Goal: Contribute content: Contribute content

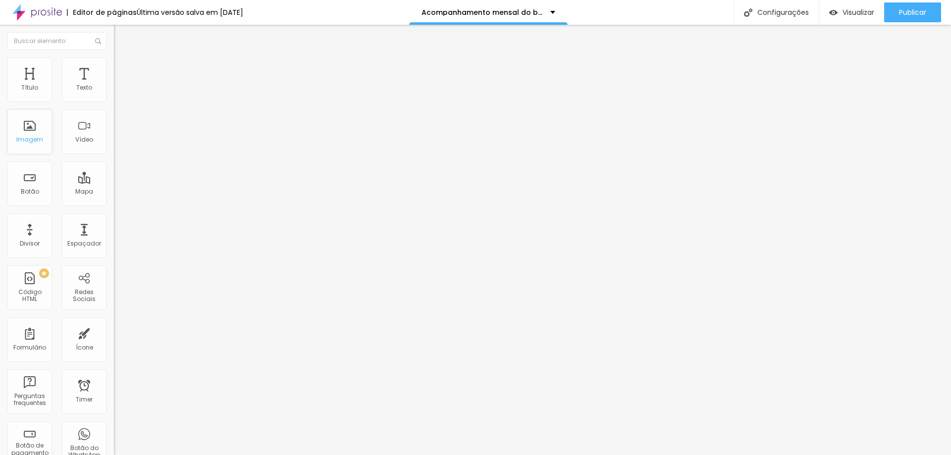
click at [43, 138] on div "Imagem" at bounding box center [29, 131] width 45 height 45
click at [911, 6] on div "Publicar" at bounding box center [912, 12] width 27 height 20
click at [121, 36] on img "button" at bounding box center [125, 36] width 8 height 8
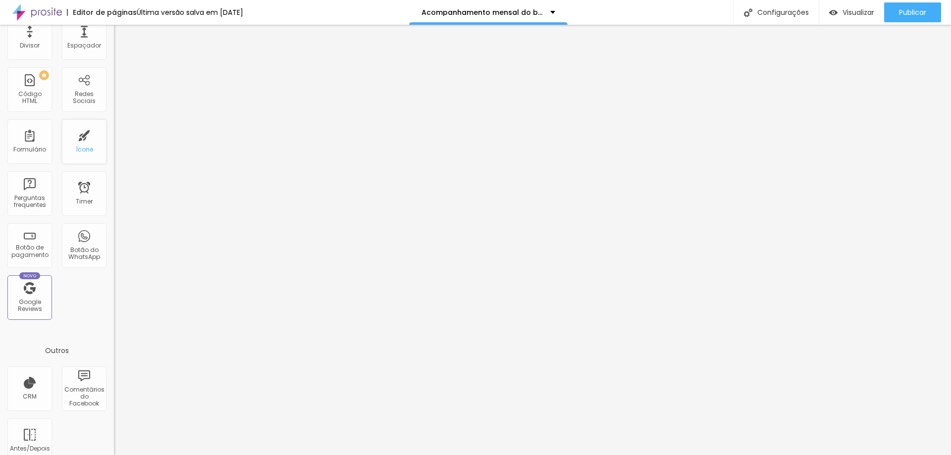
scroll to position [213, 0]
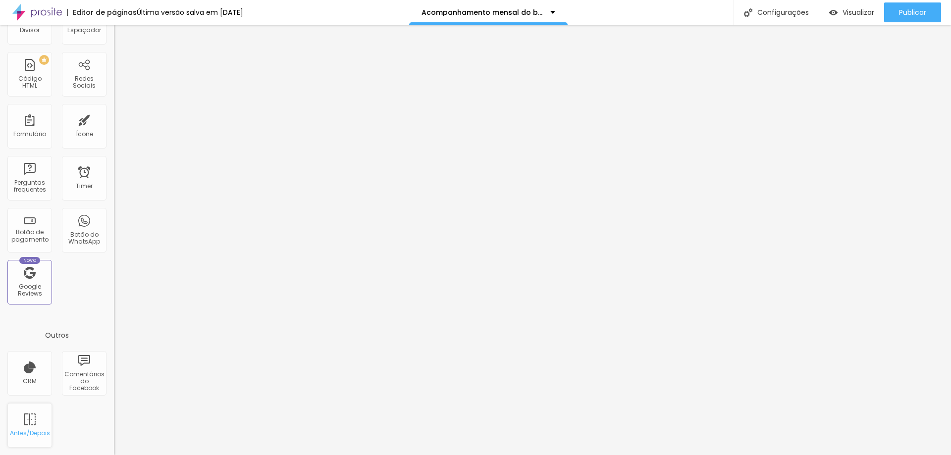
click at [37, 419] on div "Antes/Depois" at bounding box center [29, 425] width 45 height 45
click at [909, 13] on span "Publicar" at bounding box center [912, 12] width 27 height 8
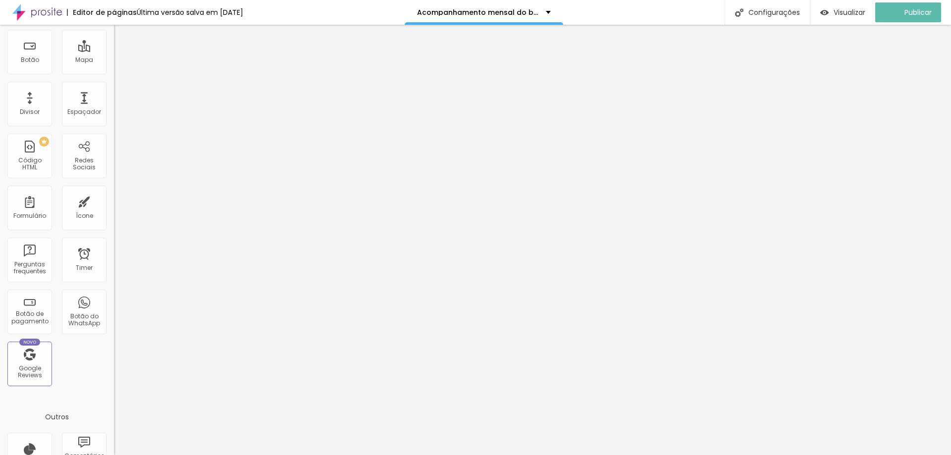
scroll to position [0, 0]
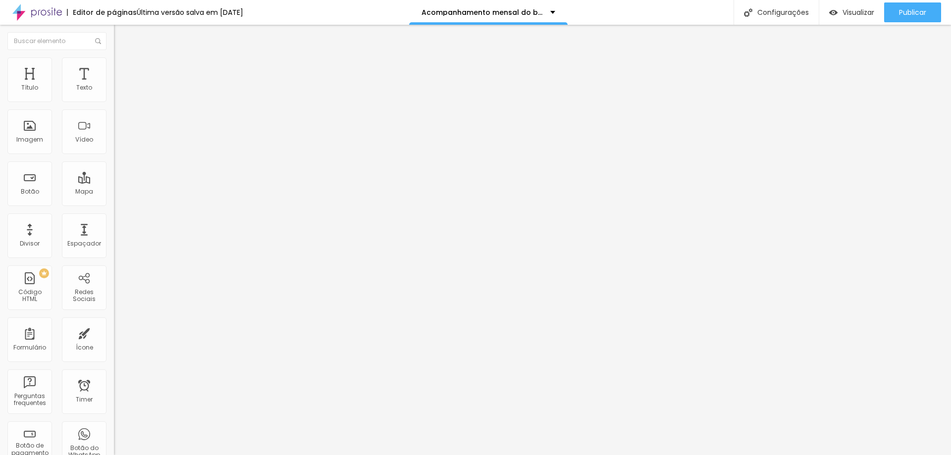
click at [32, 13] on img at bounding box center [37, 12] width 50 height 25
click at [114, 118] on img at bounding box center [117, 114] width 7 height 7
click at [114, 149] on div "Tamanho" at bounding box center [171, 146] width 114 height 6
click at [114, 162] on span "Pequeno" at bounding box center [127, 158] width 26 height 8
click at [114, 171] on span "Normal" at bounding box center [125, 167] width 22 height 8
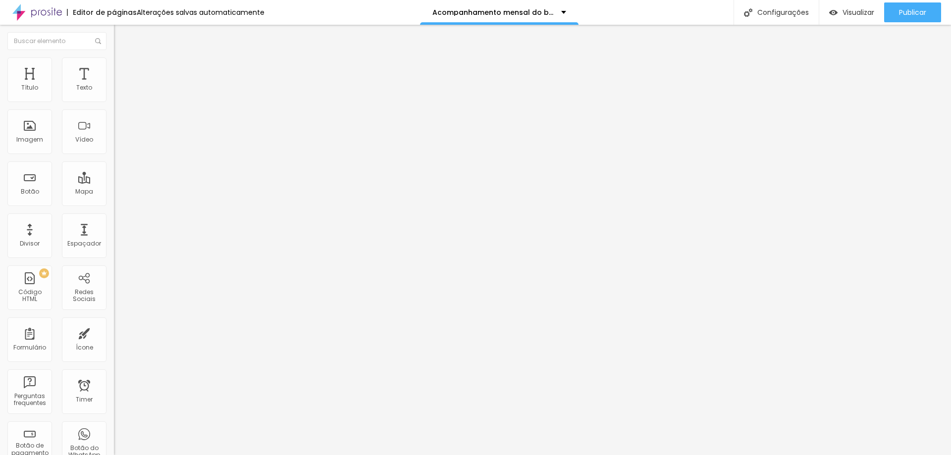
click at [114, 204] on input "https://" at bounding box center [173, 199] width 119 height 10
paste input "[URL][DOMAIN_NAME]"
click at [114, 221] on div "Abrir em uma nova aba" at bounding box center [171, 218] width 114 height 5
click at [114, 204] on input "https://[URL][DOMAIN_NAME]" at bounding box center [173, 199] width 119 height 10
drag, startPoint x: 34, startPoint y: 252, endPoint x: 0, endPoint y: 252, distance: 33.7
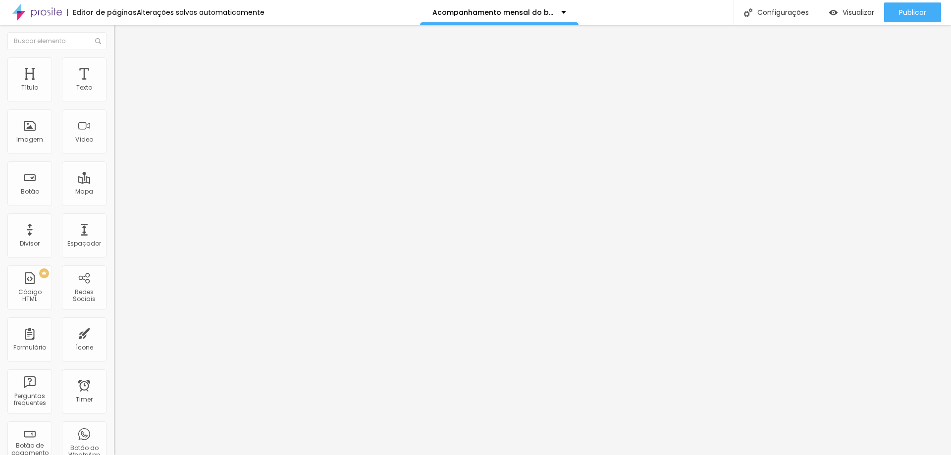
click at [114, 227] on div "Texto Click me Alinhamento [GEOGRAPHIC_DATA] Link URL https://[URL][DOMAIN_NAME…" at bounding box center [171, 152] width 114 height 150
click at [114, 204] on input "https://https://www.danielmartins.com.br/" at bounding box center [173, 199] width 119 height 10
drag, startPoint x: 29, startPoint y: 251, endPoint x: 0, endPoint y: 244, distance: 29.4
click at [114, 227] on div "Texto Click me Alinhamento Tamanho Normal Pequeno Normal Grande Link URL https:…" at bounding box center [171, 152] width 114 height 150
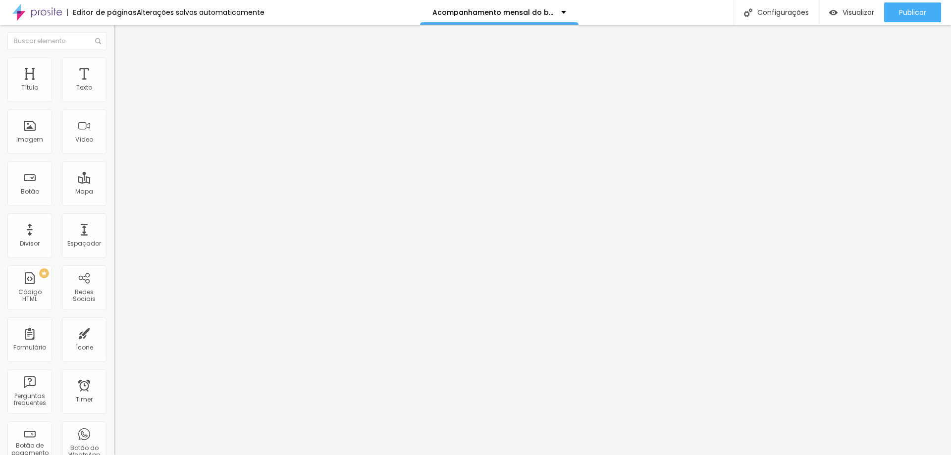
type input "//https://www.danielmartins.com.br/"
click at [114, 295] on div "Editar Botão Conteúdo Estilo Avançado Texto Click me Alinhamento Tamanho Normal…" at bounding box center [171, 240] width 114 height 430
click at [114, 177] on span "Grande" at bounding box center [125, 173] width 23 height 8
click at [114, 62] on li "Estilo" at bounding box center [171, 62] width 114 height 10
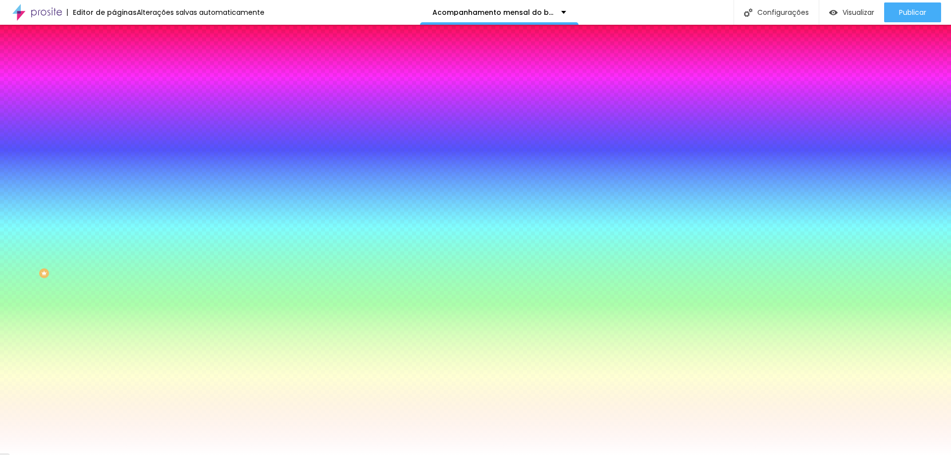
click at [114, 67] on img at bounding box center [118, 71] width 9 height 9
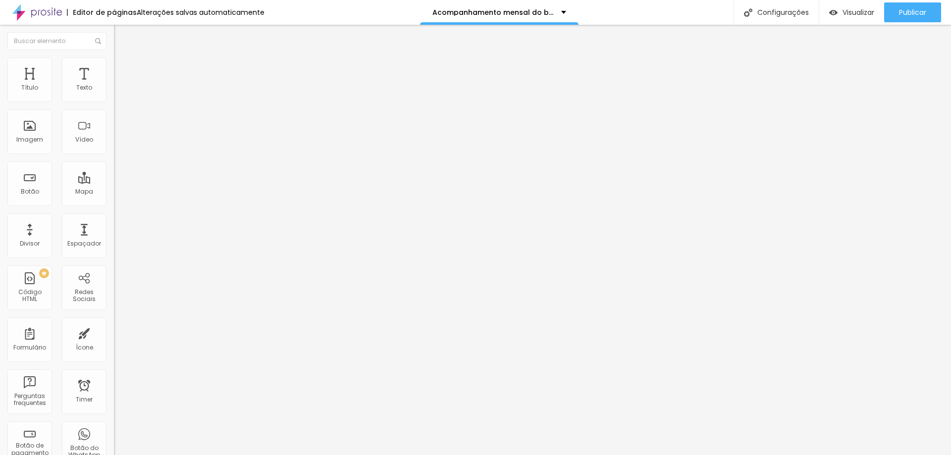
click at [114, 60] on img at bounding box center [118, 61] width 9 height 9
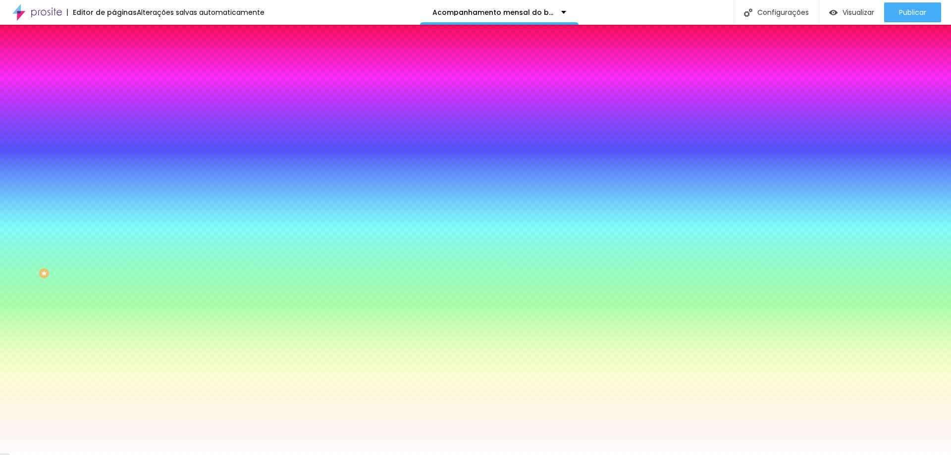
click at [114, 67] on li "Avançado" at bounding box center [171, 72] width 114 height 10
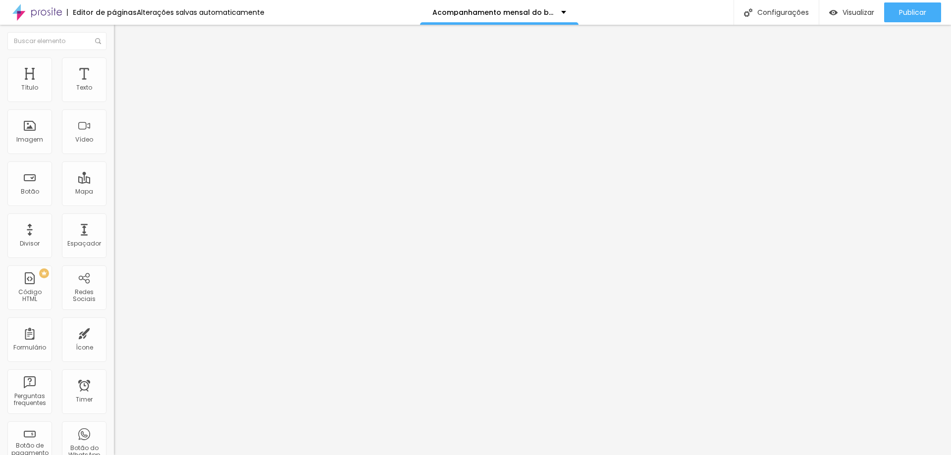
click at [114, 57] on li "Estilo" at bounding box center [171, 62] width 114 height 10
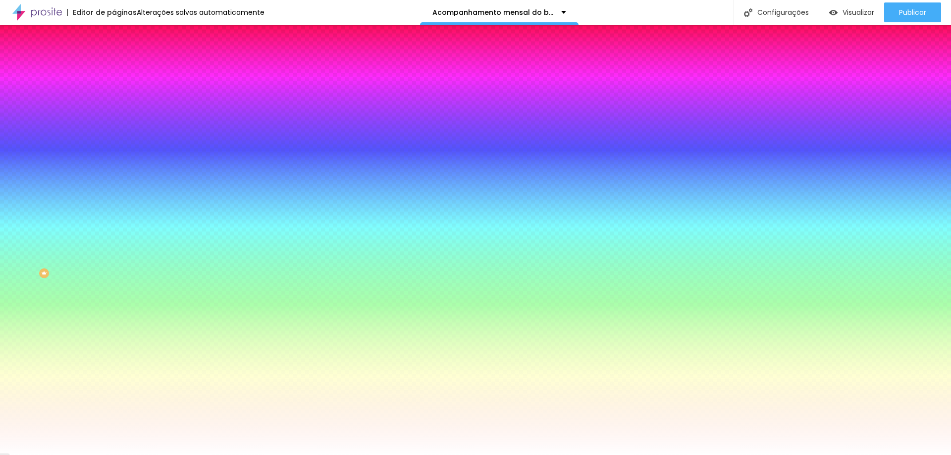
click at [114, 67] on img at bounding box center [118, 71] width 9 height 9
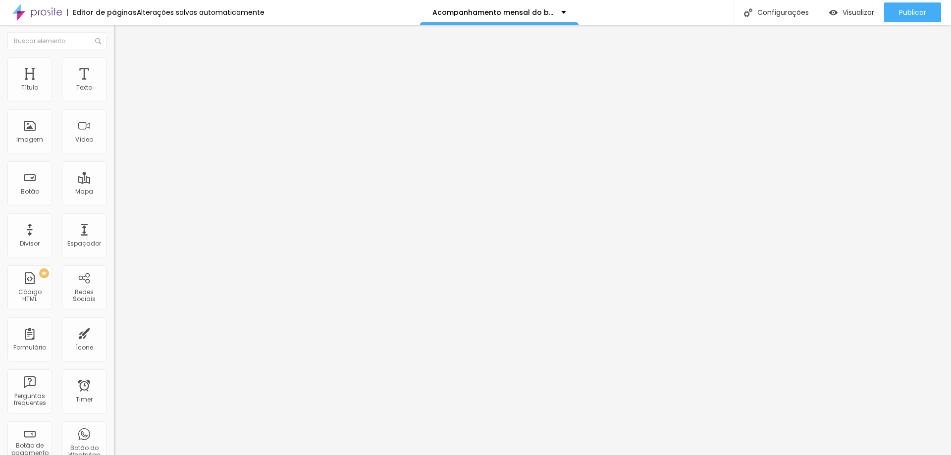
click at [123, 68] on span "Estilo" at bounding box center [130, 64] width 15 height 8
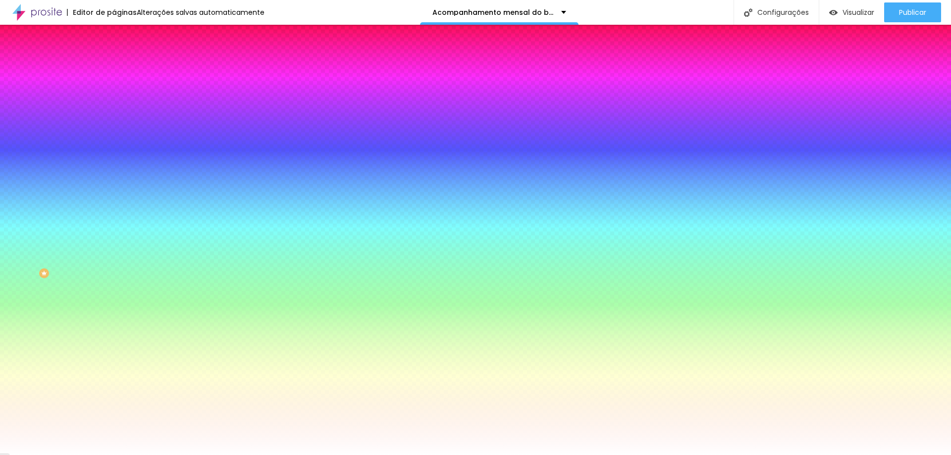
click at [114, 56] on img at bounding box center [118, 52] width 9 height 9
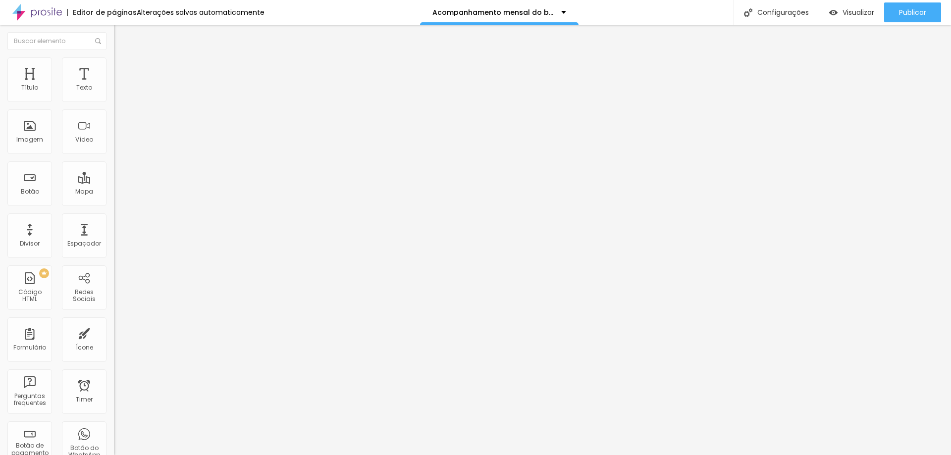
drag, startPoint x: 61, startPoint y: 111, endPoint x: 0, endPoint y: 110, distance: 61.4
click at [114, 110] on div "Texto Click me Alinhamento Tamanho Grande Pequeno Normal Grande Link URL //http…" at bounding box center [171, 152] width 114 height 150
type input "["
click at [114, 93] on input "text" at bounding box center [173, 88] width 119 height 10
click at [121, 39] on img "button" at bounding box center [125, 36] width 8 height 8
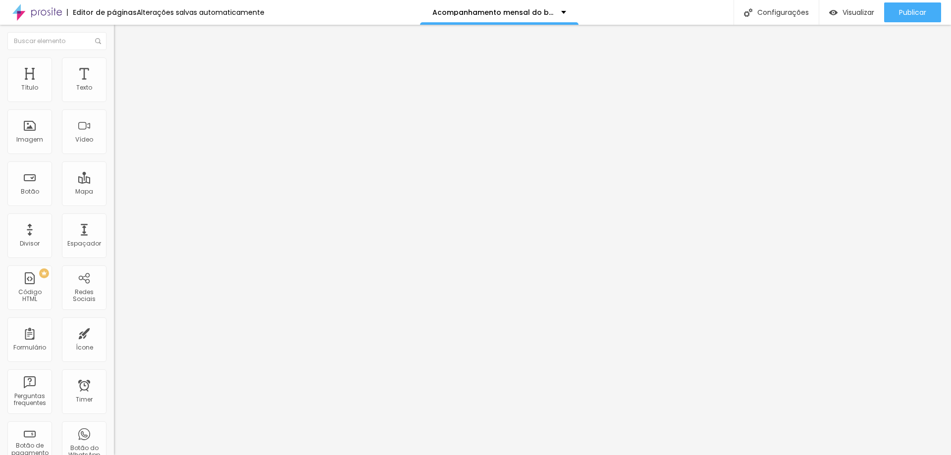
click at [114, 85] on span "Adicionar imagem" at bounding box center [146, 81] width 64 height 8
type input "l"
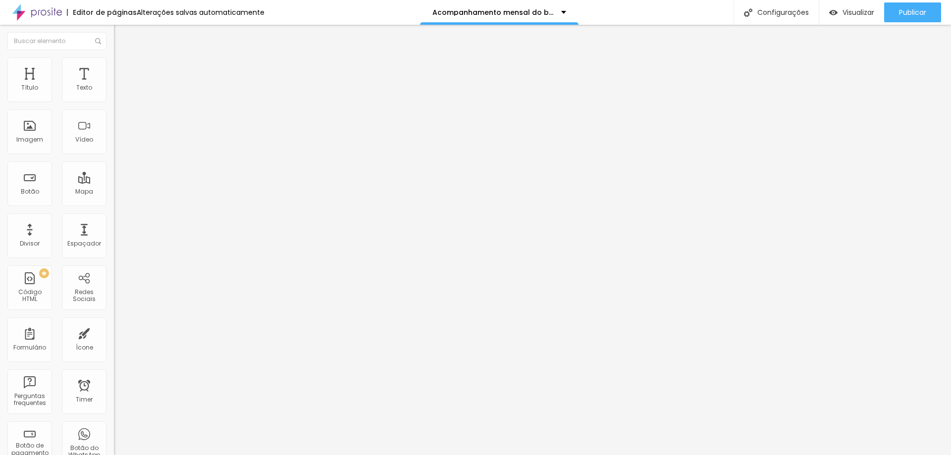
click at [114, 63] on img at bounding box center [118, 61] width 9 height 9
click at [114, 67] on img at bounding box center [118, 71] width 9 height 9
click at [114, 62] on ul "Conteúdo Estilo Avançado" at bounding box center [171, 63] width 114 height 30
click at [114, 57] on li "Conteúdo" at bounding box center [171, 53] width 114 height 10
click at [114, 181] on div "Proporção Original Cinema 16:9 Padrão 4:3 Quadrado 1:1 Original" at bounding box center [171, 161] width 114 height 39
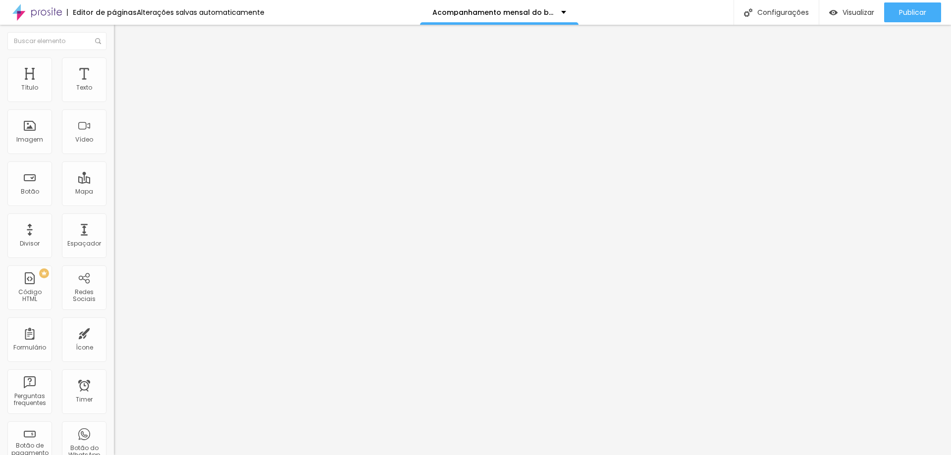
click at [114, 148] on div "Proporção" at bounding box center [171, 145] width 114 height 6
click at [114, 160] on div "Cinema 16:9" at bounding box center [171, 157] width 114 height 6
click at [114, 125] on img at bounding box center [117, 121] width 7 height 7
click at [114, 203] on input "https://" at bounding box center [173, 198] width 119 height 10
click at [114, 85] on span "Adicionar imagem" at bounding box center [146, 81] width 64 height 8
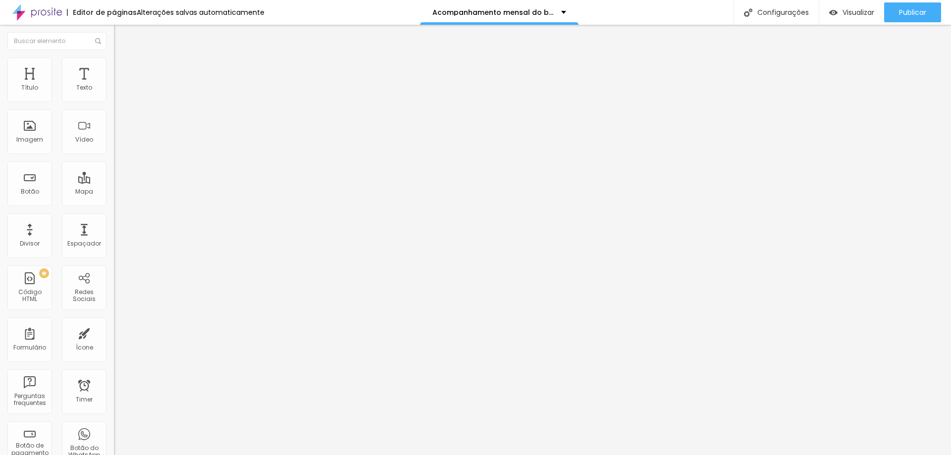
scroll to position [3250, 0]
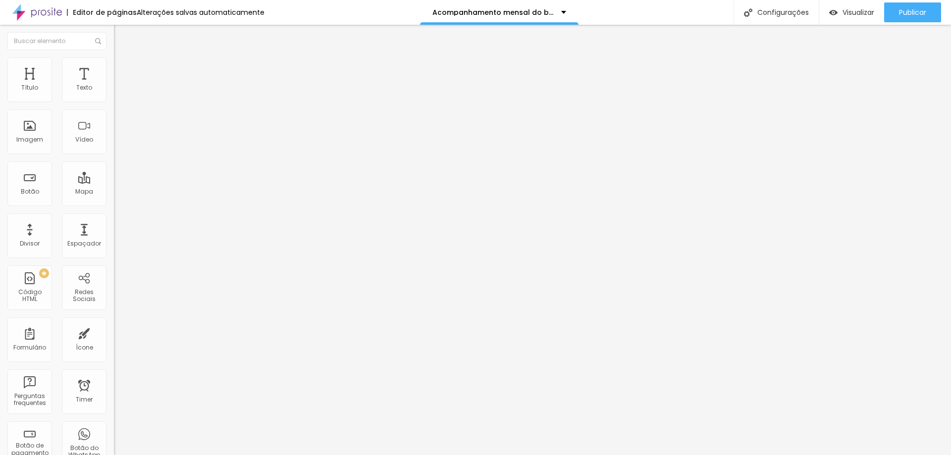
type input "logo"
click at [114, 62] on img at bounding box center [118, 61] width 9 height 9
click at [123, 70] on span "Avançado" at bounding box center [139, 74] width 33 height 8
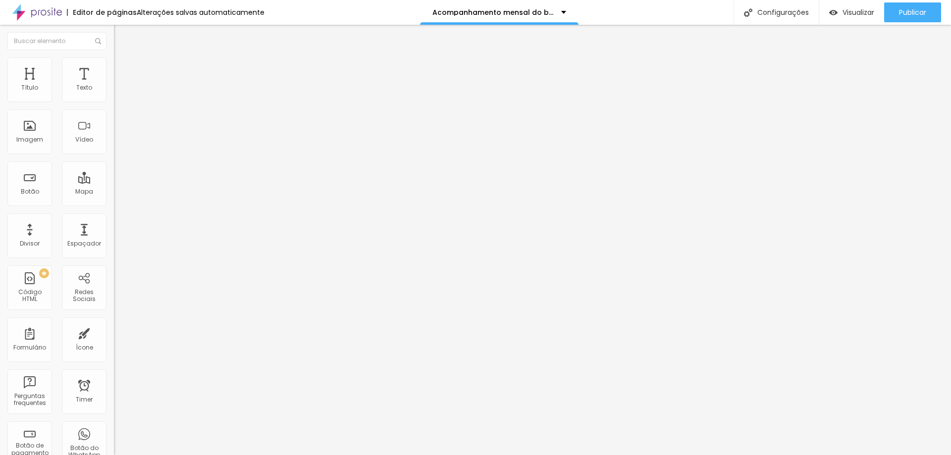
click at [114, 55] on li "Conteúdo" at bounding box center [171, 53] width 114 height 10
click at [114, 85] on span "Adicionar imagem" at bounding box center [146, 81] width 64 height 8
click at [121, 38] on img "button" at bounding box center [125, 36] width 8 height 8
click at [114, 204] on input "https://" at bounding box center [173, 199] width 119 height 10
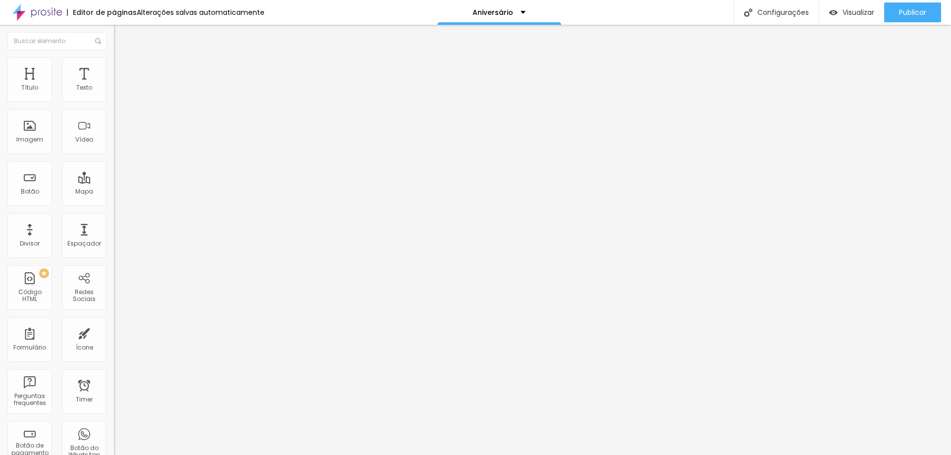
click at [114, 85] on span "Adicionar imagem" at bounding box center [146, 81] width 64 height 8
click at [114, 155] on span "Original" at bounding box center [126, 151] width 24 height 8
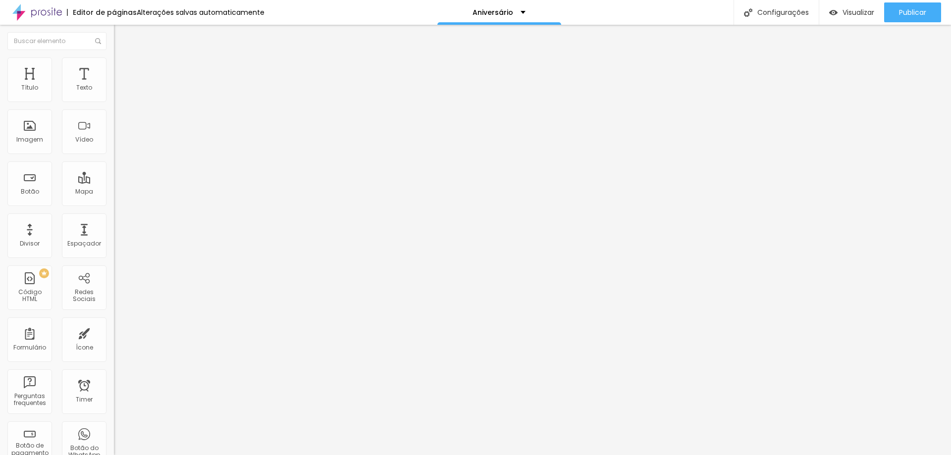
click at [114, 167] on span "Padrão" at bounding box center [125, 162] width 22 height 8
click at [114, 125] on img at bounding box center [117, 121] width 7 height 7
click at [114, 63] on img at bounding box center [118, 61] width 9 height 9
type input "95"
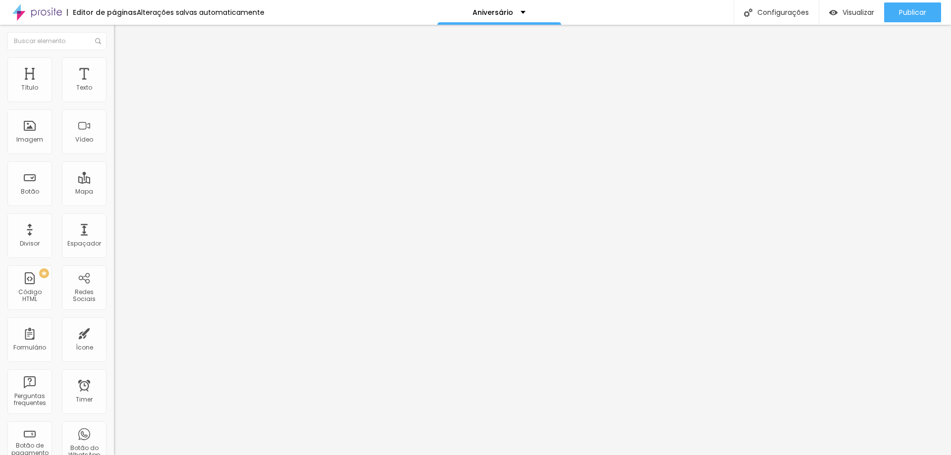
type input "90"
type input "80"
type input "55"
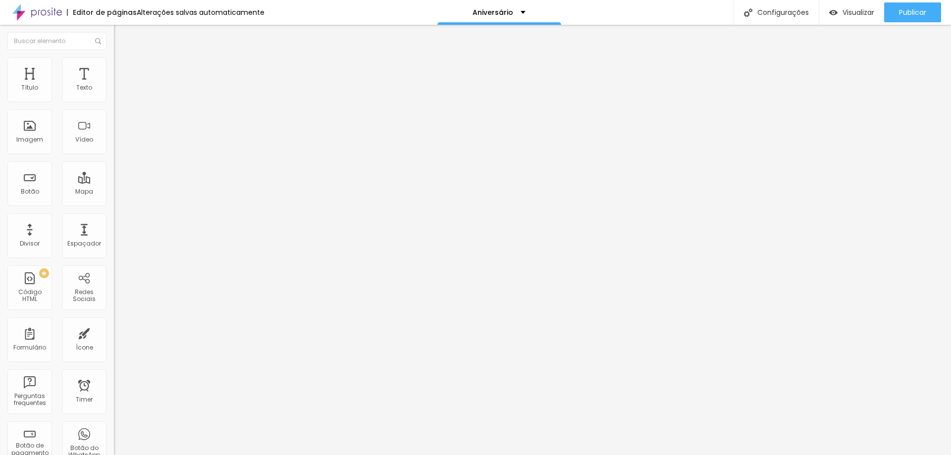
type input "55"
type input "50"
type input "45"
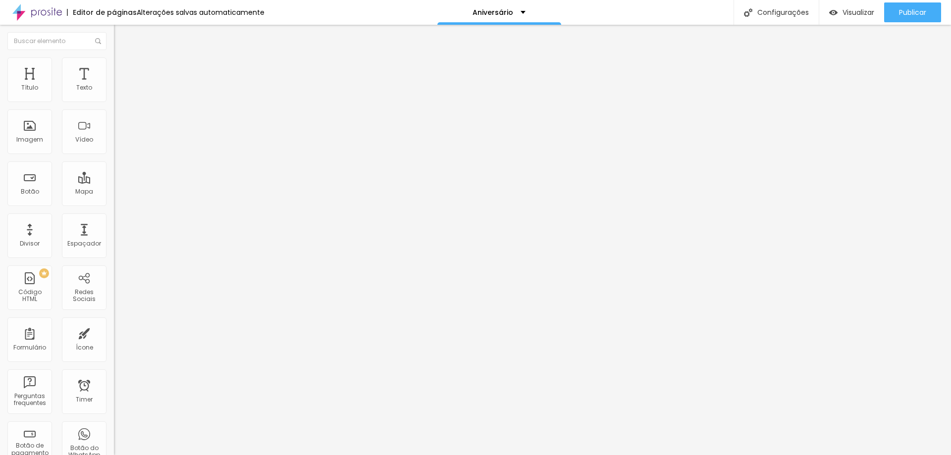
type input "40"
type input "35"
type input "30"
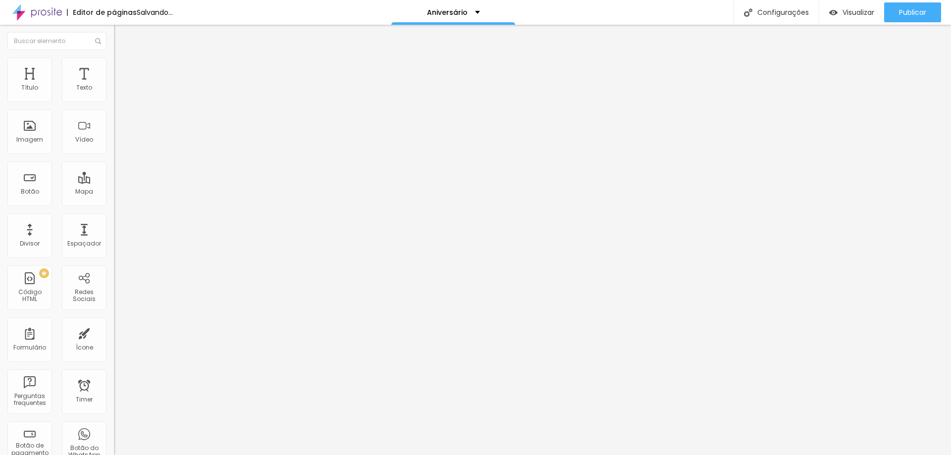
type input "30"
type input "25"
type input "20"
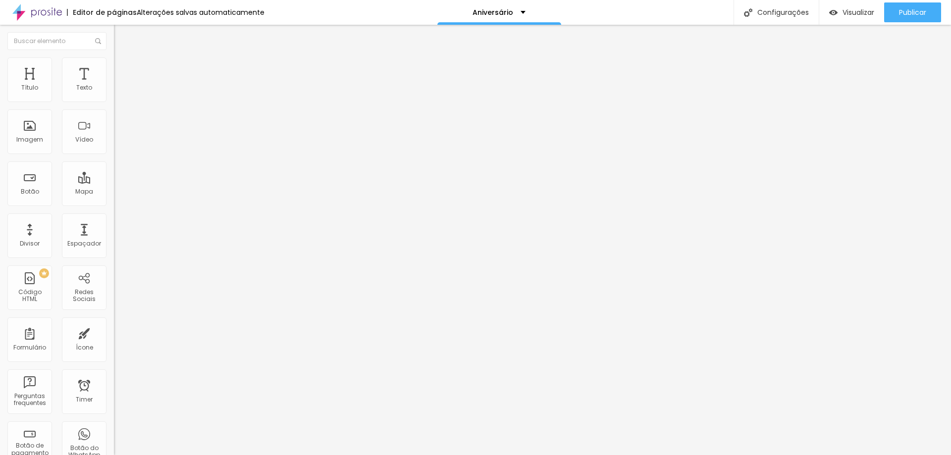
type input "15"
type input "10"
type input "15"
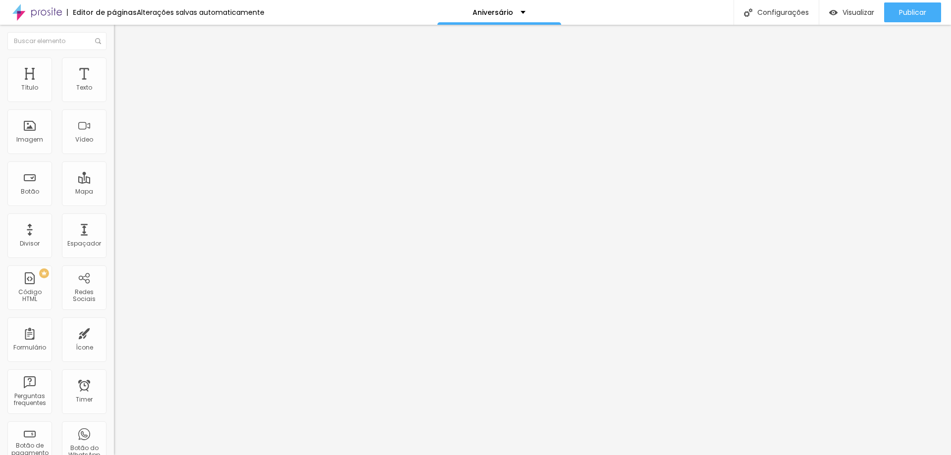
type input "15"
type input "20"
drag, startPoint x: 102, startPoint y: 106, endPoint x: 19, endPoint y: 103, distance: 82.3
type input "20"
click at [114, 102] on input "range" at bounding box center [146, 98] width 64 height 8
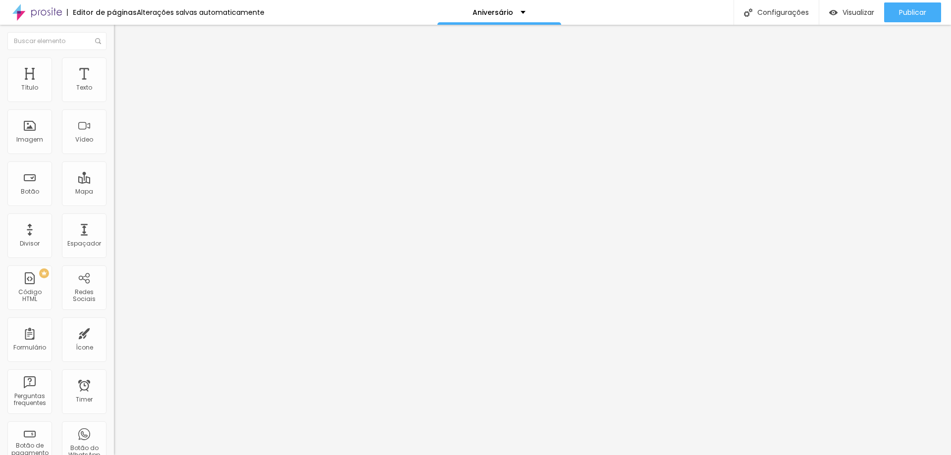
click at [114, 155] on span "4:3 Padrão" at bounding box center [130, 151] width 33 height 8
click at [114, 160] on div "Cinema 16:9" at bounding box center [171, 157] width 114 height 6
click at [114, 176] on span "Quadrado" at bounding box center [130, 172] width 32 height 8
click at [114, 182] on span "Original" at bounding box center [126, 178] width 24 height 8
click at [114, 161] on span "Cinema" at bounding box center [126, 157] width 25 height 8
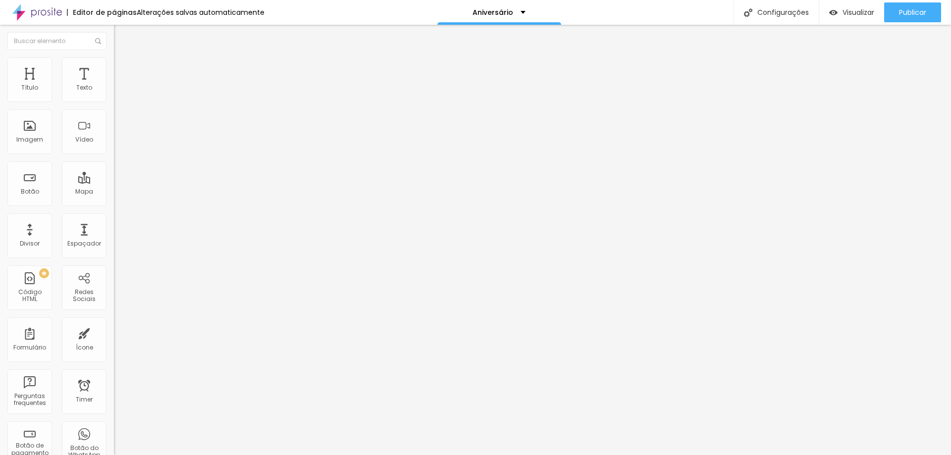
click at [114, 203] on input "https://" at bounding box center [173, 198] width 119 height 10
paste input "https://www.danielmartins.com.br/portfolio/aniversario-infantil"
type input "https://https://www.danielmartins.com.br/portfolio/aniversario-infantil"
drag, startPoint x: 74, startPoint y: 360, endPoint x: 86, endPoint y: 357, distance: 12.1
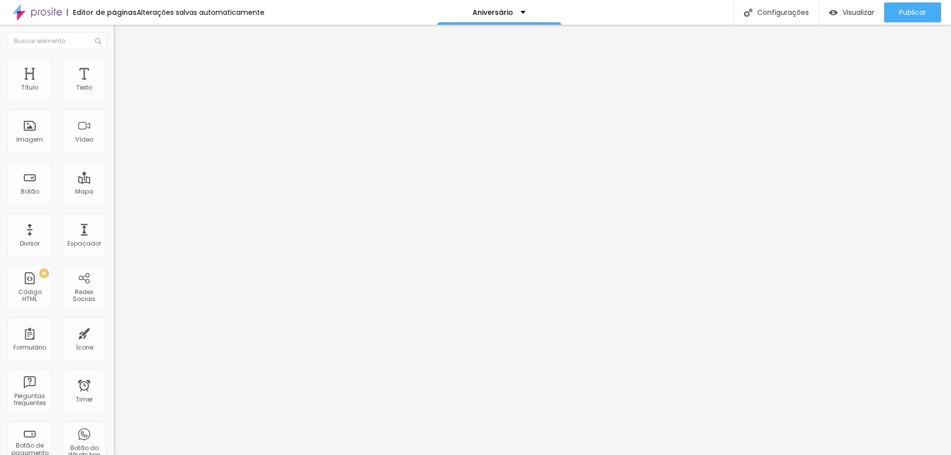
click at [114, 226] on div "Trocar imagem Descrição da imagem (Alt) Alinhamento Proporção 16:9 Cinema Cinem…" at bounding box center [171, 151] width 114 height 149
click at [915, 9] on span "Publicar" at bounding box center [912, 12] width 27 height 8
click at [114, 61] on ul "Conteúdo Estilo Avançado" at bounding box center [171, 63] width 114 height 30
click at [114, 63] on img at bounding box center [118, 61] width 9 height 9
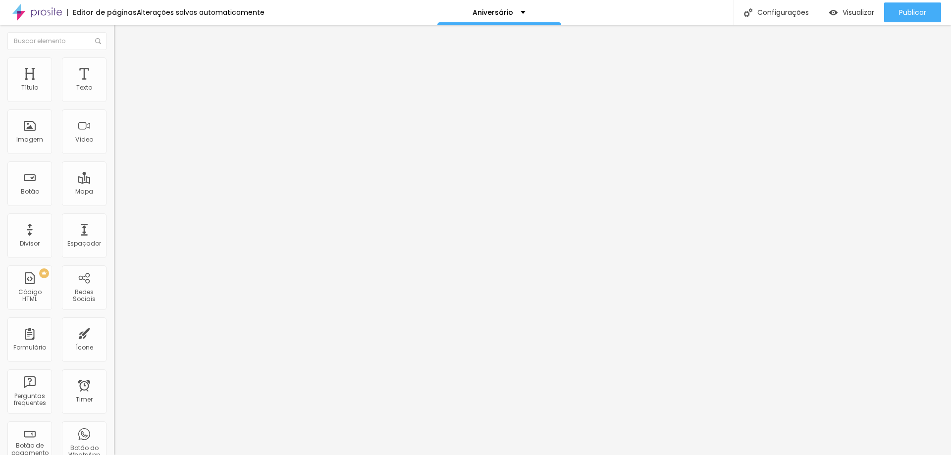
click at [123, 70] on span "Avançado" at bounding box center [139, 74] width 33 height 8
click at [114, 57] on li "Conteúdo" at bounding box center [171, 53] width 114 height 10
click at [114, 57] on img at bounding box center [118, 61] width 9 height 9
click at [114, 67] on li "Avançado" at bounding box center [171, 72] width 114 height 10
click at [114, 57] on img at bounding box center [118, 61] width 9 height 9
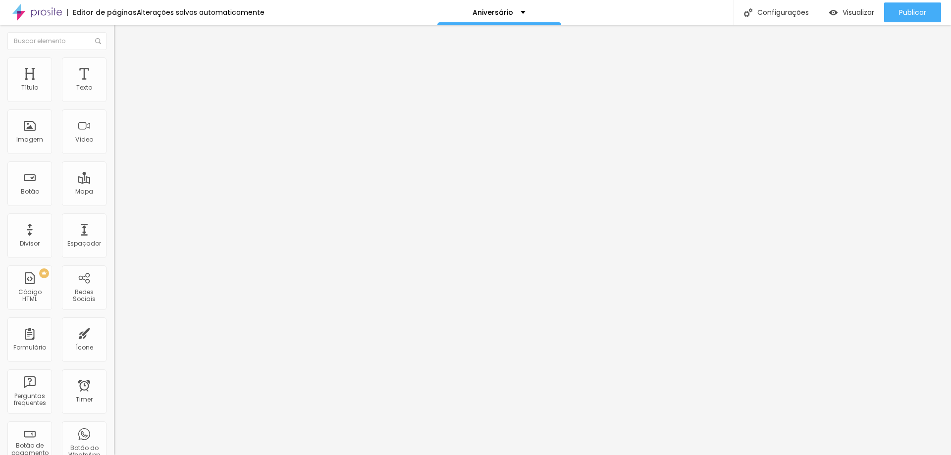
click at [114, 62] on ul "Conteúdo Estilo Avançado" at bounding box center [171, 63] width 114 height 30
click at [114, 67] on li "Avançado" at bounding box center [171, 72] width 114 height 10
click at [114, 90] on span "Encaixotado" at bounding box center [133, 86] width 39 height 8
click at [114, 105] on span "Completo" at bounding box center [129, 101] width 30 height 8
click at [907, 9] on span "Publicar" at bounding box center [912, 12] width 27 height 8
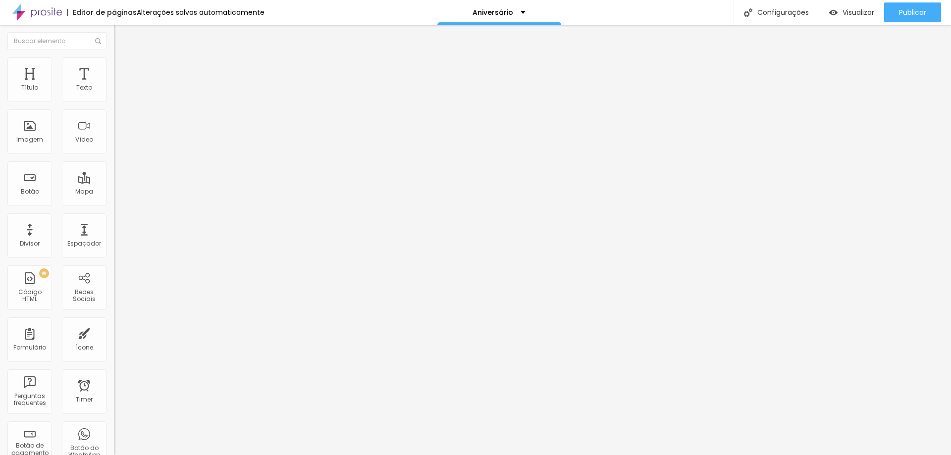
click at [114, 203] on input "https://" at bounding box center [173, 198] width 119 height 10
drag, startPoint x: 57, startPoint y: 267, endPoint x: 0, endPoint y: 269, distance: 57.5
click at [114, 226] on div "Trocar imagem Descrição da imagem (Alt) Alinhamento Proporção 4:3 Padrão Cinema…" at bounding box center [171, 151] width 114 height 149
paste input "www.danielmartins.com.br/portfolio/aniversario-infantil/1440188-sem-titulo"
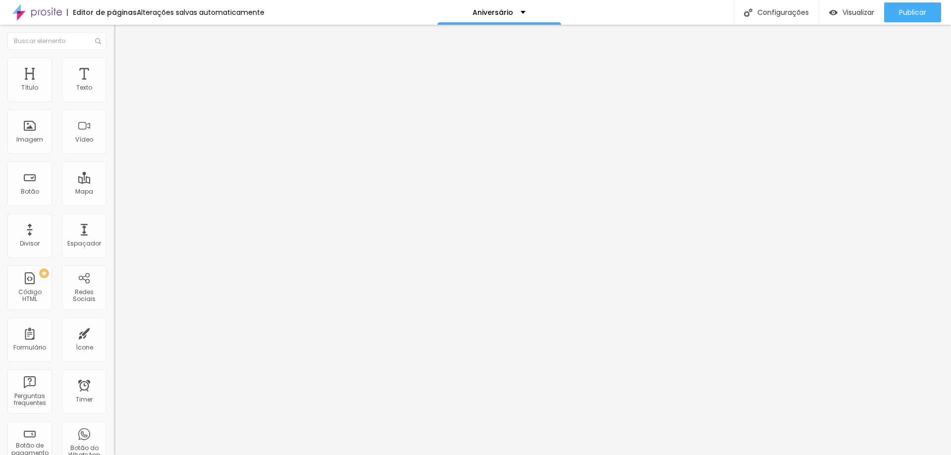
scroll to position [0, 160]
type input "https://www.danielmartins.com.br/portfolio/aniversario-infantil/1440188-sem-tit…"
click at [114, 323] on div "Editar Imagem Conteúdo Estilo Avançado Trocar imagem Descrição da imagem (Alt) …" at bounding box center [171, 240] width 114 height 430
click at [927, 11] on button "Publicar" at bounding box center [912, 12] width 57 height 20
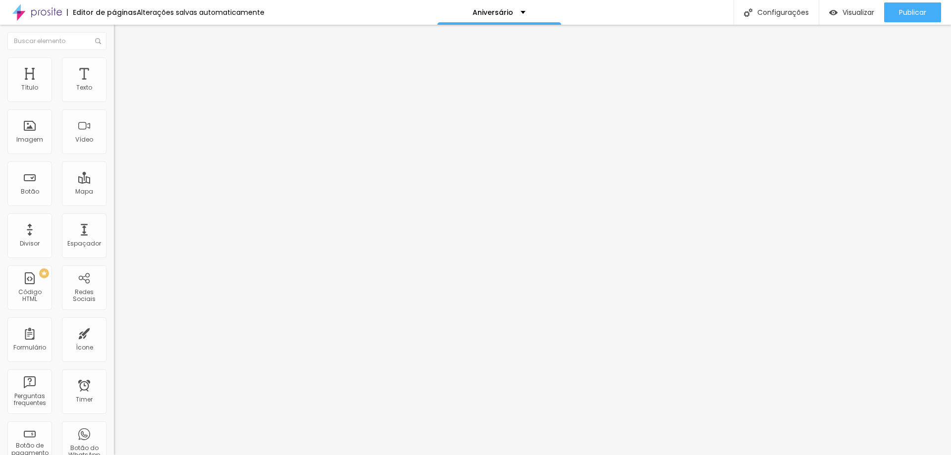
drag, startPoint x: 53, startPoint y: 266, endPoint x: 0, endPoint y: 258, distance: 53.7
click at [114, 226] on div "Trocar imagem Descrição da imagem (Alt) Alinhamento Proporção 4:3 Padrão Cinema…" at bounding box center [171, 151] width 114 height 149
paste input "www.danielmartins.com.br/portfolio/aniversario-infantil/1440188-sem-titulo"
type input "https://www.danielmartins.com.br/portfolio/aniversario-infantil/1440188-sem-tit…"
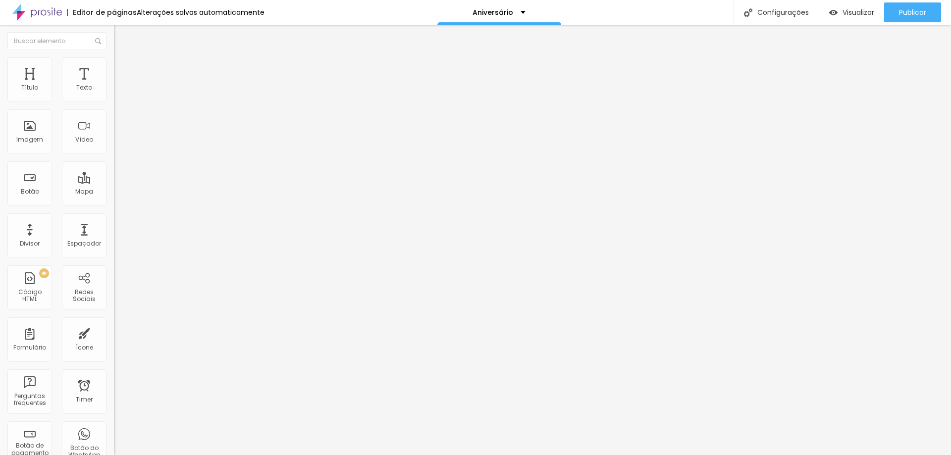
click at [114, 320] on div "Editar Imagem Conteúdo Estilo Avançado Trocar imagem Descrição da imagem (Alt) …" at bounding box center [171, 240] width 114 height 430
click at [909, 7] on div "Publicar" at bounding box center [912, 12] width 27 height 20
click at [914, 8] on span "Publicar" at bounding box center [912, 12] width 27 height 8
click at [842, 14] on span "Visualizar" at bounding box center [858, 12] width 32 height 8
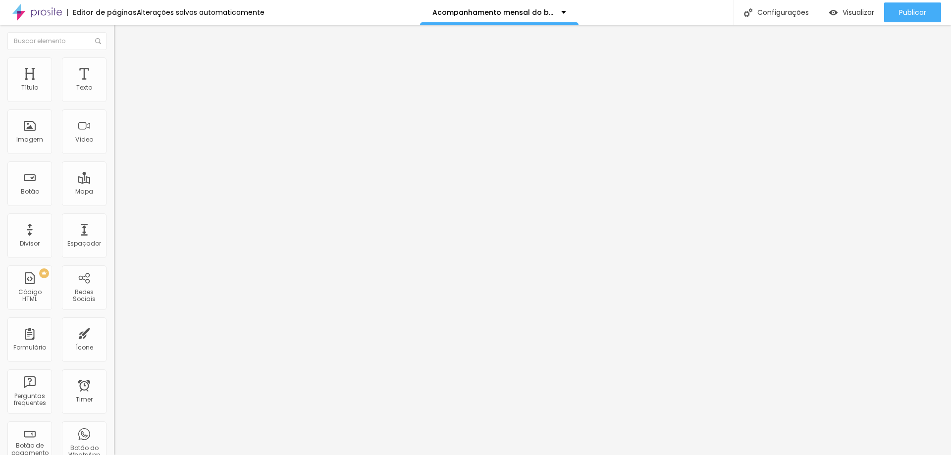
click at [114, 85] on span "Adicionar imagem" at bounding box center [146, 81] width 64 height 8
click at [114, 125] on img at bounding box center [117, 121] width 7 height 7
click at [114, 155] on span "Original" at bounding box center [126, 151] width 24 height 8
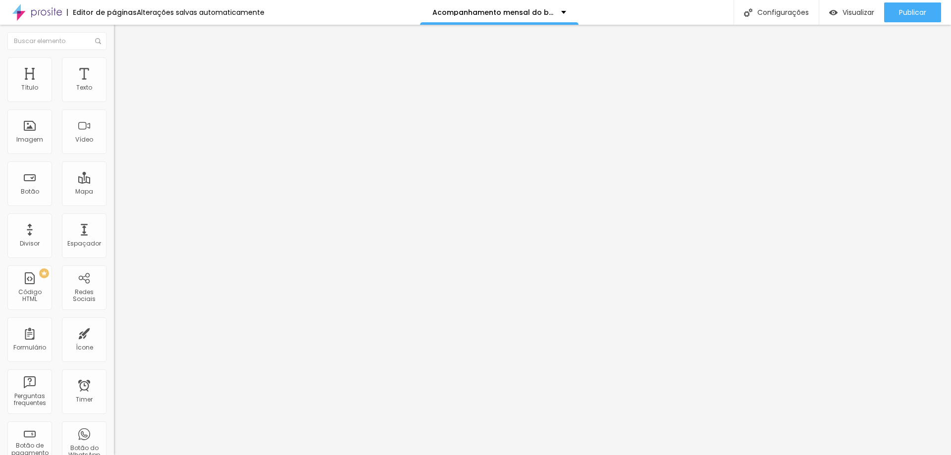
click at [114, 160] on div "Cinema 16:9" at bounding box center [171, 157] width 114 height 6
click at [123, 68] on span "Estilo" at bounding box center [130, 64] width 15 height 8
type input "95"
type input "90"
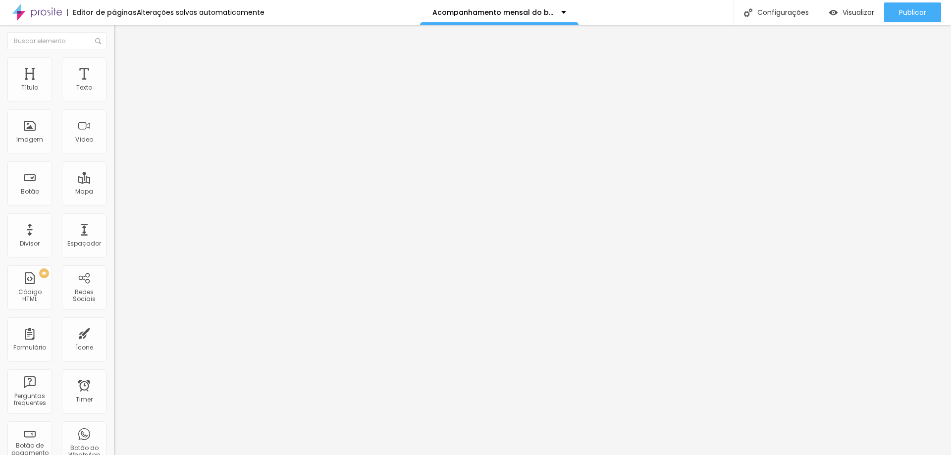
type input "90"
type input "85"
type input "80"
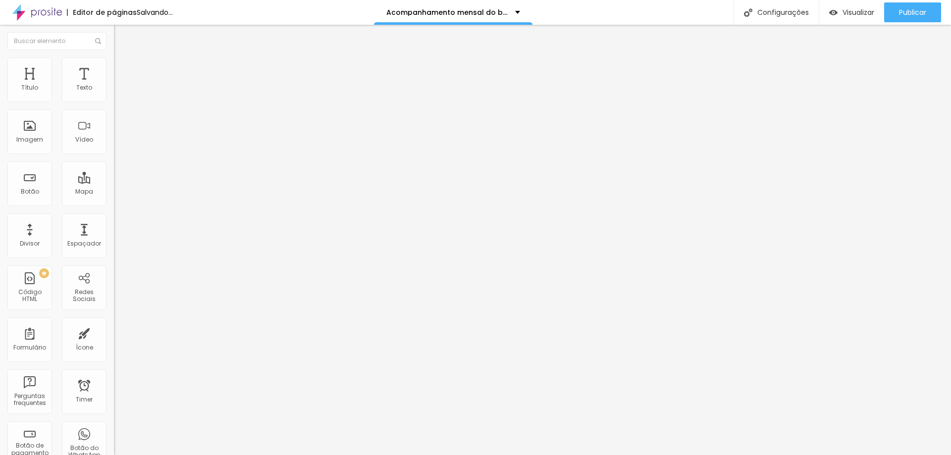
type input "75"
type input "70"
type input "65"
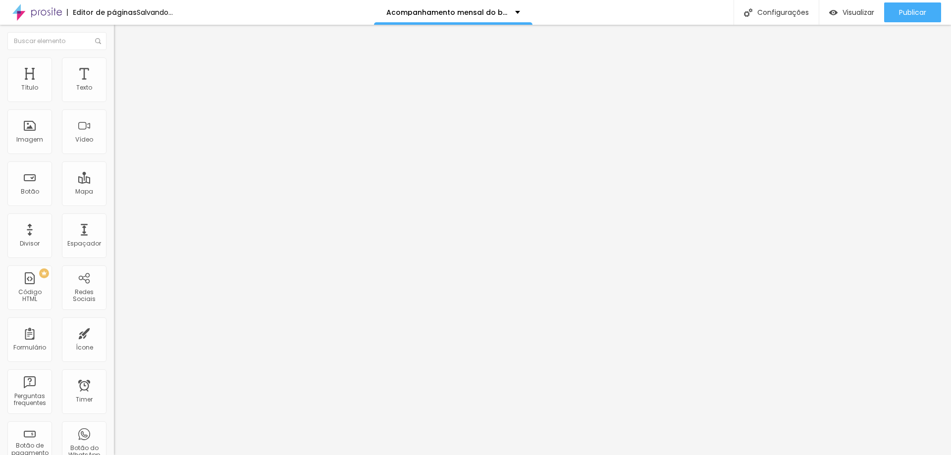
type input "65"
type input "60"
type input "55"
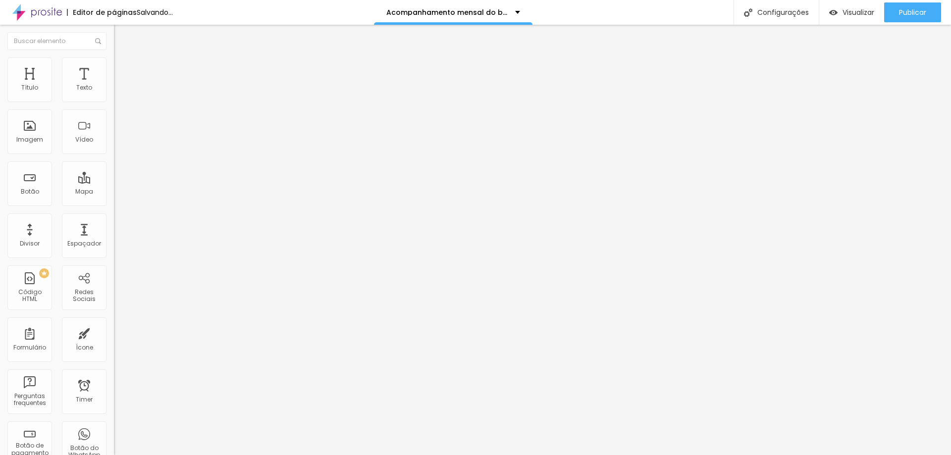
type input "50"
type input "45"
type input "40"
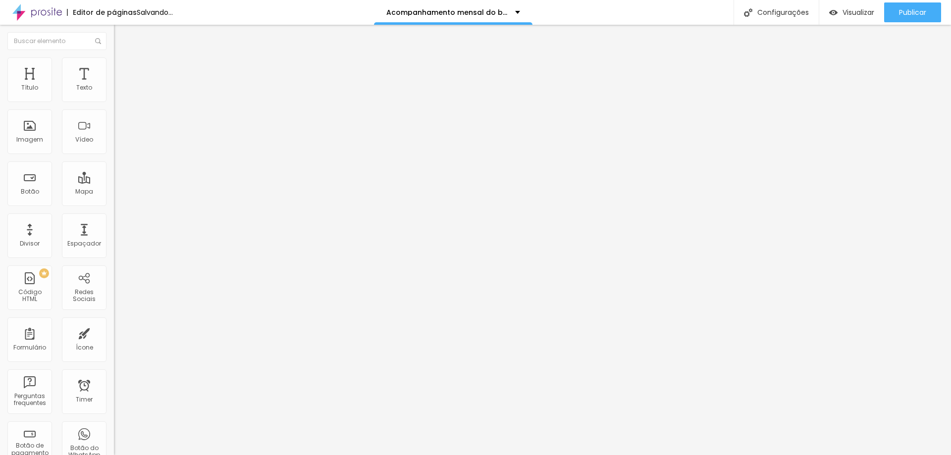
type input "40"
type input "35"
type input "30"
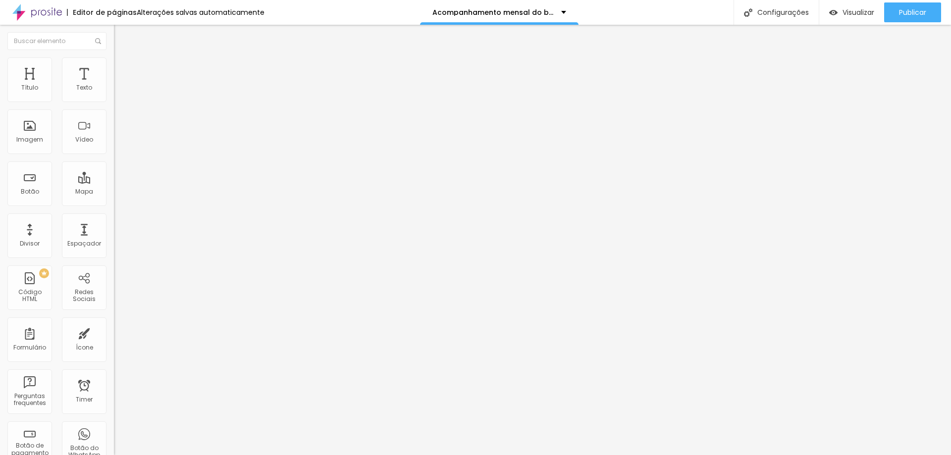
type input "25"
type input "20"
type input "15"
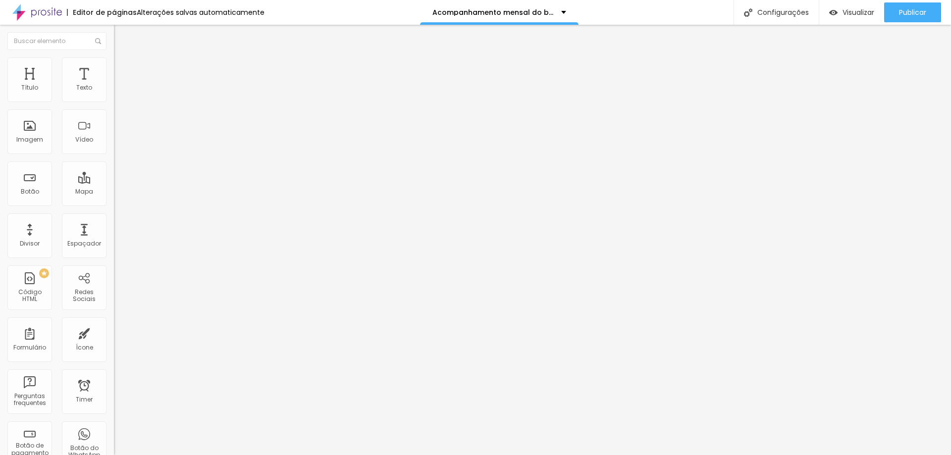
type input "15"
type input "10"
type input "15"
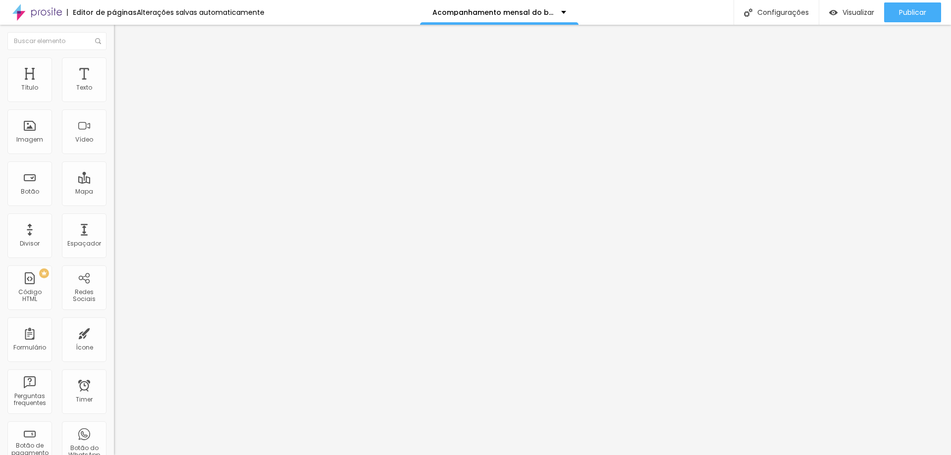
type input "20"
drag, startPoint x: 102, startPoint y: 104, endPoint x: 23, endPoint y: 103, distance: 78.3
type input "20"
click at [114, 102] on input "range" at bounding box center [146, 98] width 64 height 8
type input "11"
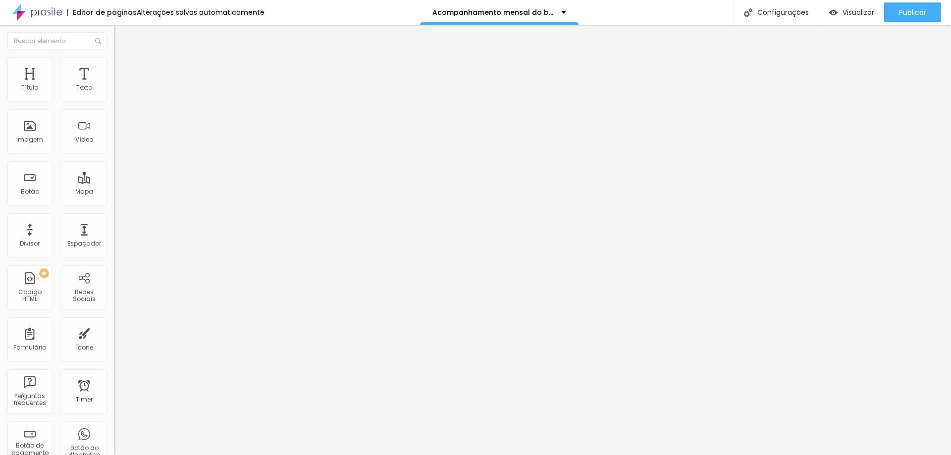
type input "11"
type input "23"
type input "38"
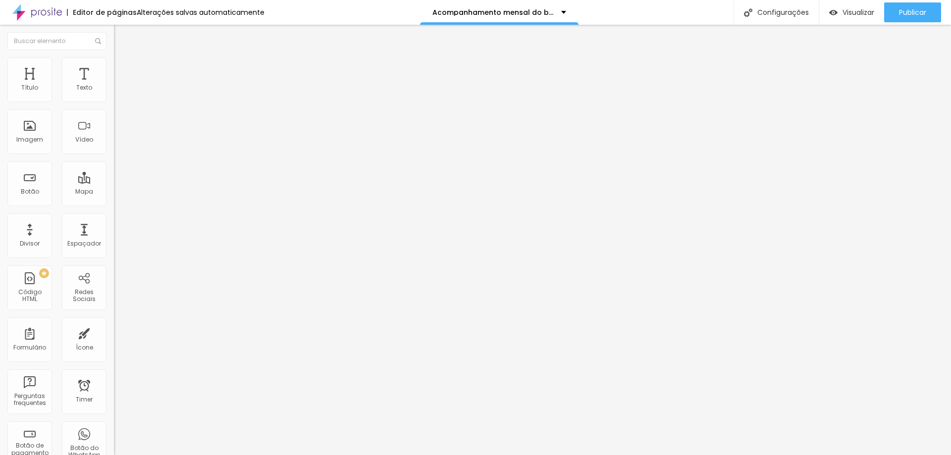
type input "49"
type input "63"
type input "79"
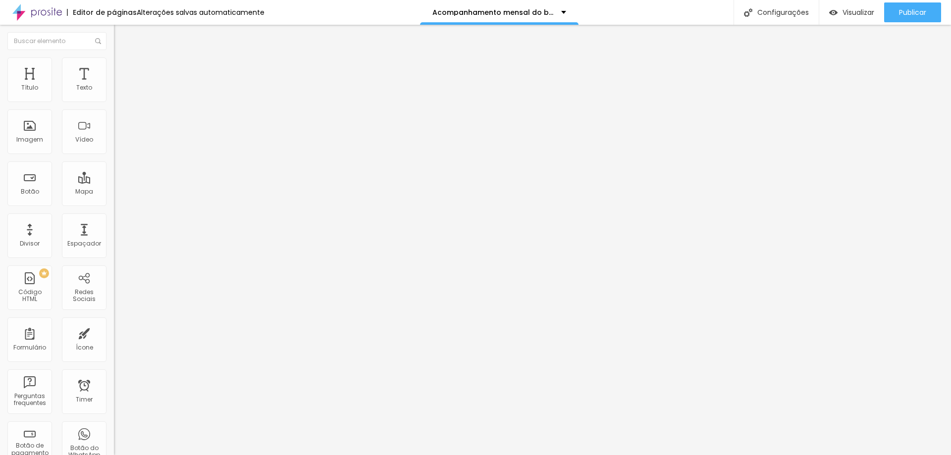
type input "79"
type input "81"
type input "82"
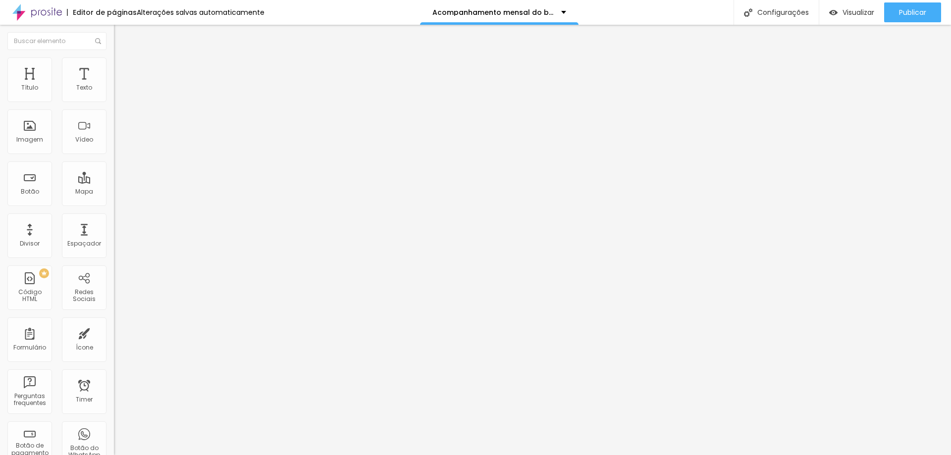
type input "86"
type input "89"
type input "92"
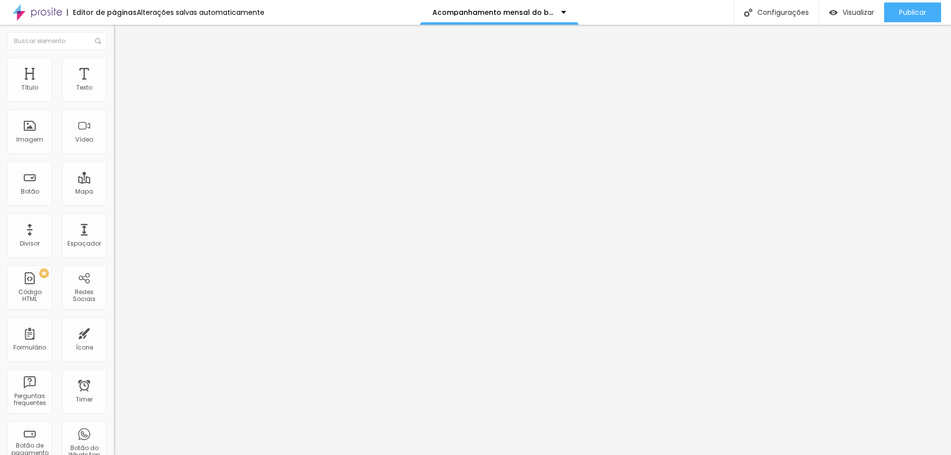
type input "92"
type input "95"
type input "99"
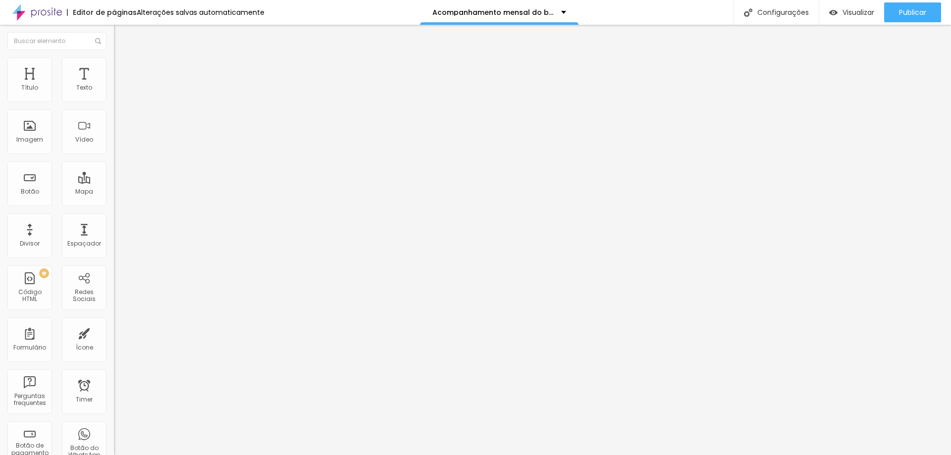
type input "102"
type input "104"
drag, startPoint x: 24, startPoint y: 124, endPoint x: 54, endPoint y: 123, distance: 30.2
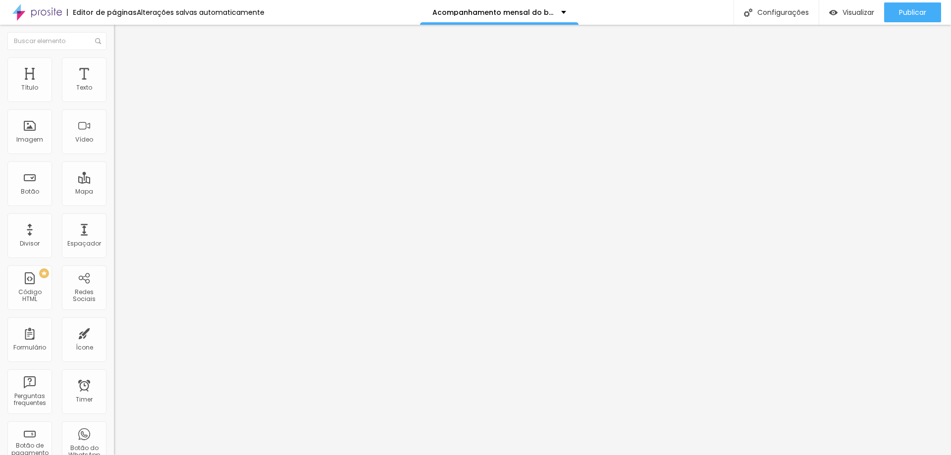
click at [114, 217] on input "range" at bounding box center [146, 221] width 64 height 8
type input "100"
type input "99"
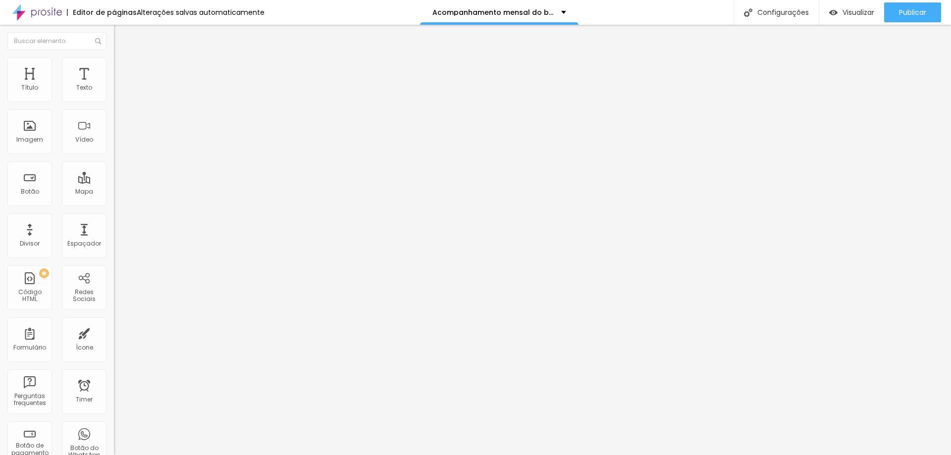
type input "94"
type input "92"
type input "86"
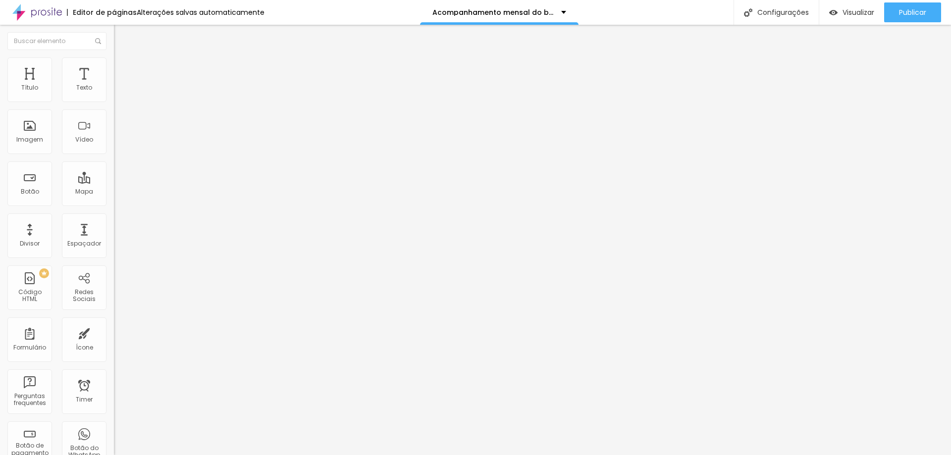
type input "86"
type input "76"
type input "41"
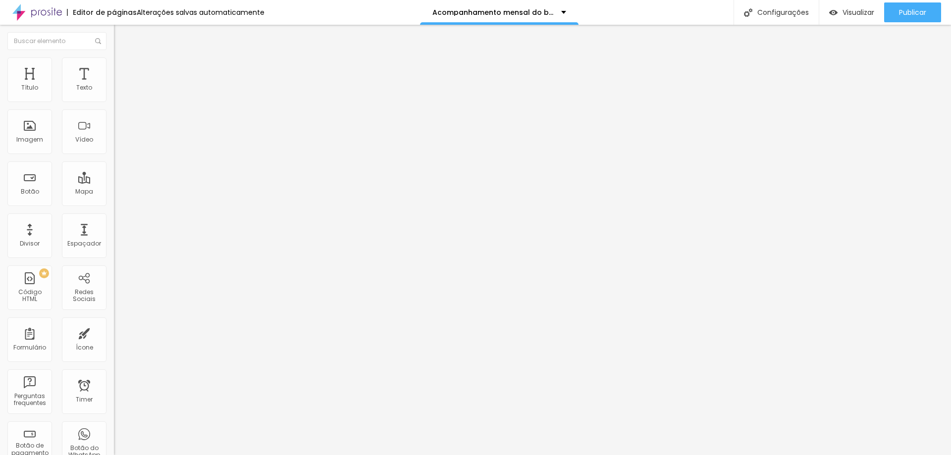
type input "31"
type input "11"
type input "0"
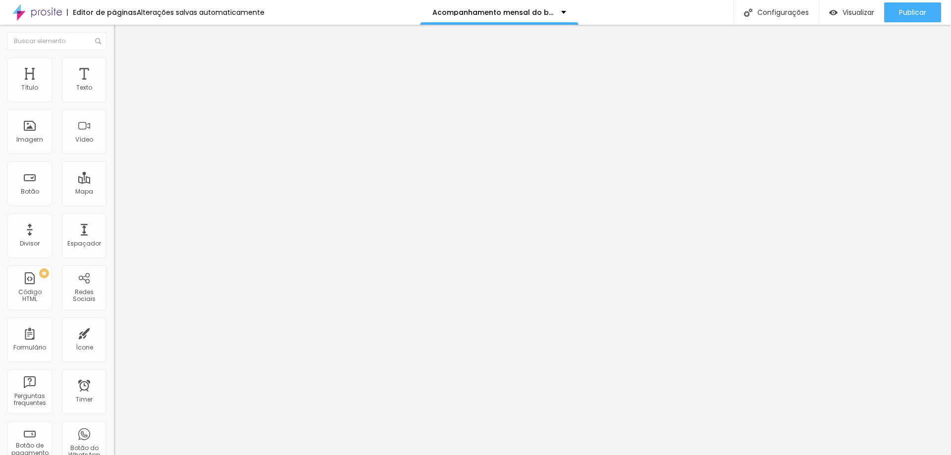
type input "0"
drag, startPoint x: 46, startPoint y: 124, endPoint x: 0, endPoint y: 114, distance: 47.1
type input "0"
click at [114, 217] on input "range" at bounding box center [146, 221] width 64 height 8
click at [114, 67] on li "Avançado" at bounding box center [171, 72] width 114 height 10
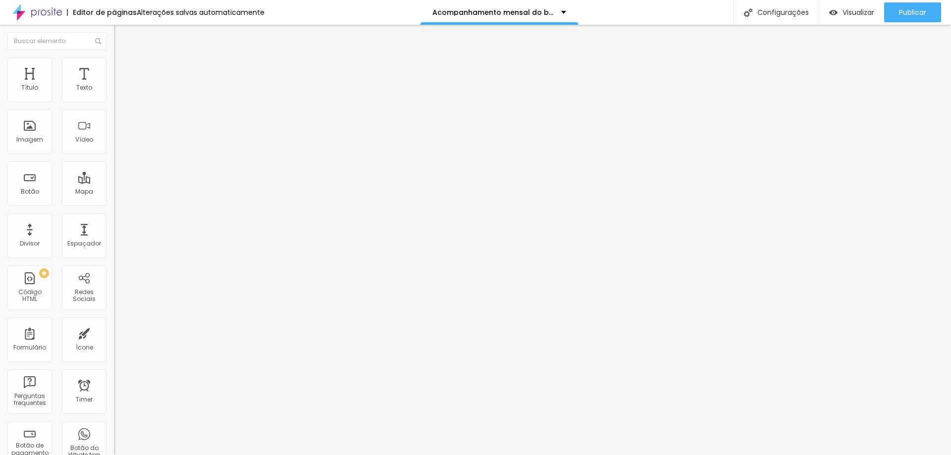
type input "6"
type input "3"
type input "0"
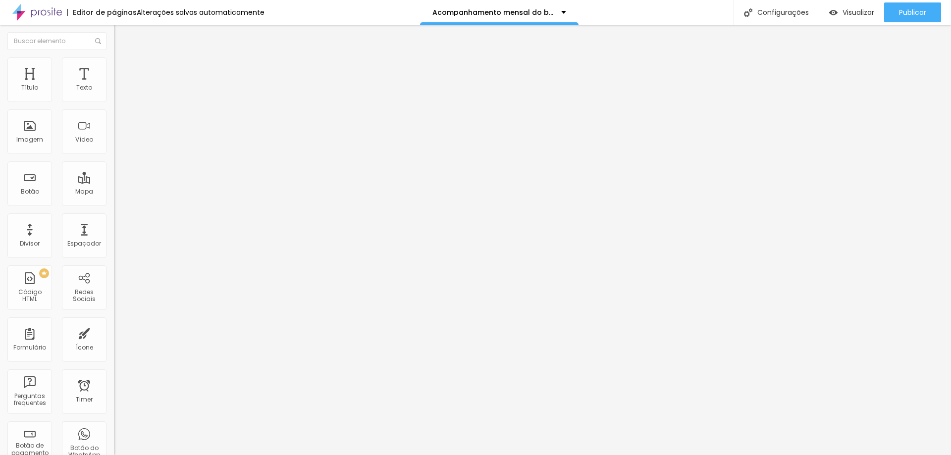
type input "0"
drag, startPoint x: 28, startPoint y: 94, endPoint x: 0, endPoint y: 91, distance: 27.9
type input "0"
click at [114, 192] on input "range" at bounding box center [146, 196] width 64 height 8
click at [114, 363] on input "text" at bounding box center [173, 368] width 119 height 10
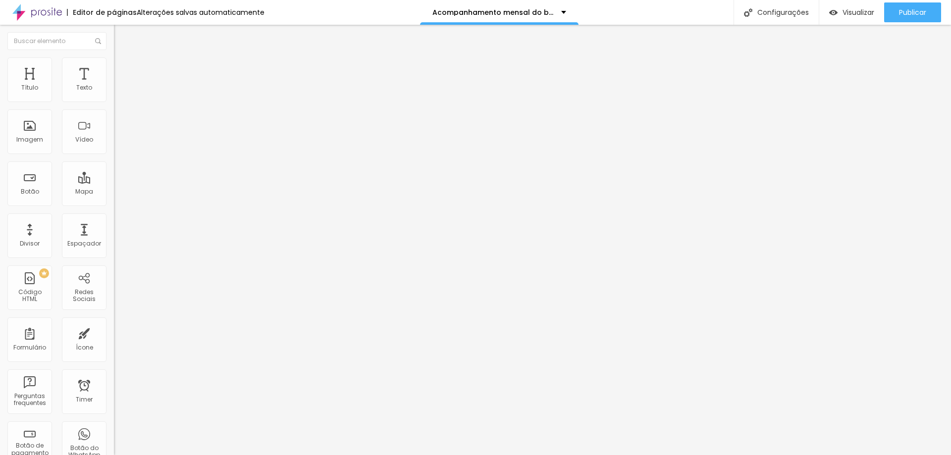
click at [123, 58] on span "Conteúdo" at bounding box center [138, 54] width 31 height 8
click at [114, 100] on input "text" at bounding box center [173, 95] width 119 height 10
click at [114, 203] on input "https://" at bounding box center [173, 198] width 119 height 10
paste input "https://www.danielmartins.com.br/portfolio/acompanhamento"
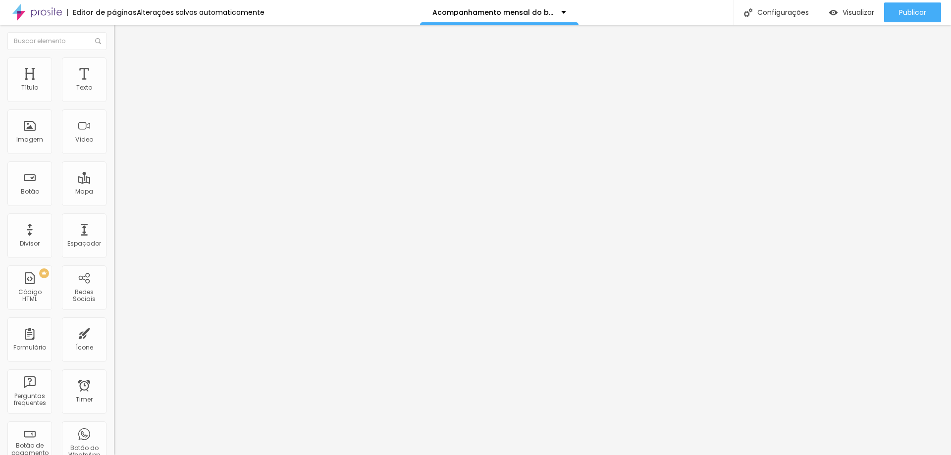
scroll to position [0, 122]
type input "https://https://www.danielmartins.com.br/portfolio/acompanhamento"
click at [114, 317] on div "Editar Imagem Conteúdo Estilo Avançado Trocar imagem Descrição da imagem (Alt) …" at bounding box center [171, 240] width 114 height 430
click at [114, 203] on input "https://https://www.danielmartins.com.br/portfolio/acompanhamento" at bounding box center [173, 198] width 119 height 10
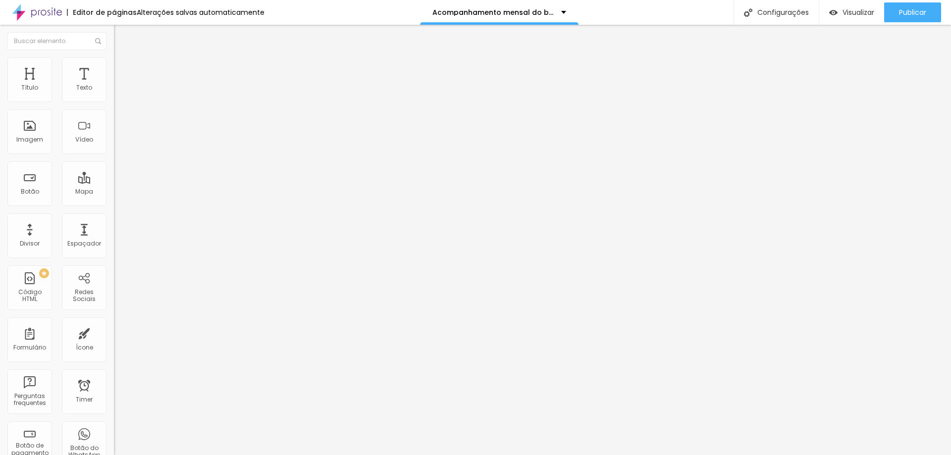
click at [114, 309] on div "Editar Imagem Conteúdo Estilo Avançado Trocar imagem Descrição da imagem (Alt) …" at bounding box center [171, 240] width 114 height 430
click at [899, 6] on div "Publicar" at bounding box center [912, 12] width 27 height 20
click at [114, 67] on img at bounding box center [118, 71] width 9 height 9
type input "5"
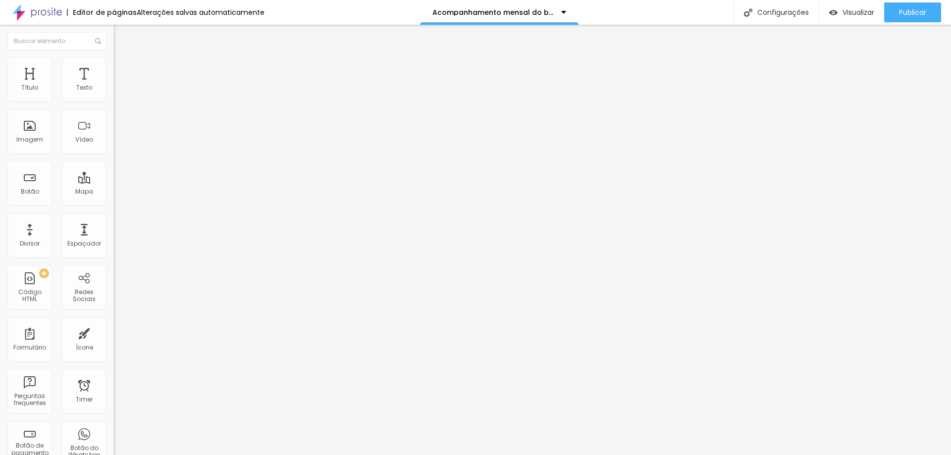
type input "5"
type input "2"
type input "0"
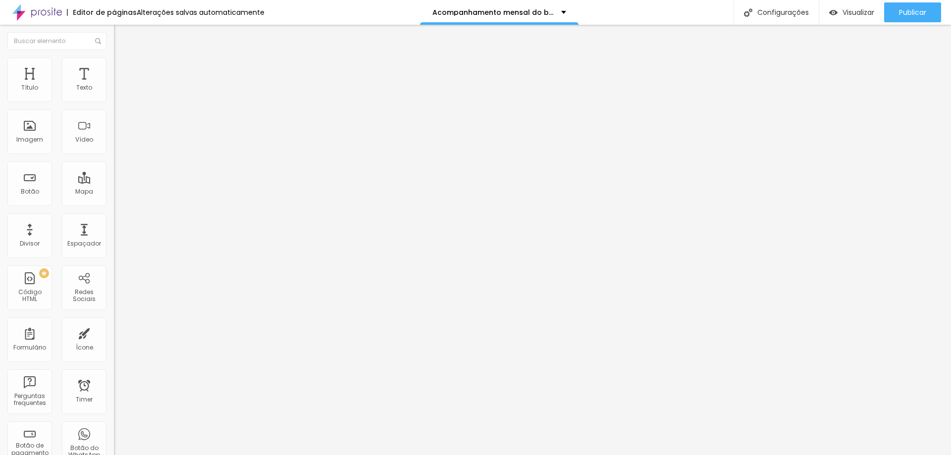
drag, startPoint x: 26, startPoint y: 99, endPoint x: 10, endPoint y: 100, distance: 15.9
type input "0"
click at [114, 192] on input "range" at bounding box center [146, 196] width 64 height 8
type input "8"
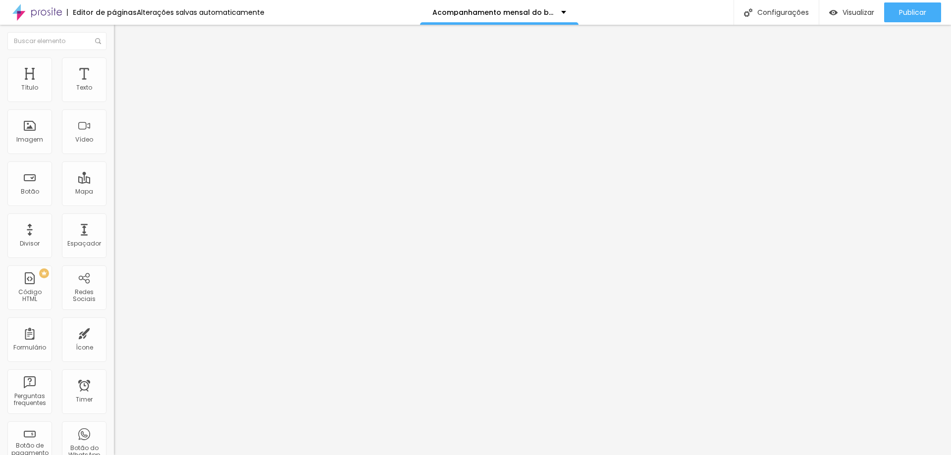
type input "5"
type input "2"
type input "0"
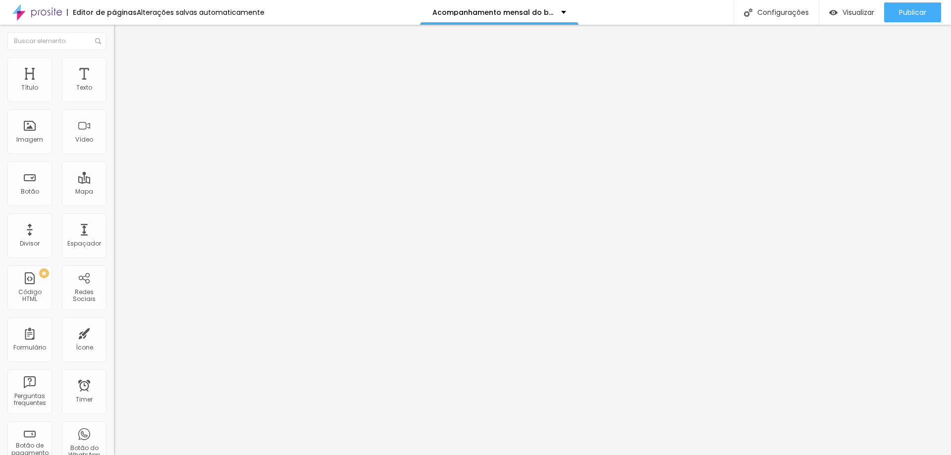
type input "0"
drag, startPoint x: 29, startPoint y: 117, endPoint x: 20, endPoint y: 129, distance: 14.8
type input "0"
click at [114, 332] on input "range" at bounding box center [146, 336] width 64 height 8
click at [123, 70] on span "Avançado" at bounding box center [139, 74] width 33 height 8
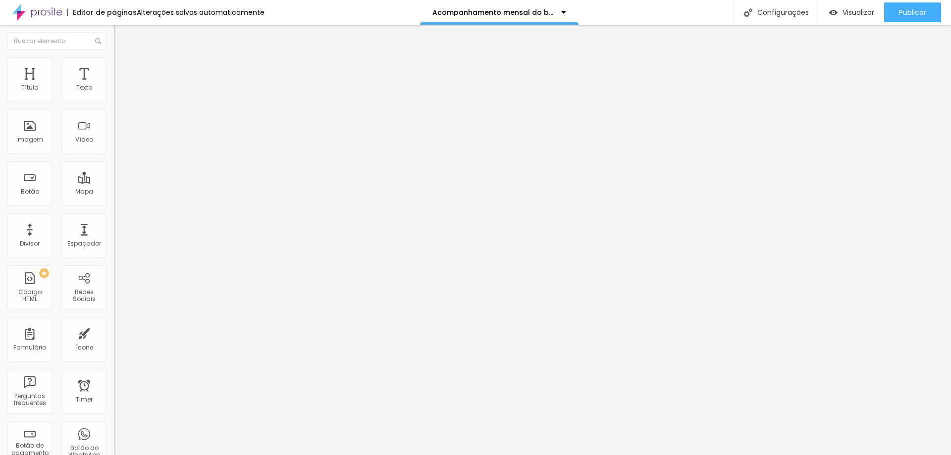
type input "7"
type input "2"
type input "0"
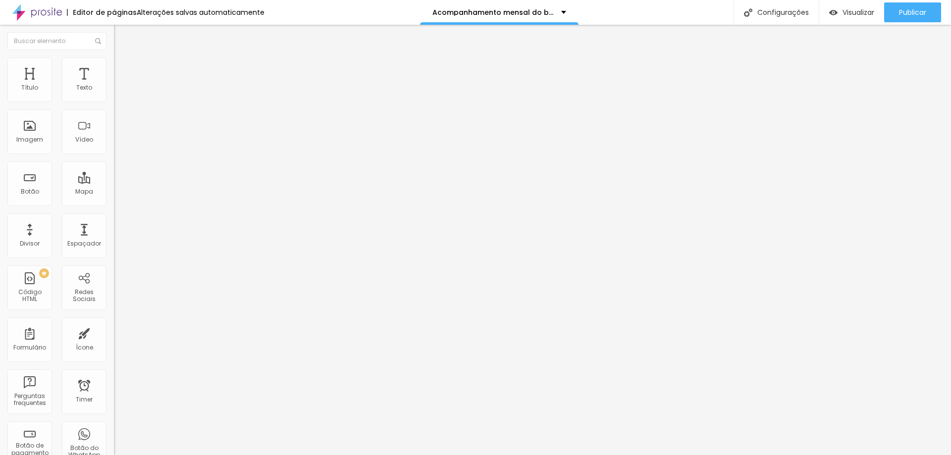
type input "0"
drag, startPoint x: 24, startPoint y: 98, endPoint x: 0, endPoint y: 96, distance: 24.4
type input "0"
click at [114, 192] on input "range" at bounding box center [146, 196] width 64 height 8
type input "8"
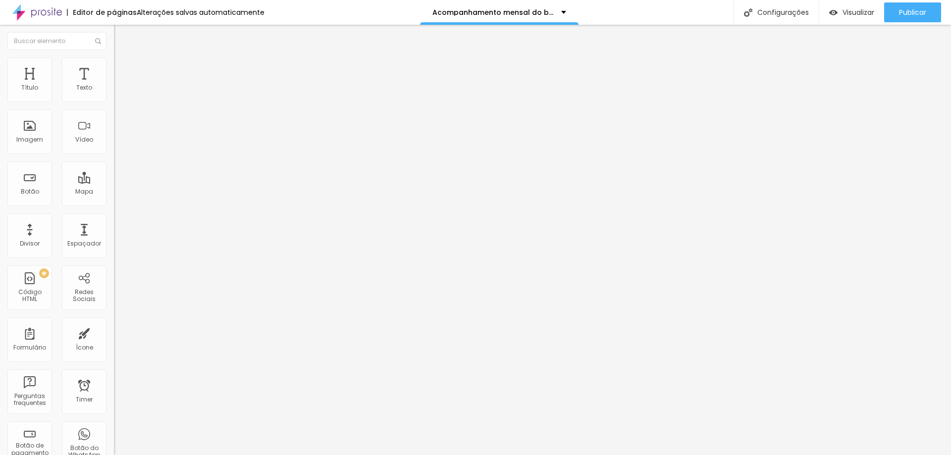
type input "8"
type input "4"
type input "0"
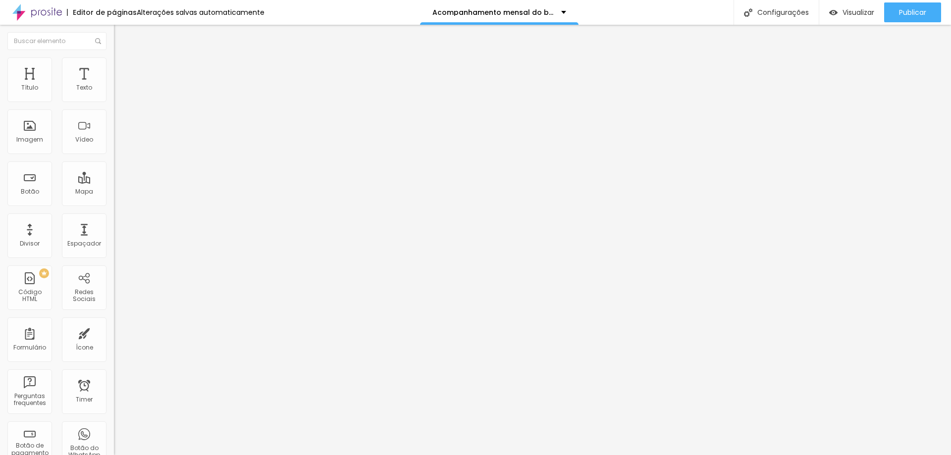
drag, startPoint x: 29, startPoint y: 115, endPoint x: 0, endPoint y: 107, distance: 30.4
type input "0"
click at [114, 332] on input "range" at bounding box center [146, 336] width 64 height 8
click at [114, 67] on li "Avançado" at bounding box center [171, 72] width 114 height 10
type input "5"
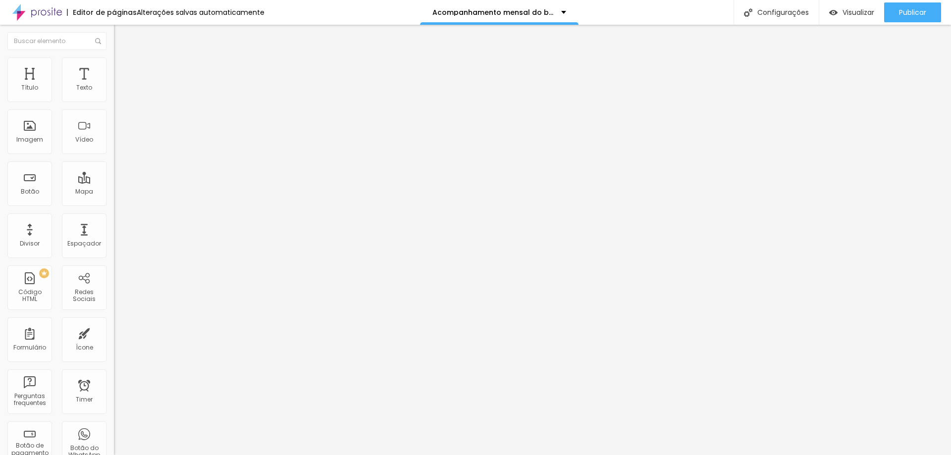
type input "5"
type input "2"
type input "0"
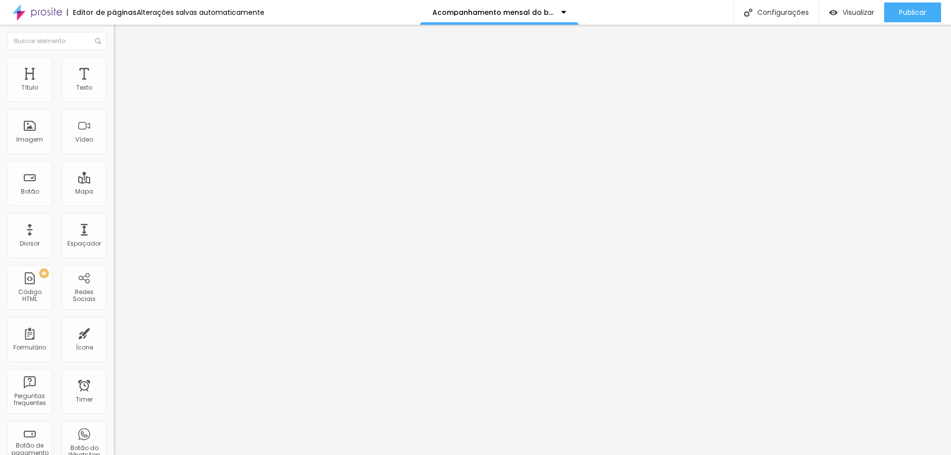
drag, startPoint x: 23, startPoint y: 97, endPoint x: 3, endPoint y: 94, distance: 20.0
type input "0"
click at [114, 192] on input "range" at bounding box center [146, 196] width 64 height 8
click at [114, 58] on ul "Conteúdo Estilo Avançado" at bounding box center [171, 63] width 114 height 30
click at [114, 67] on img at bounding box center [118, 71] width 9 height 9
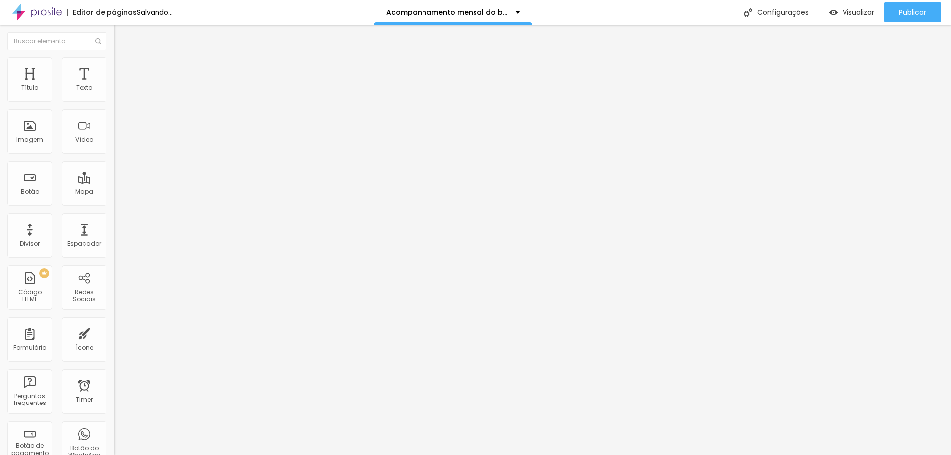
click at [123, 70] on span "Avançado" at bounding box center [139, 74] width 33 height 8
type input "2"
type input "0"
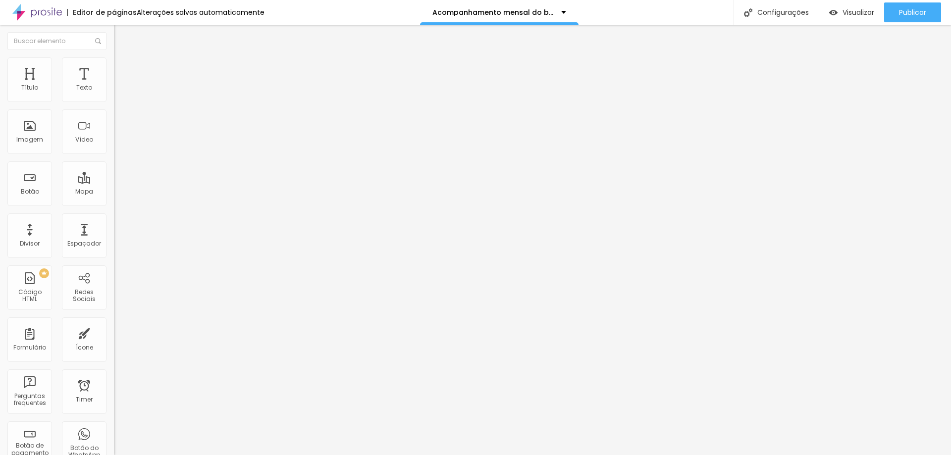
drag, startPoint x: 27, startPoint y: 98, endPoint x: 0, endPoint y: 93, distance: 27.7
type input "0"
click at [114, 192] on input "range" at bounding box center [146, 196] width 64 height 8
click at [123, 70] on span "Avançado" at bounding box center [139, 74] width 33 height 8
type input "5"
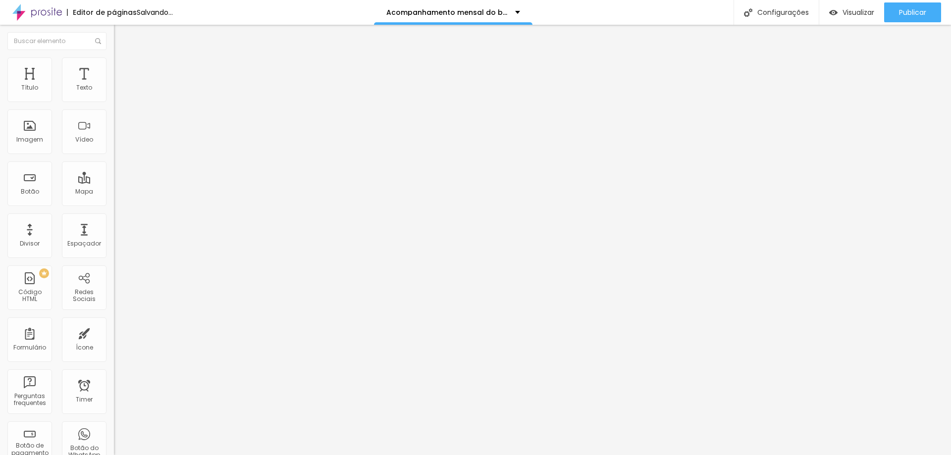
type input "5"
type input "0"
drag, startPoint x: 30, startPoint y: 95, endPoint x: 5, endPoint y: 98, distance: 24.9
type input "0"
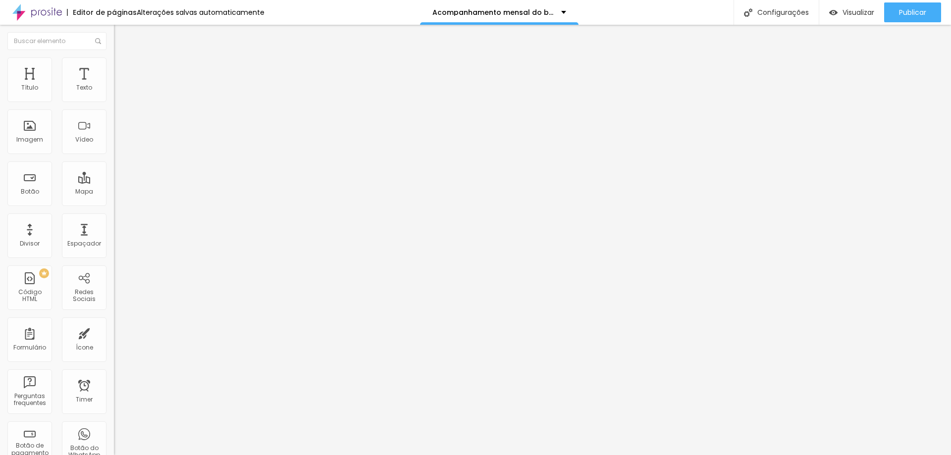
click at [114, 192] on input "range" at bounding box center [146, 196] width 64 height 8
type input "9"
type input "2"
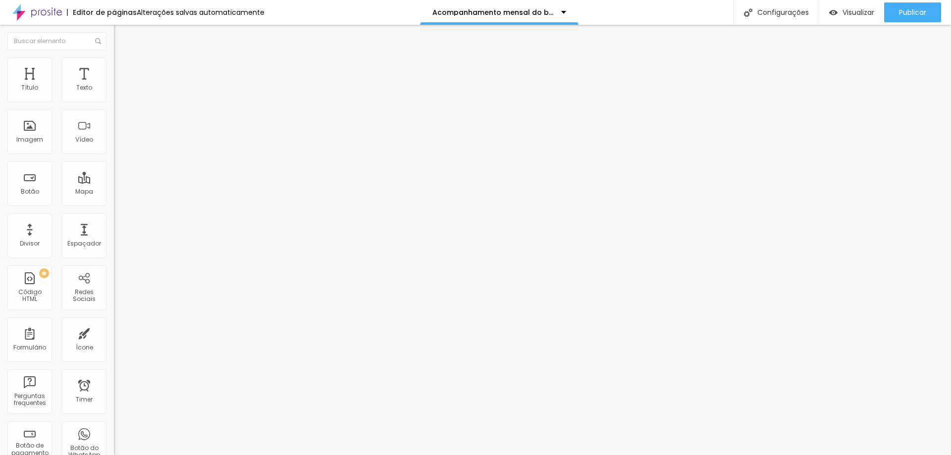
type input "0"
drag, startPoint x: 30, startPoint y: 115, endPoint x: 0, endPoint y: 104, distance: 32.1
type input "0"
click at [114, 332] on input "range" at bounding box center [146, 336] width 64 height 8
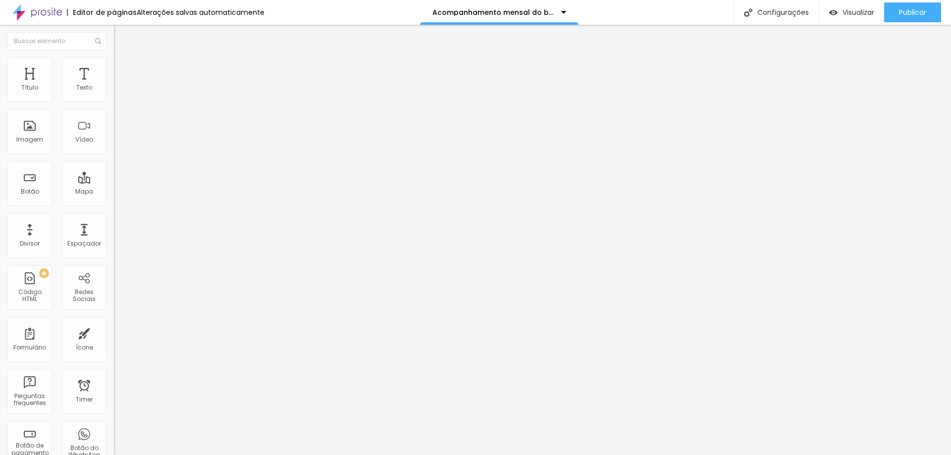
click at [114, 67] on li "Avançado" at bounding box center [171, 72] width 114 height 10
type input "4"
type input "1"
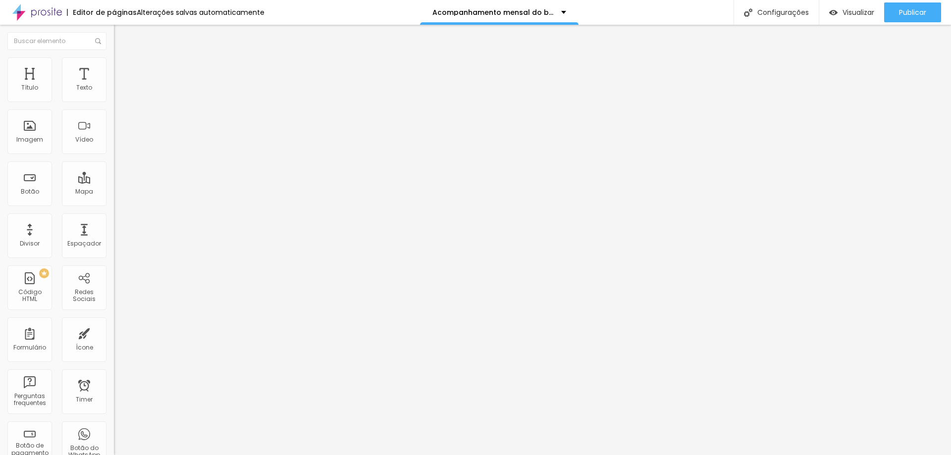
type input "0"
drag, startPoint x: 25, startPoint y: 99, endPoint x: 0, endPoint y: 93, distance: 25.5
type input "0"
click at [114, 192] on input "range" at bounding box center [146, 196] width 64 height 8
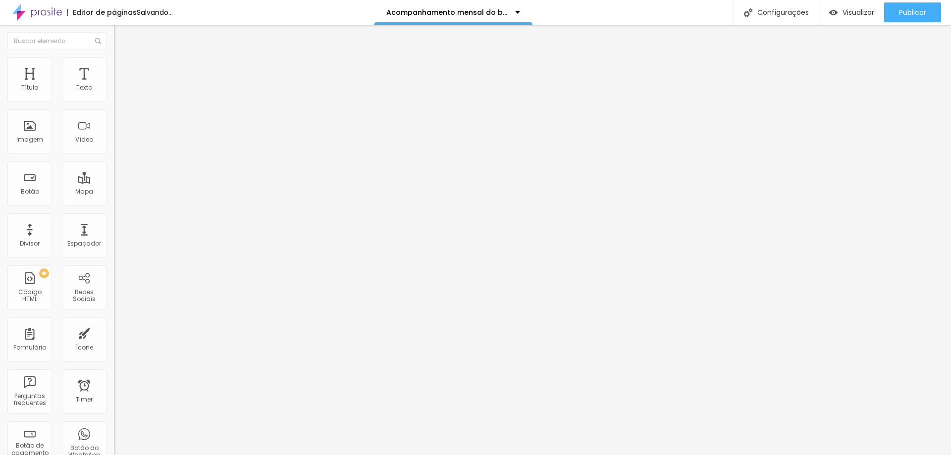
type input "7"
type input "6"
type input "3"
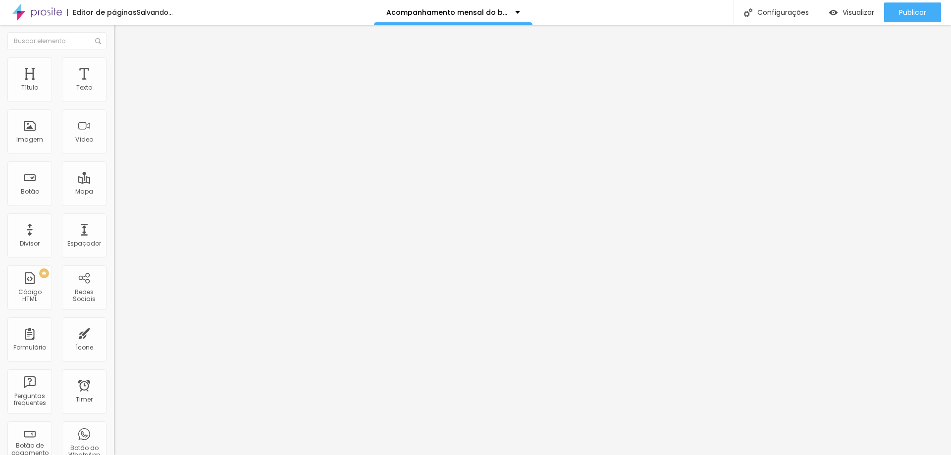
type input "3"
type input "0"
drag, startPoint x: 6, startPoint y: 115, endPoint x: 0, endPoint y: 111, distance: 7.1
type input "0"
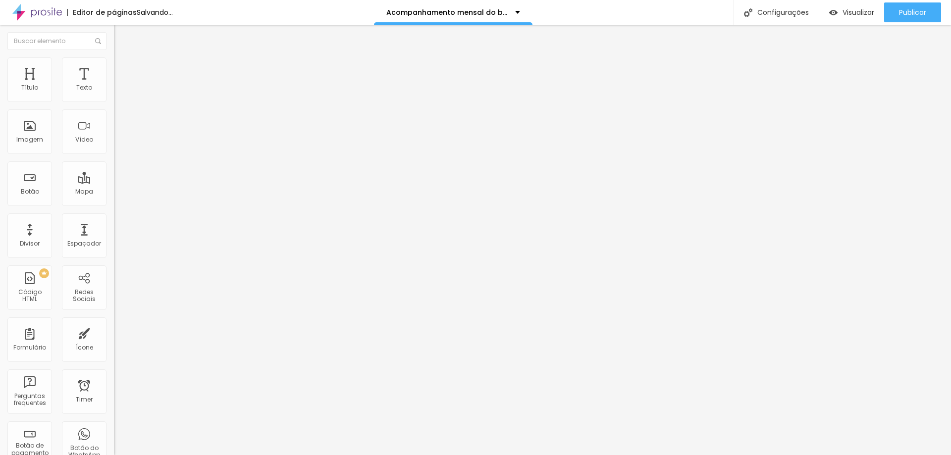
click at [114, 332] on input "range" at bounding box center [146, 336] width 64 height 8
click at [114, 90] on span "Encaixotado" at bounding box center [133, 86] width 39 height 8
click at [114, 105] on span "Completo" at bounding box center [129, 101] width 30 height 8
click at [123, 70] on span "Avançado" at bounding box center [139, 74] width 33 height 8
click at [114, 64] on li "Estilo" at bounding box center [171, 62] width 114 height 10
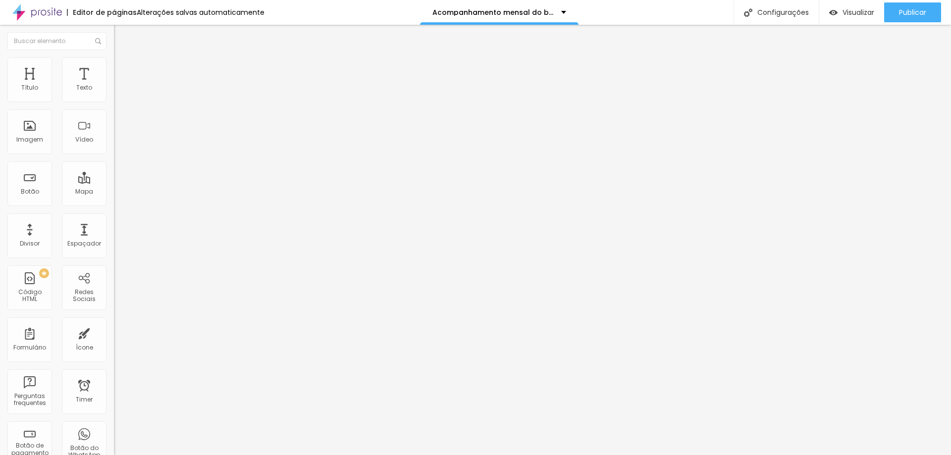
click at [114, 56] on img at bounding box center [118, 52] width 9 height 9
click at [114, 63] on img at bounding box center [118, 61] width 9 height 9
click at [917, 15] on span "Publicar" at bounding box center [912, 12] width 27 height 8
click at [114, 85] on span "Trocar imagem" at bounding box center [141, 81] width 54 height 8
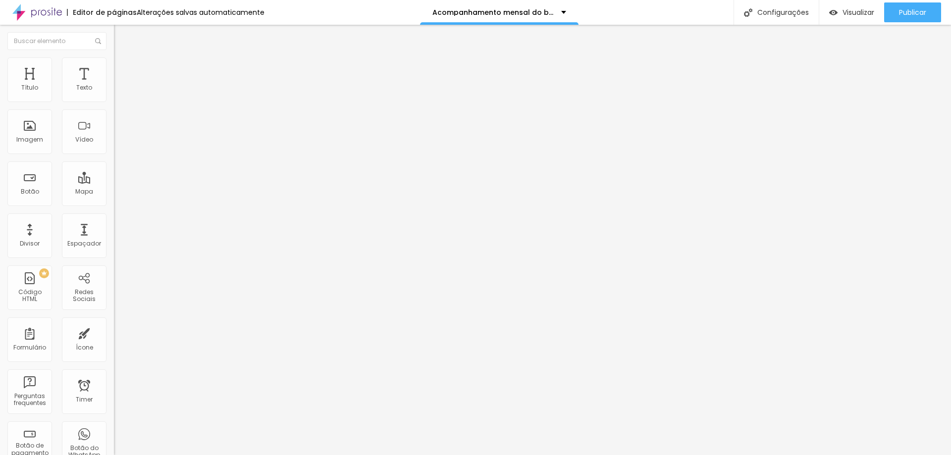
click at [114, 85] on span "Trocar imagem" at bounding box center [141, 81] width 54 height 8
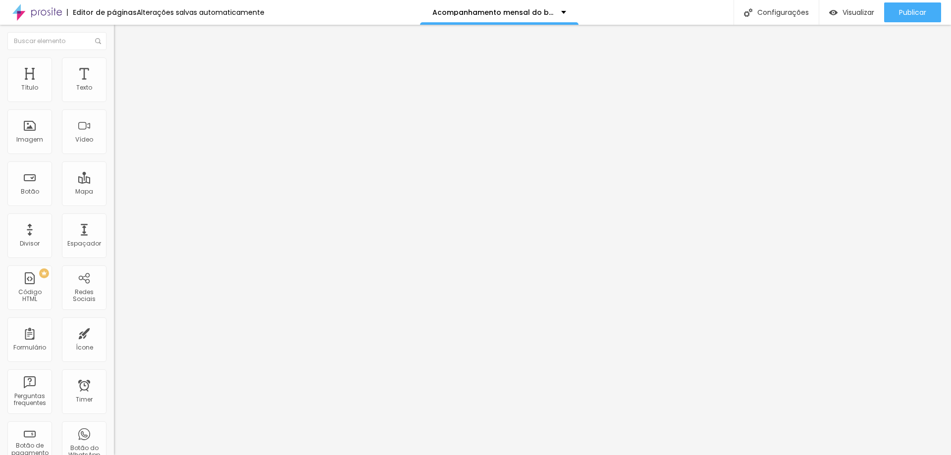
click at [114, 85] on span "Trocar imagem" at bounding box center [141, 81] width 54 height 8
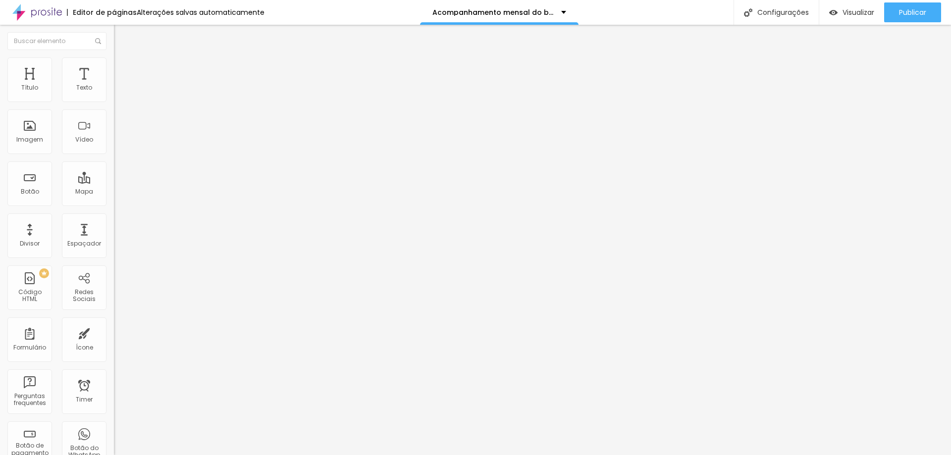
click at [114, 85] on span "Trocar imagem" at bounding box center [141, 81] width 54 height 8
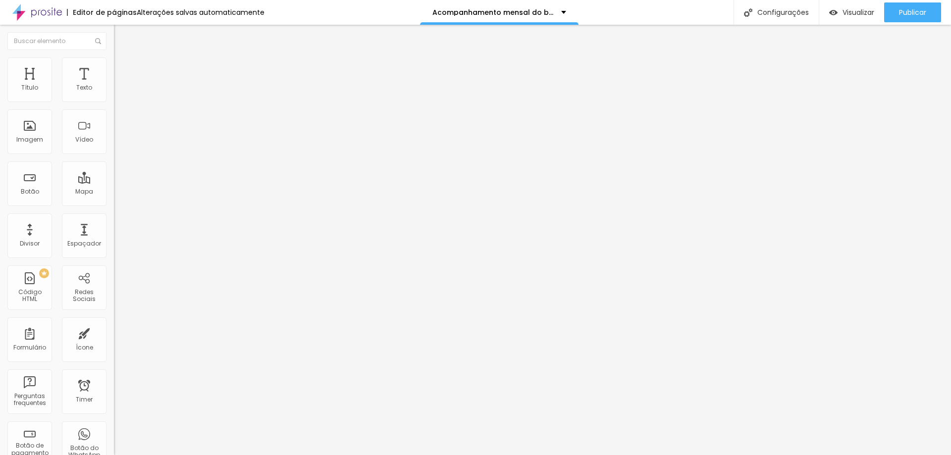
click at [114, 85] on span "Trocar imagem" at bounding box center [141, 81] width 54 height 8
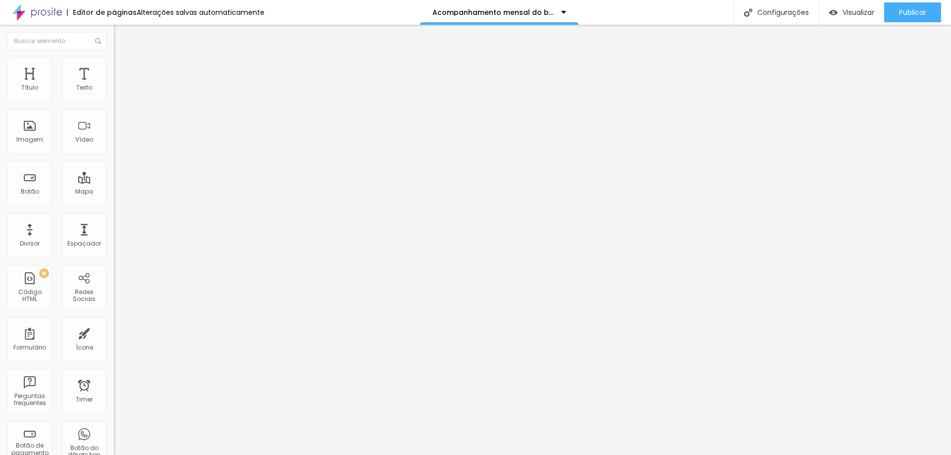
click at [114, 85] on span "Trocar imagem" at bounding box center [141, 81] width 54 height 8
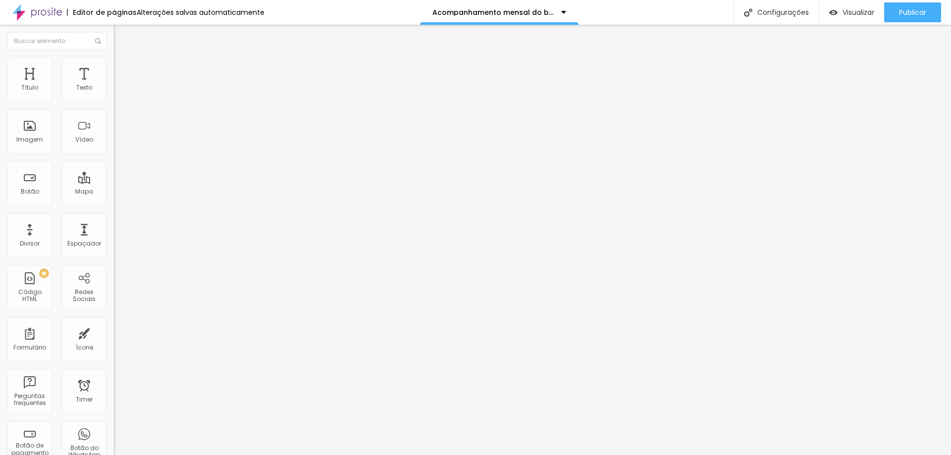
click at [114, 85] on span "Trocar imagem" at bounding box center [141, 81] width 54 height 8
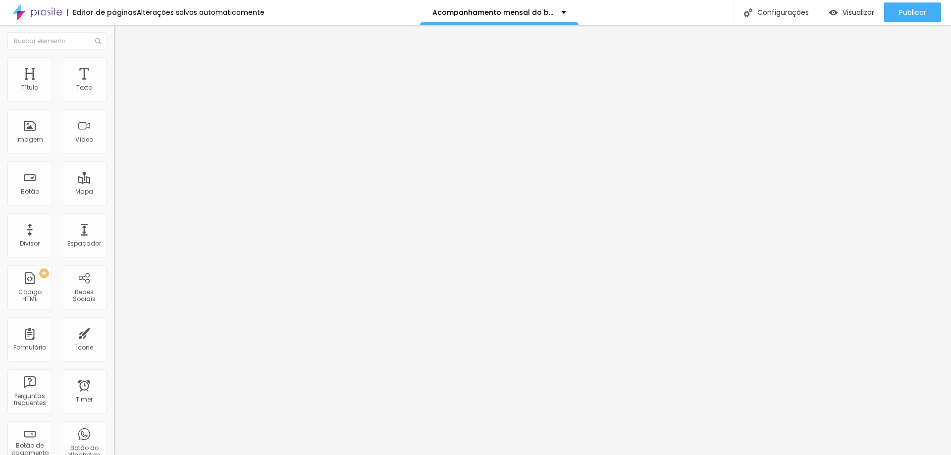
click at [114, 85] on span "Trocar imagem" at bounding box center [141, 81] width 54 height 8
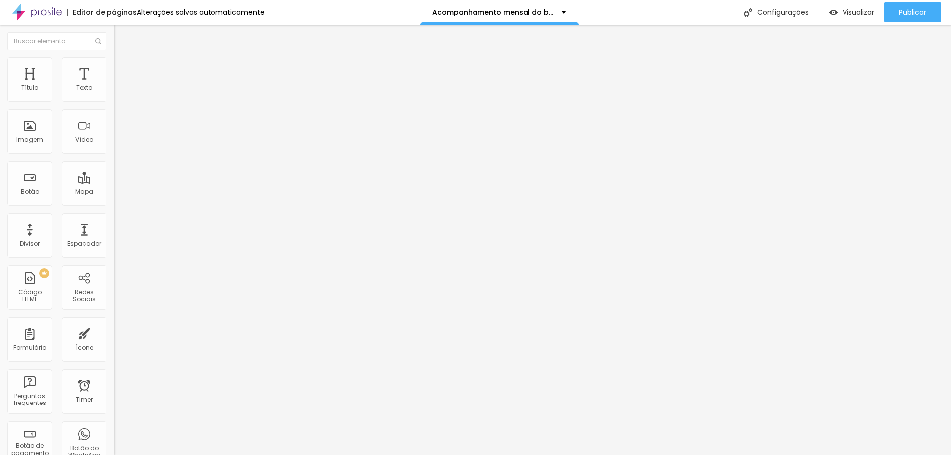
click at [114, 85] on span "Trocar imagem" at bounding box center [141, 81] width 54 height 8
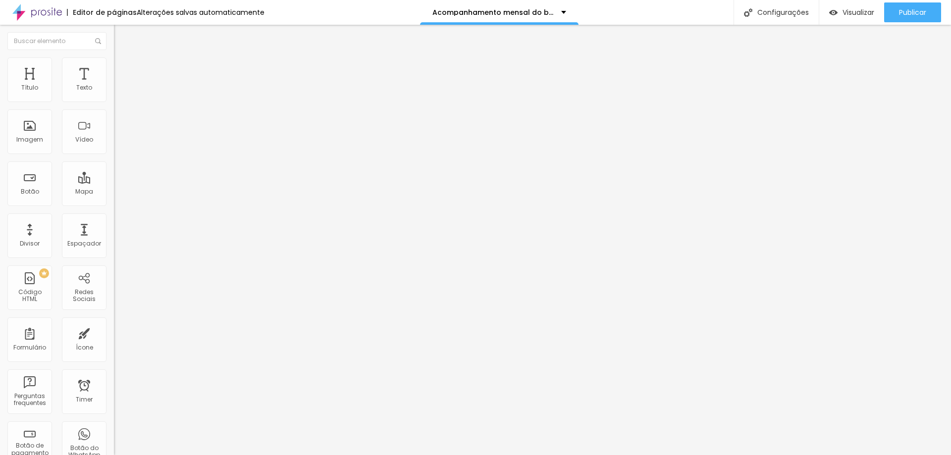
click at [911, 16] on span "Publicar" at bounding box center [912, 12] width 27 height 8
click at [114, 203] on input "https://" at bounding box center [173, 198] width 119 height 10
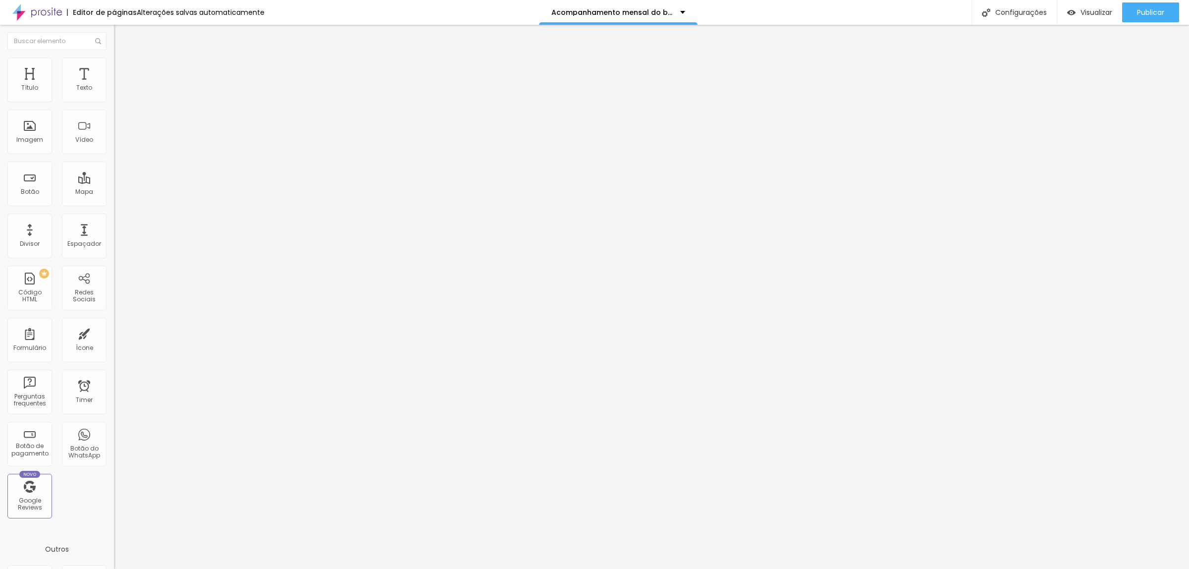
drag, startPoint x: 77, startPoint y: 267, endPoint x: 0, endPoint y: 254, distance: 78.0
click at [114, 226] on div "Trocar imagem Descrição da imagem (Alt) Alinhamento Proporção 4:3 Padrão Cinema…" at bounding box center [171, 151] width 114 height 149
paste input "www.danielmartins.com.br/portfolio/acompanhamento/1562046-sem-titulo"
type input "https://www.danielmartins.com.br/portfolio/acompanhamento/1562046-sem-titulo"
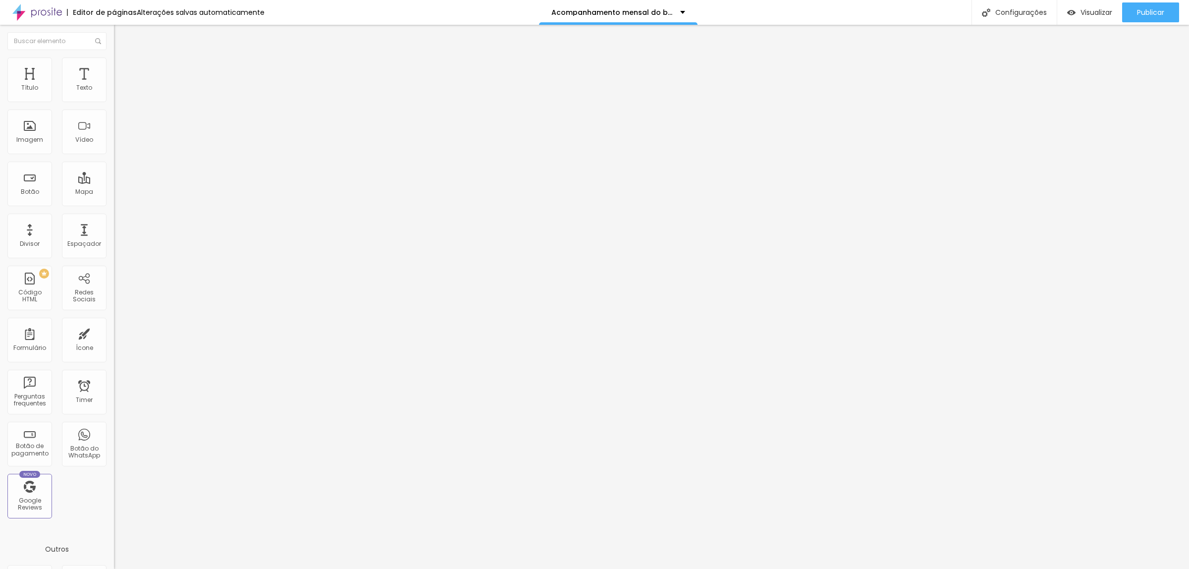
scroll to position [0, 0]
click at [114, 329] on div "Editar Imagem Conteúdo Estilo Avançado Trocar imagem Descrição da imagem (Alt) …" at bounding box center [171, 297] width 114 height 544
click at [175, 455] on div at bounding box center [594, 574] width 1189 height 0
click at [950, 11] on span "Publicar" at bounding box center [1150, 12] width 27 height 8
click at [114, 85] on span "Trocar imagem" at bounding box center [141, 81] width 54 height 8
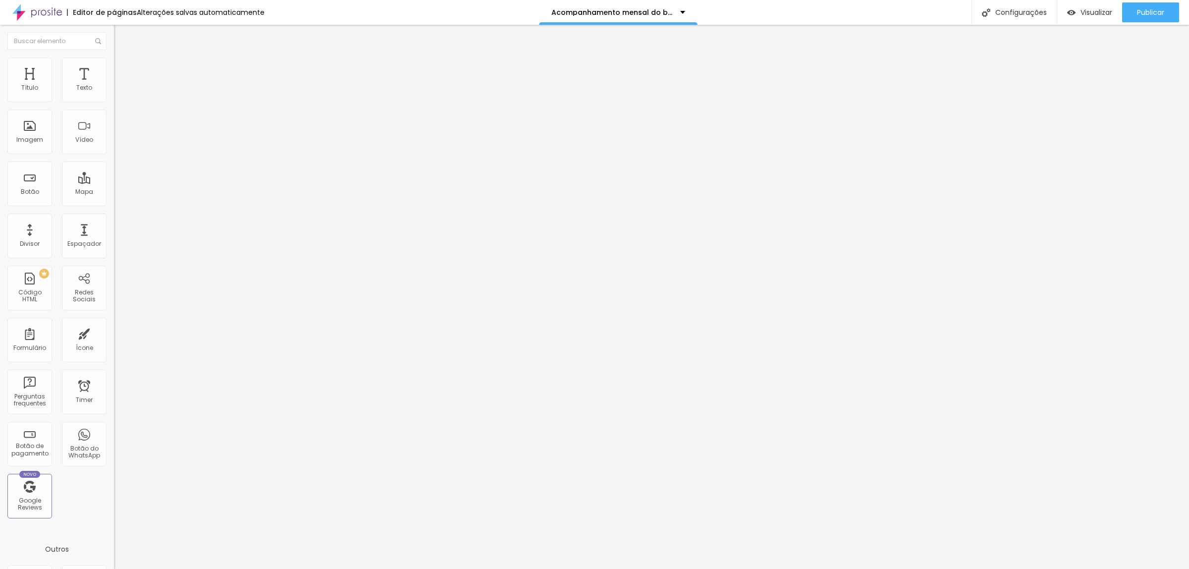
click at [114, 85] on span "Trocar imagem" at bounding box center [141, 81] width 54 height 8
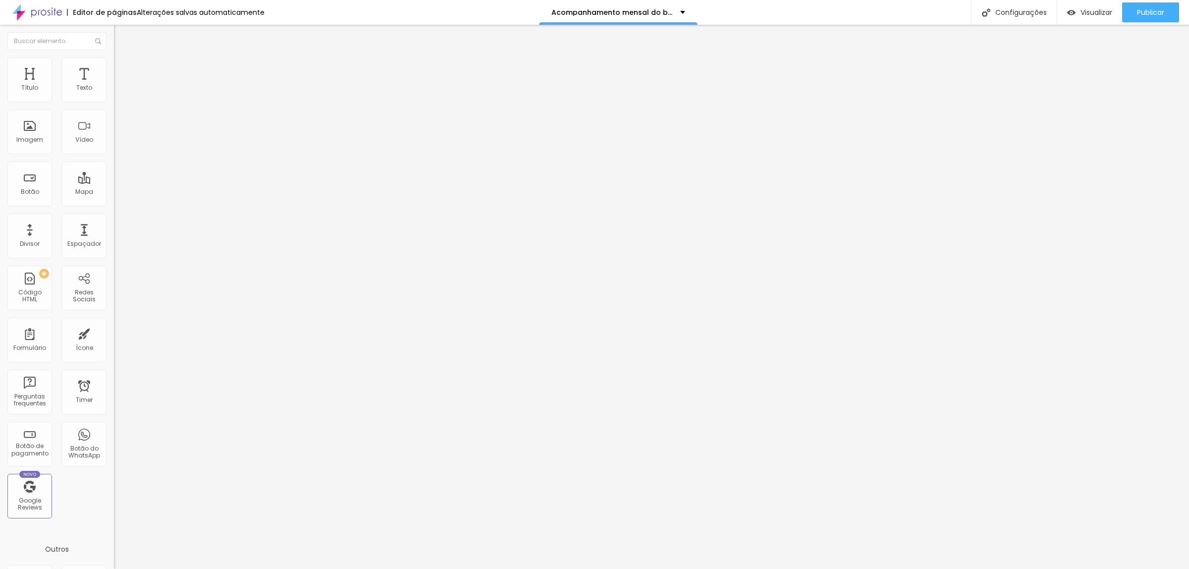
click at [114, 85] on span "Trocar imagem" at bounding box center [141, 81] width 54 height 8
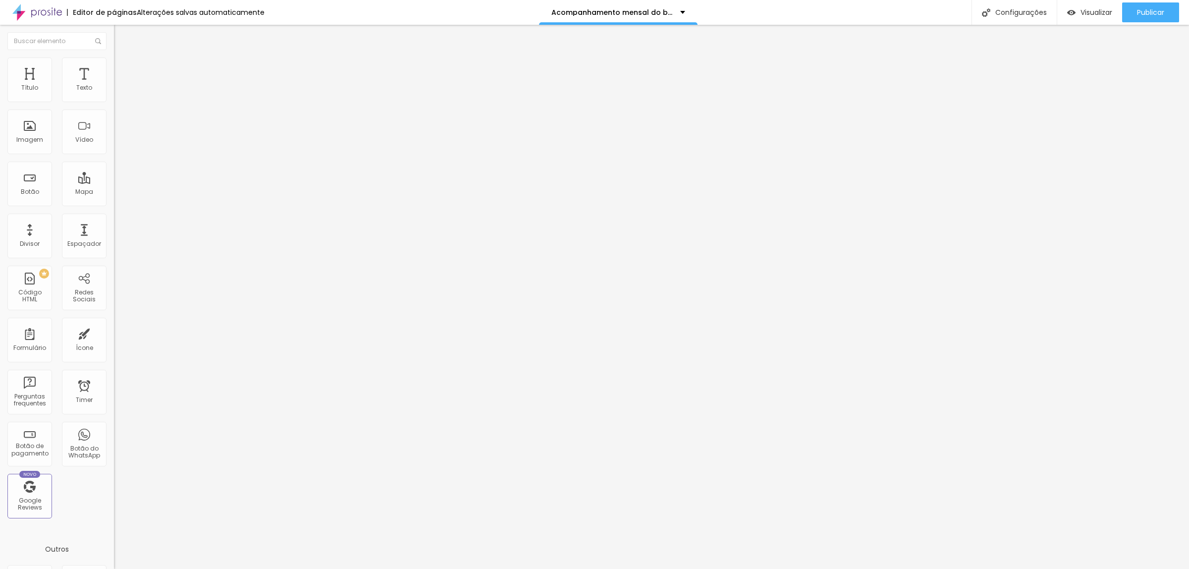
click at [114, 85] on span "Trocar imagem" at bounding box center [141, 81] width 54 height 8
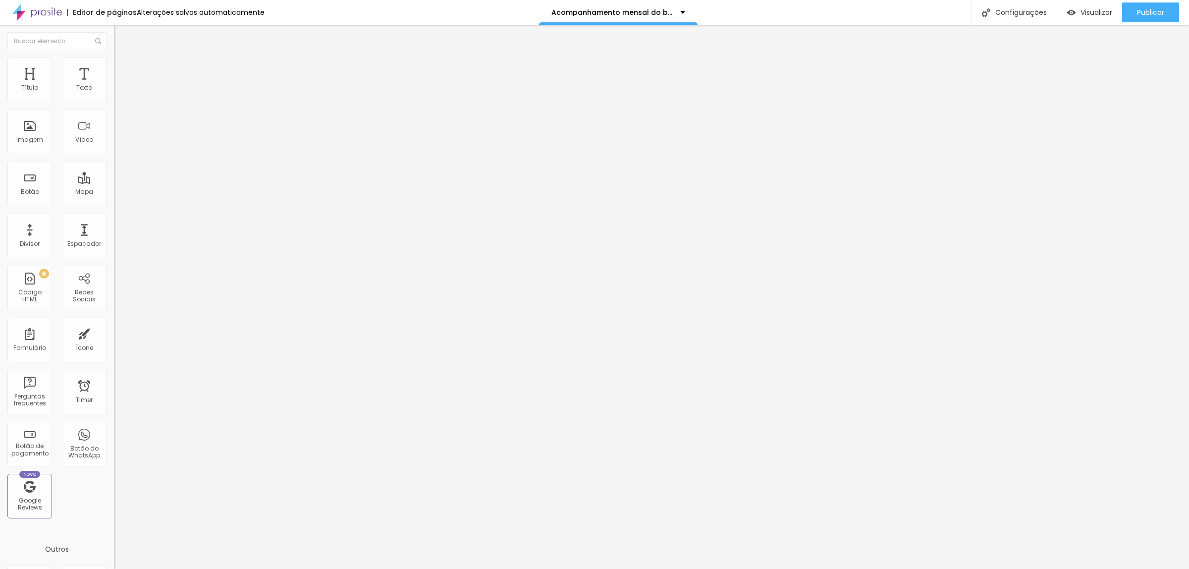
click at [114, 85] on span "Trocar imagem" at bounding box center [141, 81] width 54 height 8
click at [950, 455] on div at bounding box center [594, 578] width 1189 height 9
click at [114, 85] on span "Trocar imagem" at bounding box center [141, 81] width 54 height 8
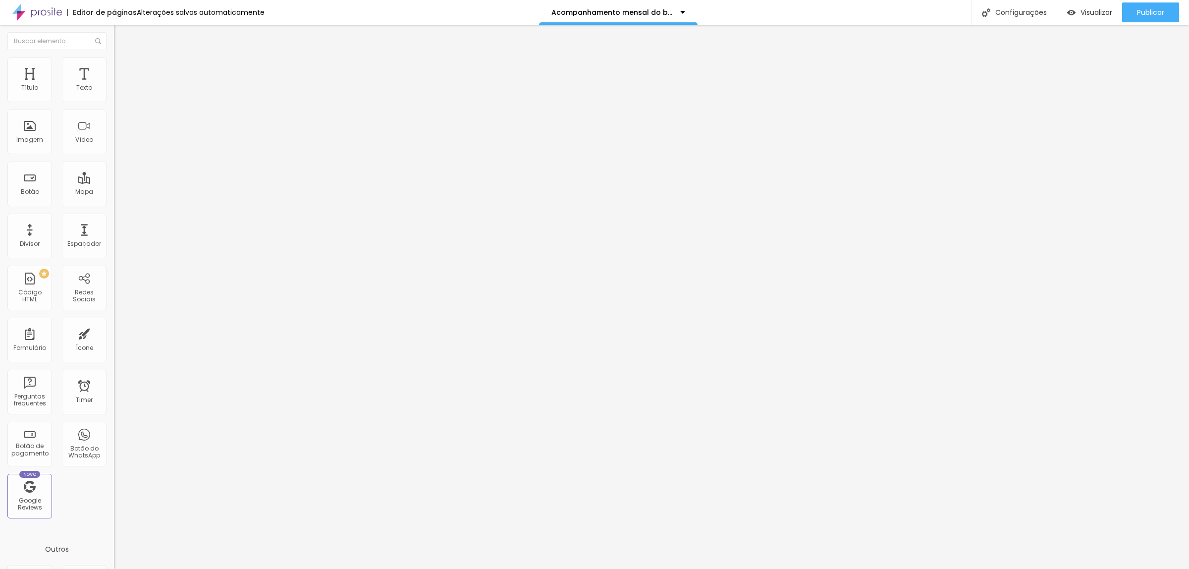
click at [114, 85] on span "Trocar imagem" at bounding box center [141, 81] width 54 height 8
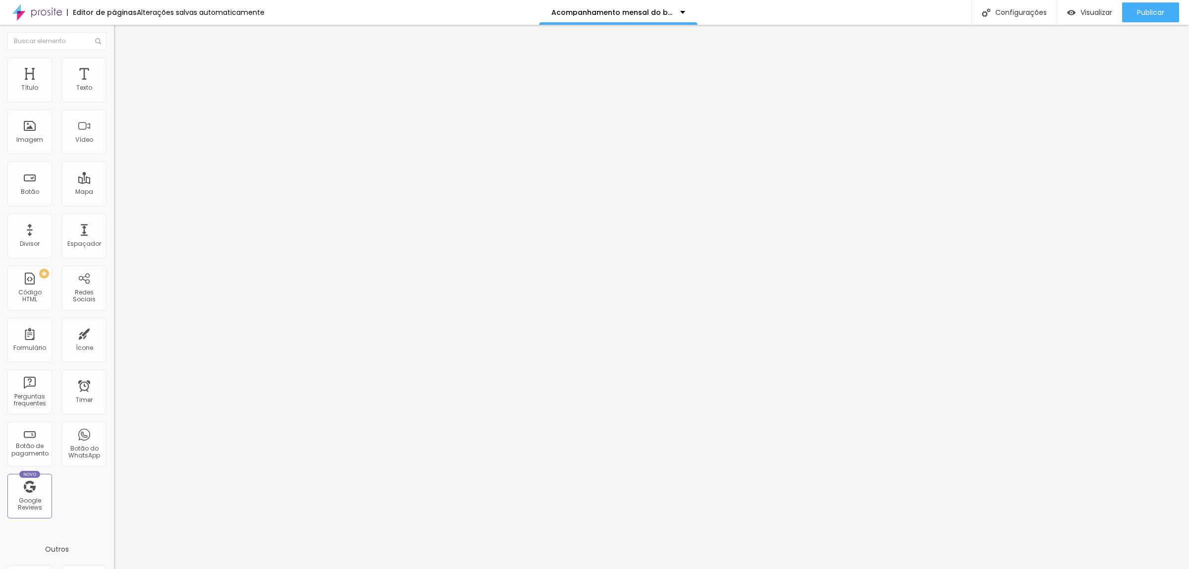
click at [123, 70] on span "Avançado" at bounding box center [139, 74] width 33 height 8
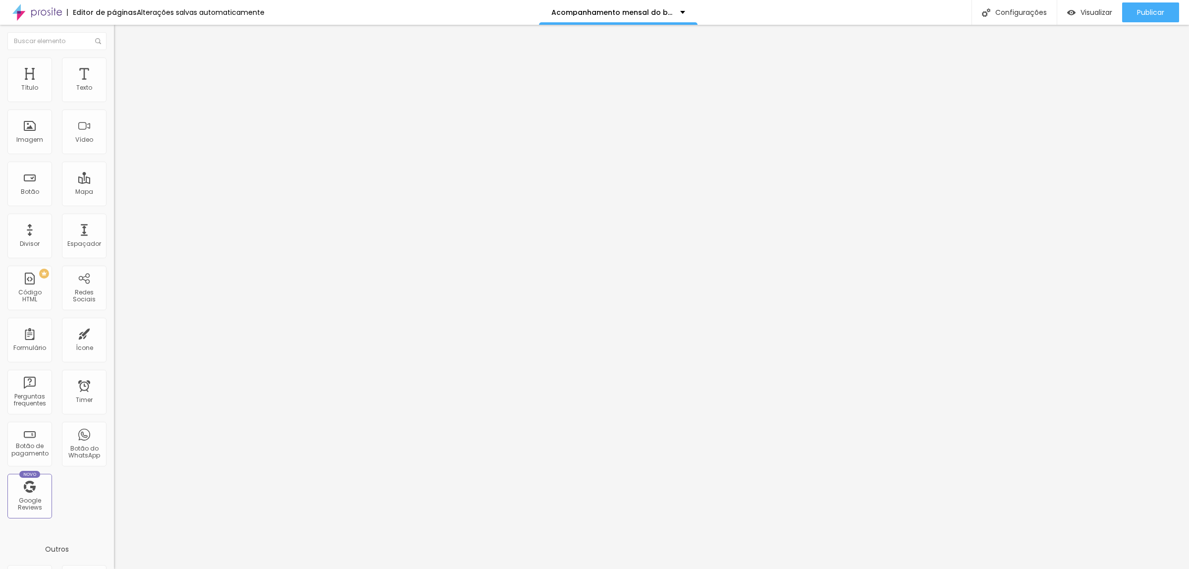
click at [123, 68] on span "Estilo" at bounding box center [130, 64] width 15 height 8
type input "95"
type input "90"
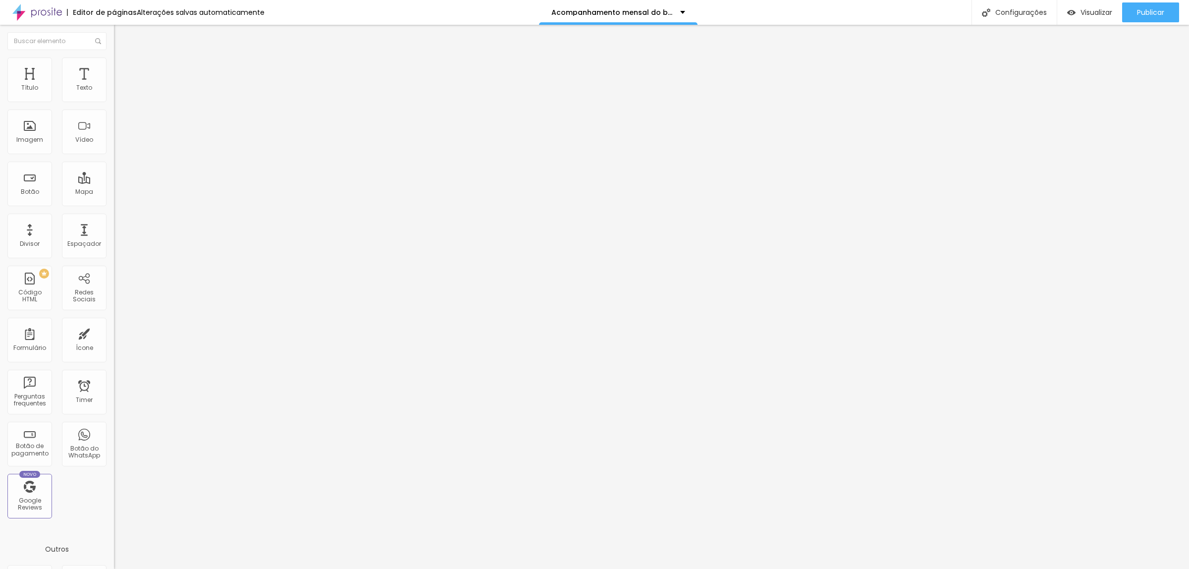
type input "85"
type input "80"
type input "75"
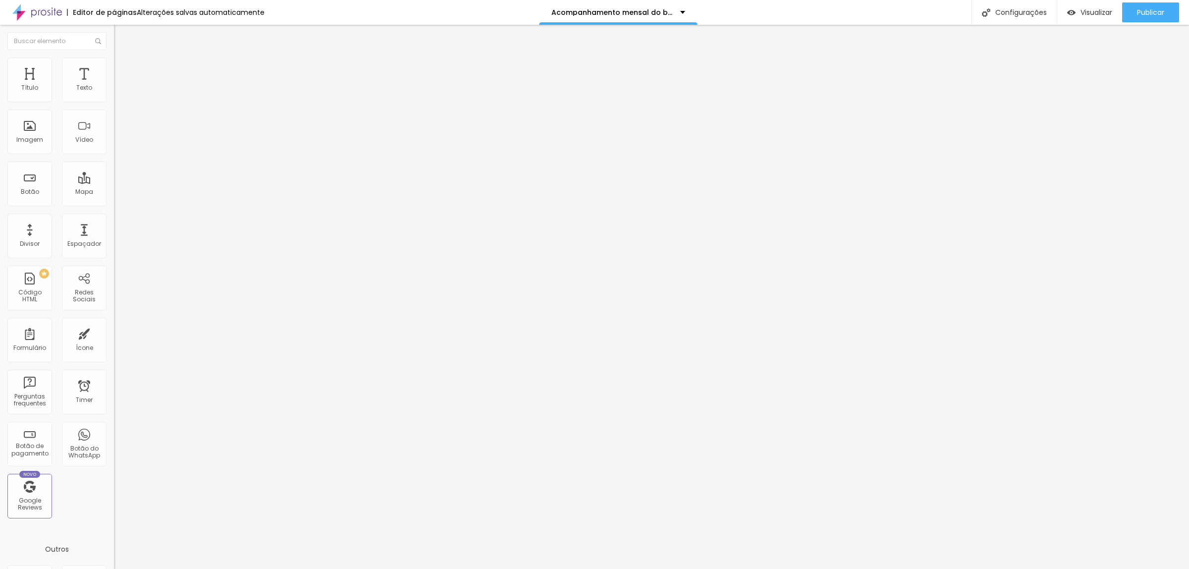
type input "75"
type input "70"
type input "75"
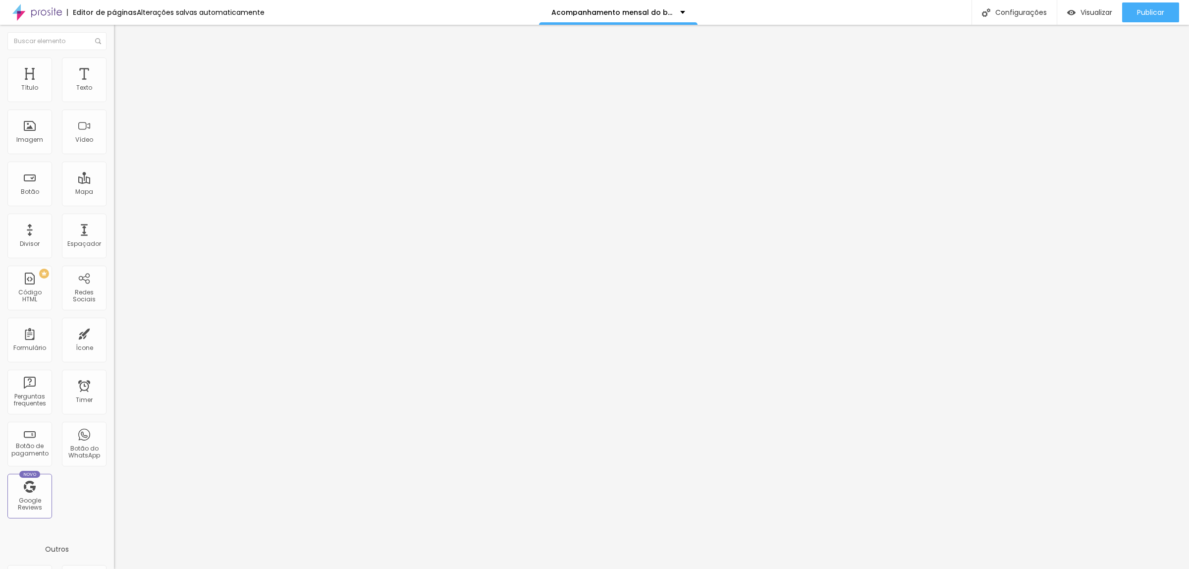
type input "80"
drag, startPoint x: 104, startPoint y: 105, endPoint x: 84, endPoint y: 109, distance: 20.2
type input "80"
click at [114, 102] on input "range" at bounding box center [146, 98] width 64 height 8
type input "95"
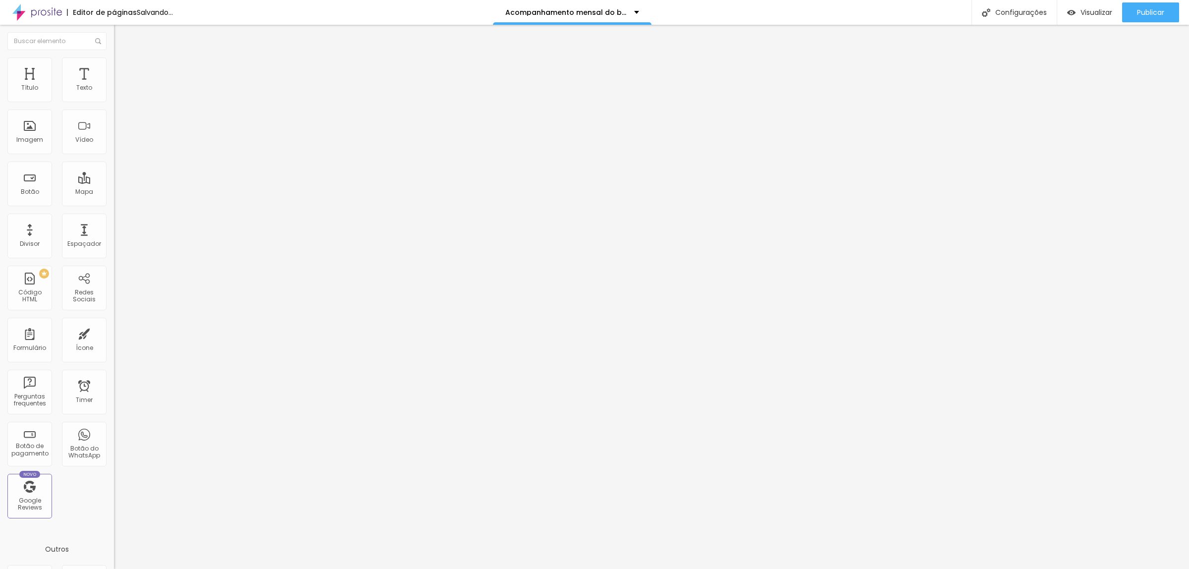
type input "95"
type input "100"
drag, startPoint x: 83, startPoint y: 105, endPoint x: 191, endPoint y: 105, distance: 108.0
type input "100"
click at [178, 102] on input "range" at bounding box center [146, 98] width 64 height 8
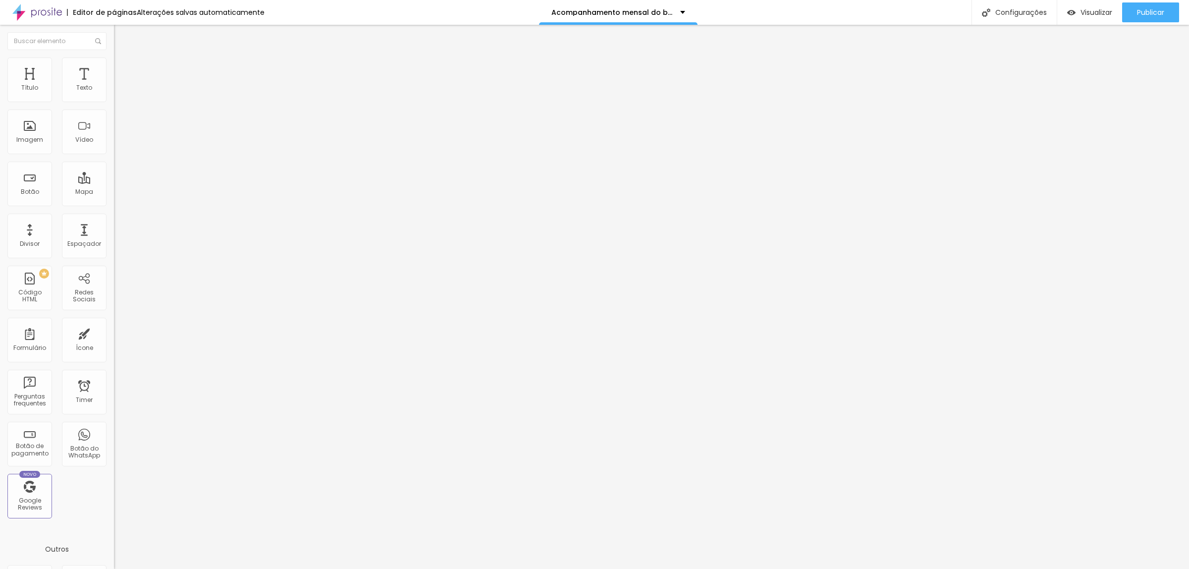
click at [114, 85] on span "Trocar imagem" at bounding box center [141, 81] width 54 height 8
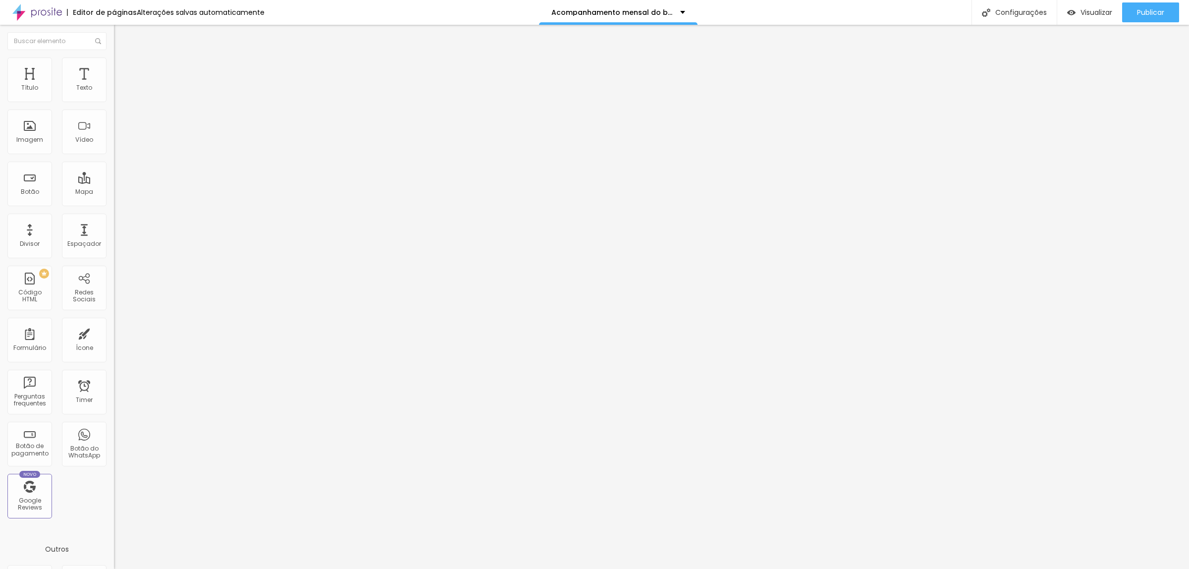
click at [114, 85] on span "Trocar imagem" at bounding box center [141, 81] width 54 height 8
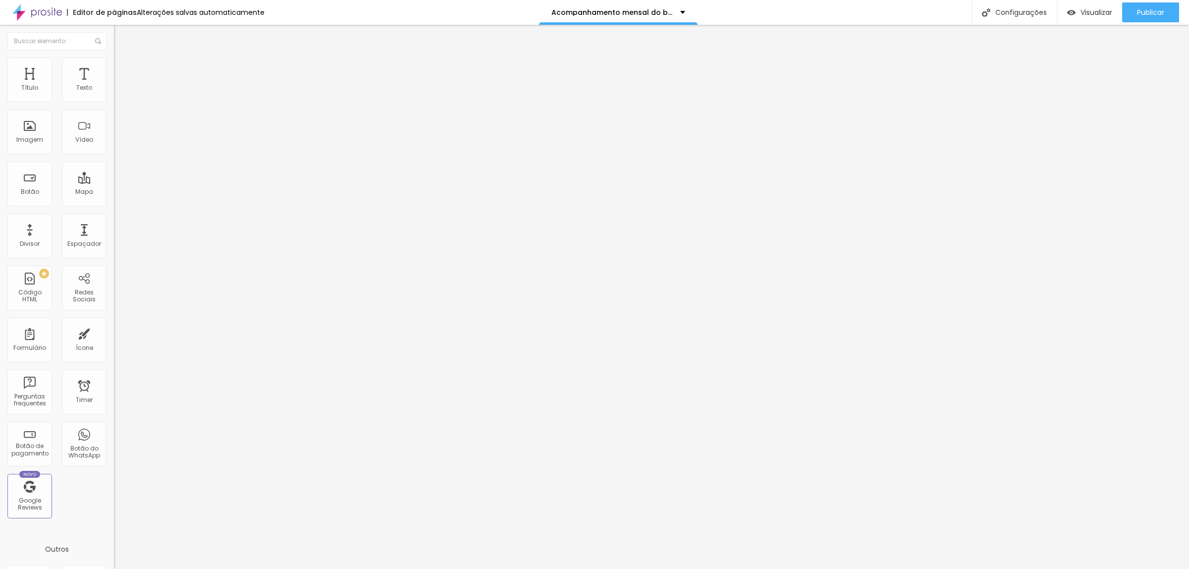
click at [950, 16] on span "Publicar" at bounding box center [1150, 12] width 27 height 8
click at [114, 85] on span "Trocar imagem" at bounding box center [141, 81] width 54 height 8
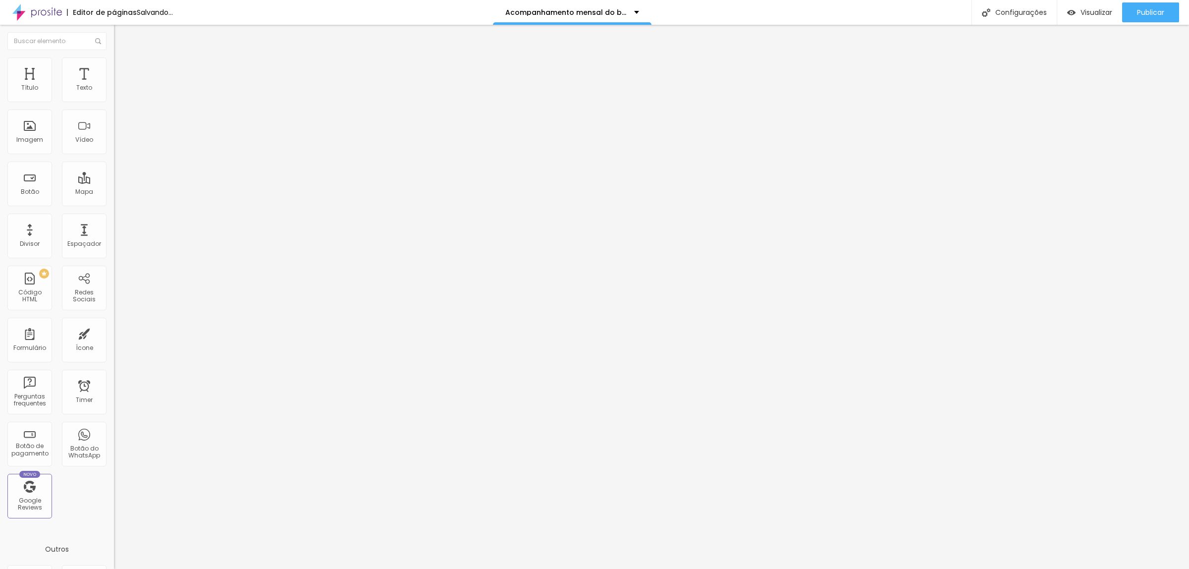
click at [114, 203] on input "https://" at bounding box center [173, 198] width 119 height 10
drag, startPoint x: 49, startPoint y: 264, endPoint x: 0, endPoint y: 256, distance: 49.2
click at [114, 226] on div "Trocar imagem Descrição da imagem (Alt) Alinhamento Proporção 4:3 Padrão Cinema…" at bounding box center [171, 151] width 114 height 149
paste input "www.danielmartins.com.br/portfolio/acompanhamento/1259727-acompanhamento-ceci-1…"
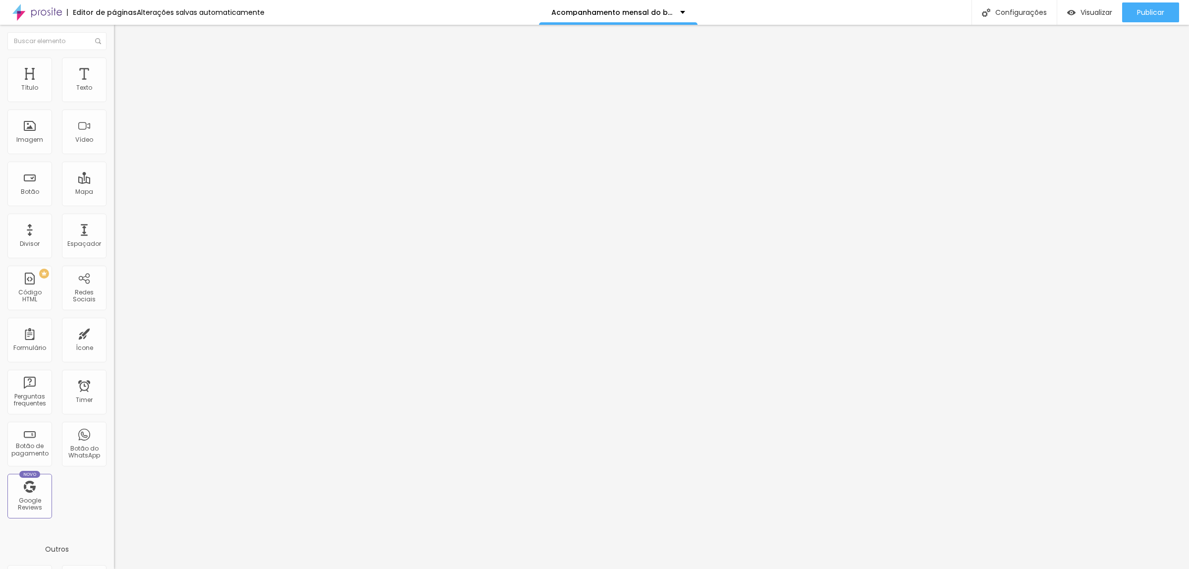
type input "https://www.danielmartins.com.br/portfolio/acompanhamento/1259727-acompanhament…"
click at [114, 330] on div "Editar Imagem Conteúdo Estilo Avançado Trocar imagem Descrição da imagem (Alt) …" at bounding box center [171, 297] width 114 height 544
drag, startPoint x: 54, startPoint y: 265, endPoint x: 0, endPoint y: 261, distance: 54.7
click at [114, 226] on div "Trocar imagem Descrição da imagem (Alt) Alinhamento Proporção 4:3 Padrão Cinema…" at bounding box center [171, 151] width 114 height 149
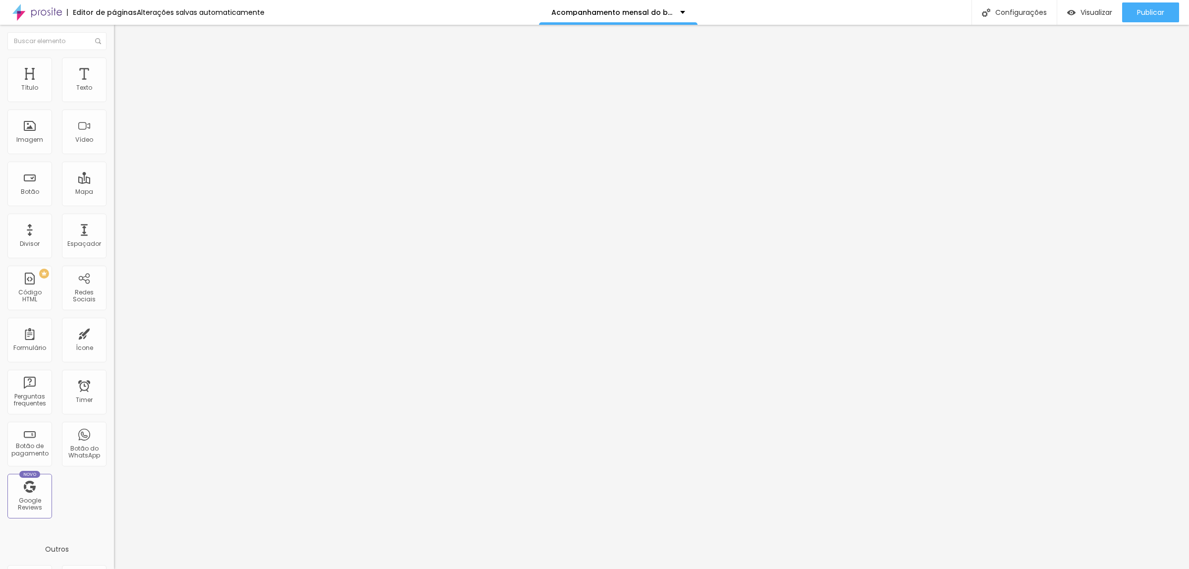
paste input "www.danielmartins.com.br/portfolio/acompanhamento/1259727-acompanhamento-ceci-1…"
type input "https://www.danielmartins.com.br/portfolio/acompanhamento/1259727-acompanhament…"
click at [114, 323] on div "Editar Imagem Conteúdo Estilo Avançado Trocar imagem Descrição da imagem (Alt) …" at bounding box center [171, 297] width 114 height 544
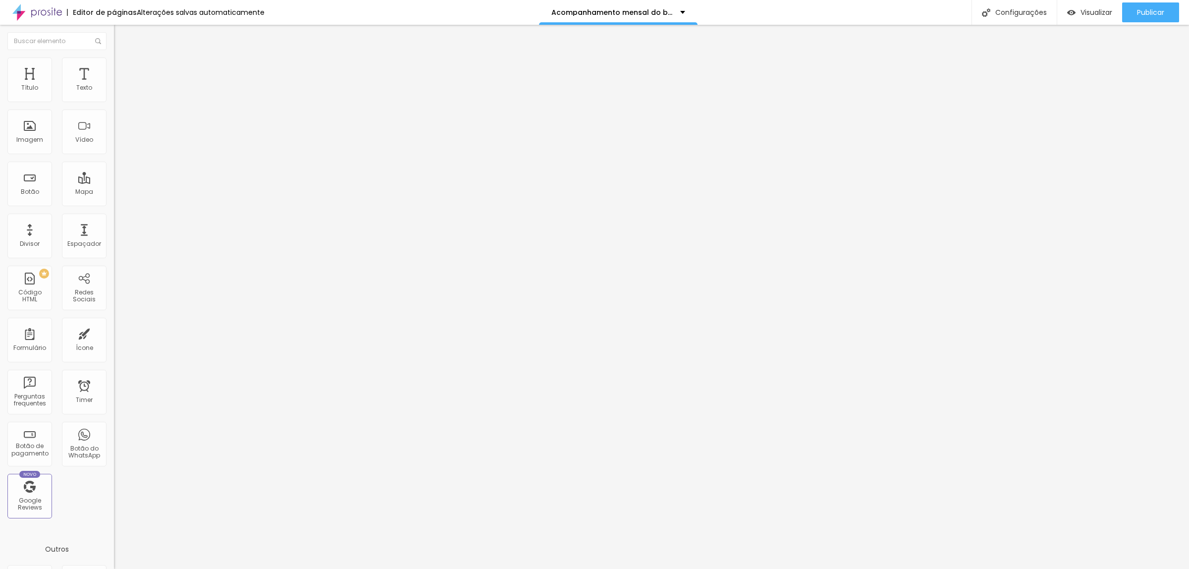
click at [114, 203] on input "https://www.danielmartins.com.br/portfolio/acompanhamento/1259727-acompanhament…" at bounding box center [173, 198] width 119 height 10
paste input "0-acompanhamento-ceci-3"
type input "https://www.danielmartins.com.br/portfolio/acompanhamento/1259720-acompanhament…"
click at [114, 323] on div "Editar Imagem Conteúdo Estilo Avançado Trocar imagem Descrição da imagem (Alt) …" at bounding box center [171, 297] width 114 height 544
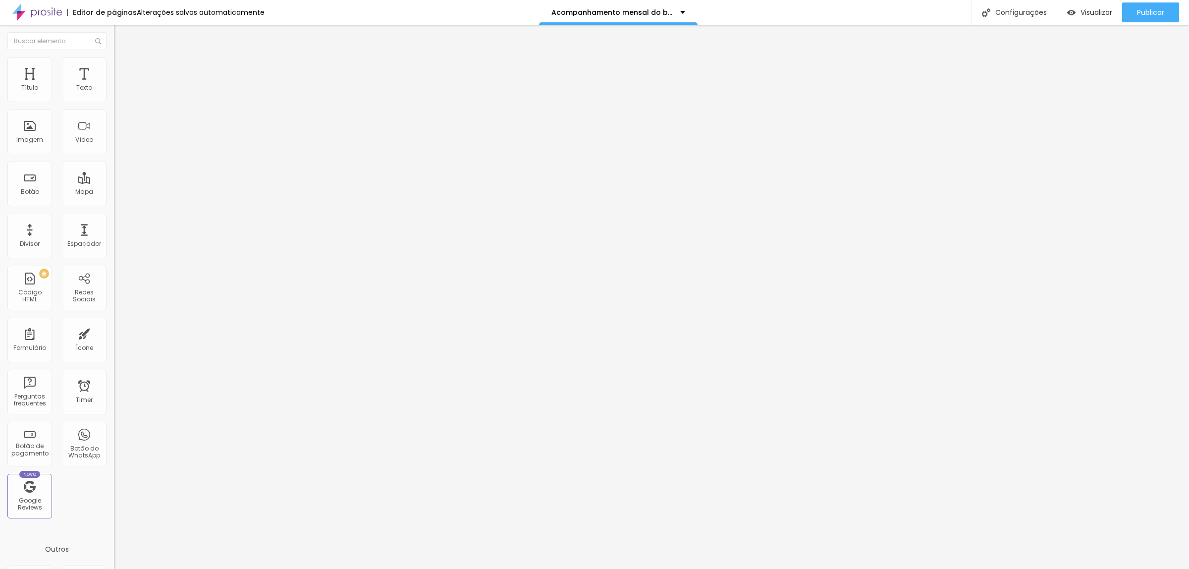
scroll to position [0, 0]
click at [950, 3] on div "Publicar" at bounding box center [1150, 12] width 27 height 20
click at [950, 0] on div "Publicar Publicar alterações Clique para publicar as ultimas alterações reaizad…" at bounding box center [1150, 12] width 57 height 25
click at [950, 6] on div "Visualizar" at bounding box center [1089, 12] width 45 height 20
click at [121, 32] on img "button" at bounding box center [125, 36] width 8 height 8
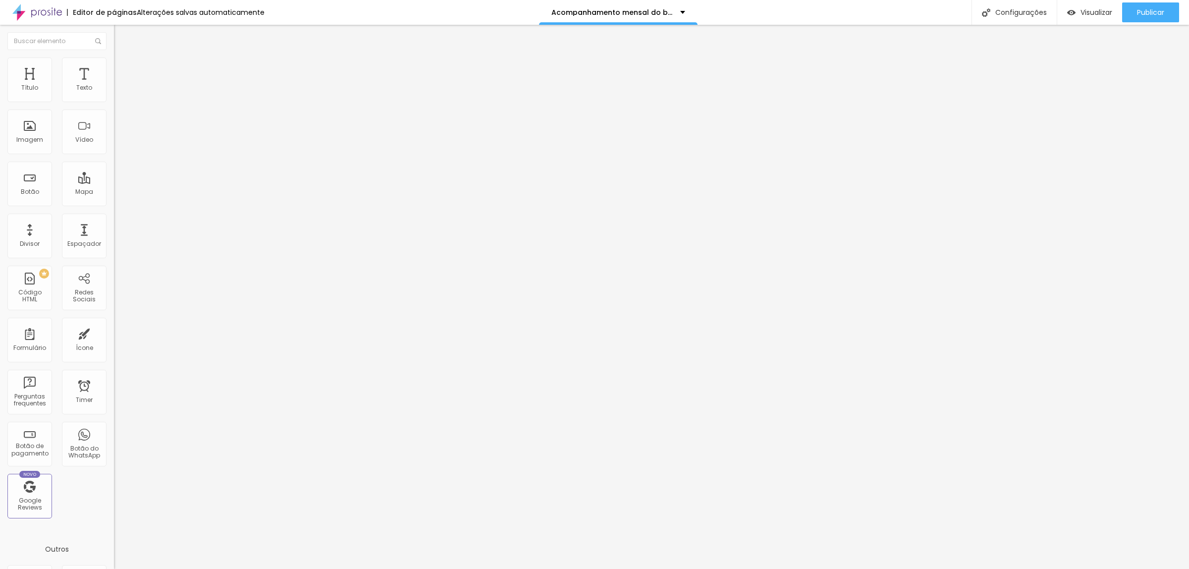
click at [114, 226] on div "URL https://https://www.danielmartins.com.br/portfolio/acompanhamento Abrir em …" at bounding box center [171, 206] width 114 height 39
click at [114, 226] on div "Abrir em uma nova aba" at bounding box center [171, 223] width 114 height 5
click at [950, 15] on span "Publicar" at bounding box center [1150, 12] width 27 height 8
click at [114, 203] on input "https://https://www.danielmartins.com.br/portfolio/acompanhamento" at bounding box center [173, 198] width 119 height 10
click at [950, 16] on span "Publicar" at bounding box center [1150, 12] width 27 height 8
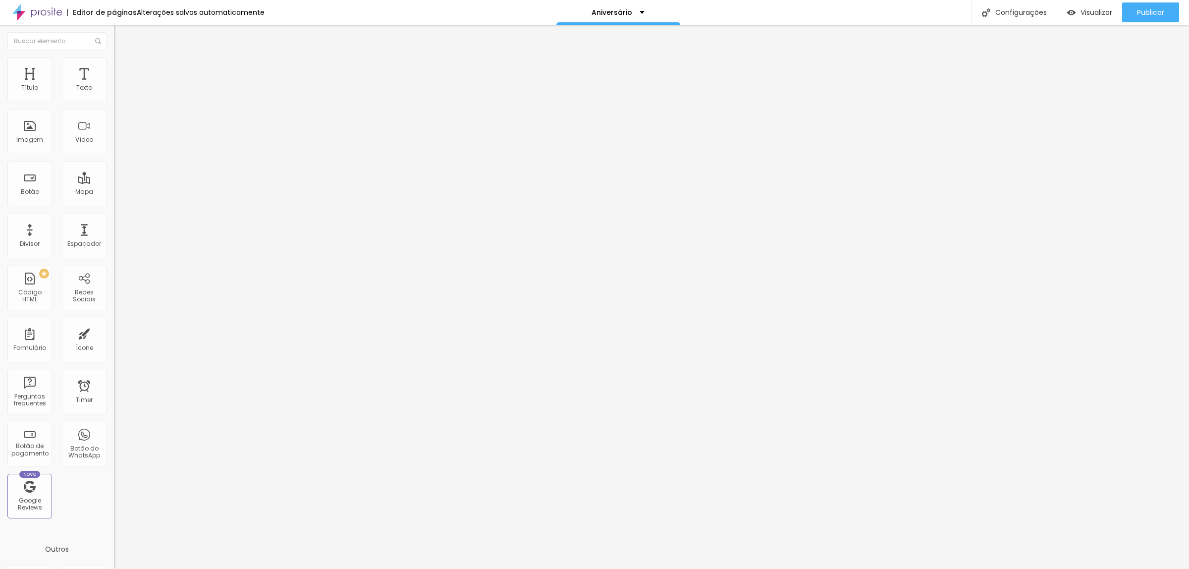
click at [114, 211] on div "URL https://[URL][DOMAIN_NAME]" at bounding box center [171, 199] width 114 height 24
click at [114, 220] on img at bounding box center [116, 217] width 5 height 5
click at [1125, 10] on button "Publicar" at bounding box center [1150, 12] width 57 height 20
click at [114, 67] on li "Avançado" at bounding box center [171, 72] width 114 height 10
click at [114, 63] on img at bounding box center [118, 61] width 9 height 9
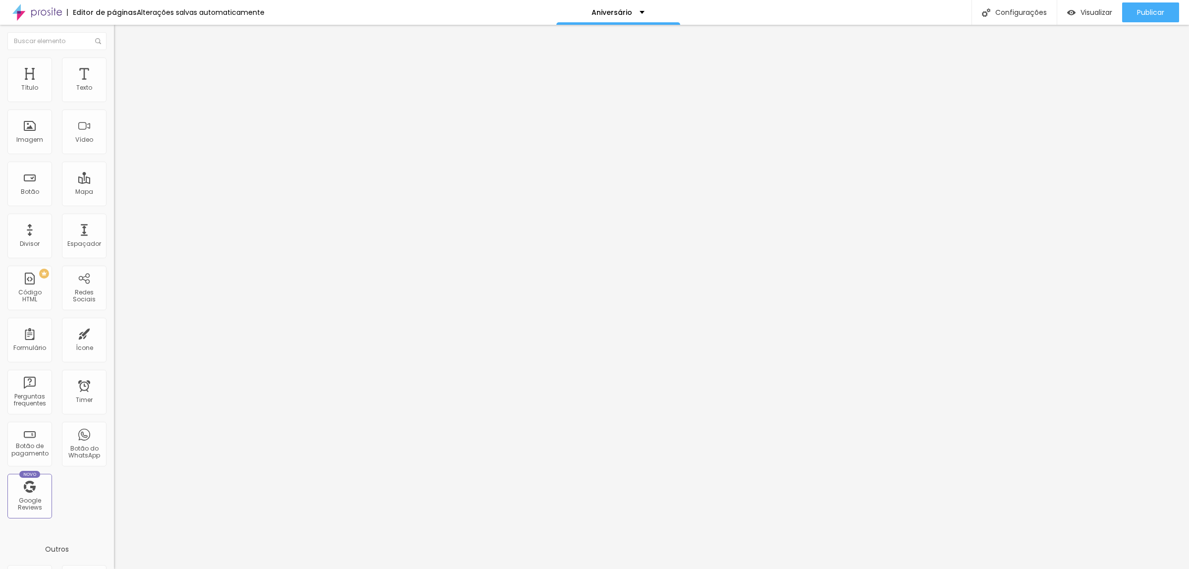
click at [114, 57] on li "Conteúdo" at bounding box center [171, 53] width 114 height 10
click at [114, 203] on input "https://[URL][DOMAIN_NAME]" at bounding box center [173, 198] width 119 height 10
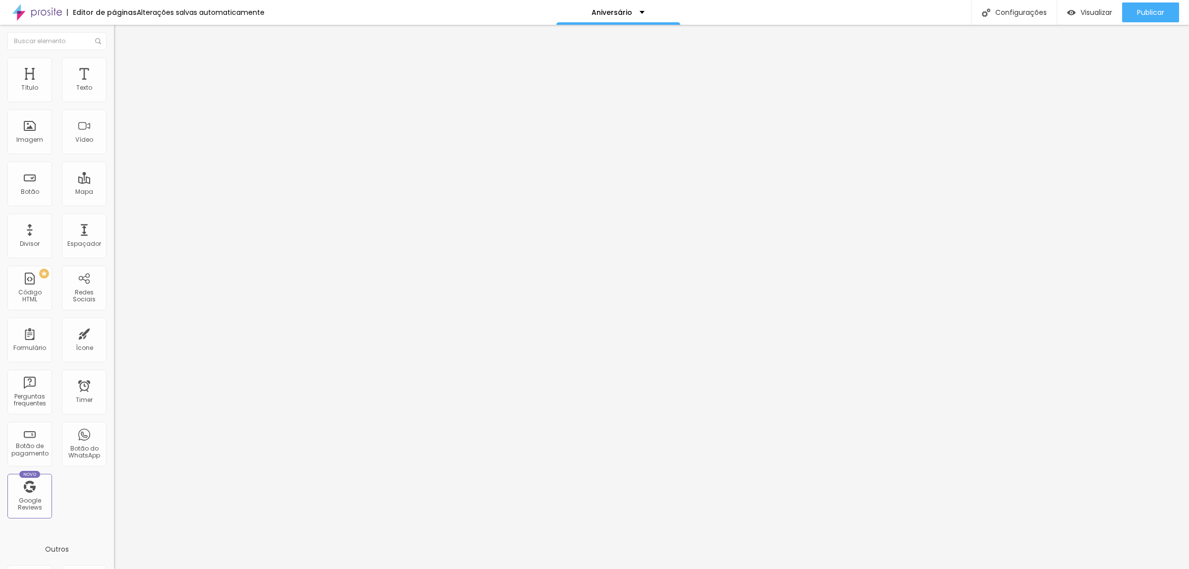
click at [114, 312] on div "Editar Imagem Conteúdo Estilo Avançado Trocar imagem Descrição da imagem (Alt) …" at bounding box center [171, 297] width 114 height 544
click at [114, 203] on input "https://[URL][DOMAIN_NAME]" at bounding box center [173, 198] width 119 height 10
drag, startPoint x: 98, startPoint y: 264, endPoint x: 0, endPoint y: 263, distance: 97.6
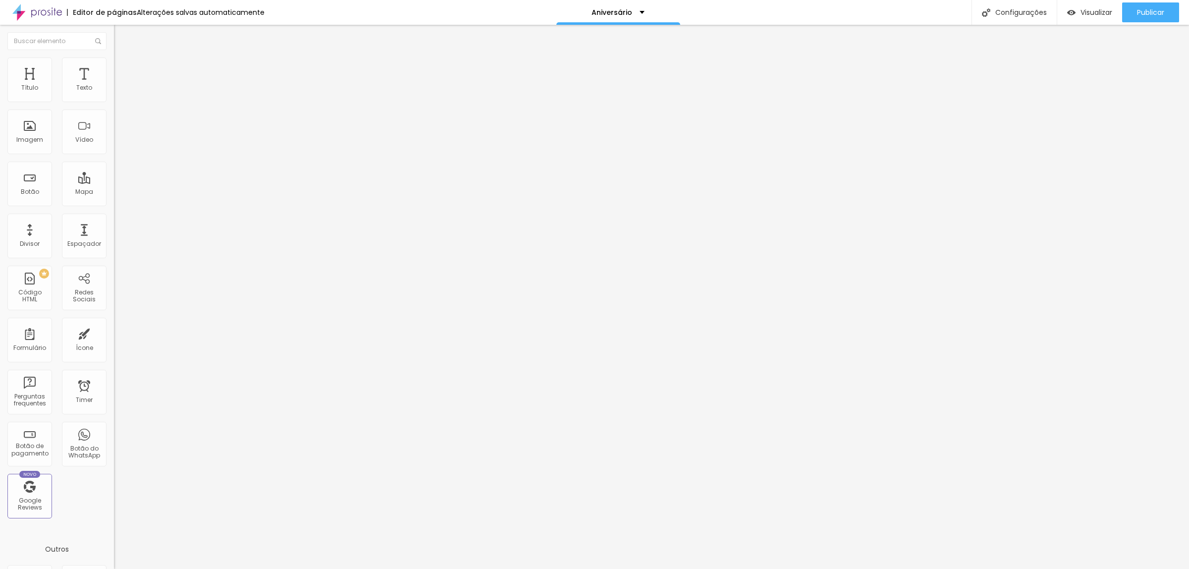
click at [114, 220] on div "Trocar imagem Descrição da imagem (Alt) Alinhamento Proporção 16:9 Cinema Cinem…" at bounding box center [171, 148] width 114 height 143
click at [114, 203] on input "https://[URL][DOMAIN_NAME]" at bounding box center [173, 198] width 119 height 10
drag, startPoint x: 31, startPoint y: 264, endPoint x: 0, endPoint y: 268, distance: 31.0
click at [114, 220] on div "Trocar imagem Descrição da imagem (Alt) Alinhamento Proporção 16:9 Cinema Cinem…" at bounding box center [171, 148] width 114 height 143
type input "//[URL][DOMAIN_NAME]"
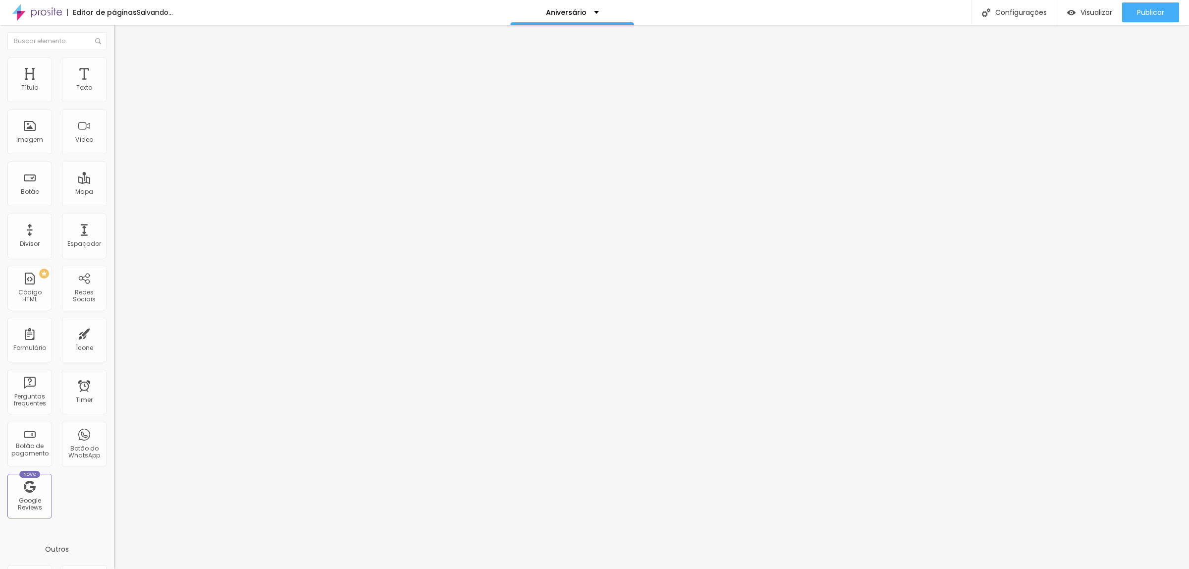
click at [114, 220] on div "Trocar imagem Descrição da imagem (Alt) Alinhamento Proporção 16:9 Cinema Cinem…" at bounding box center [171, 148] width 114 height 143
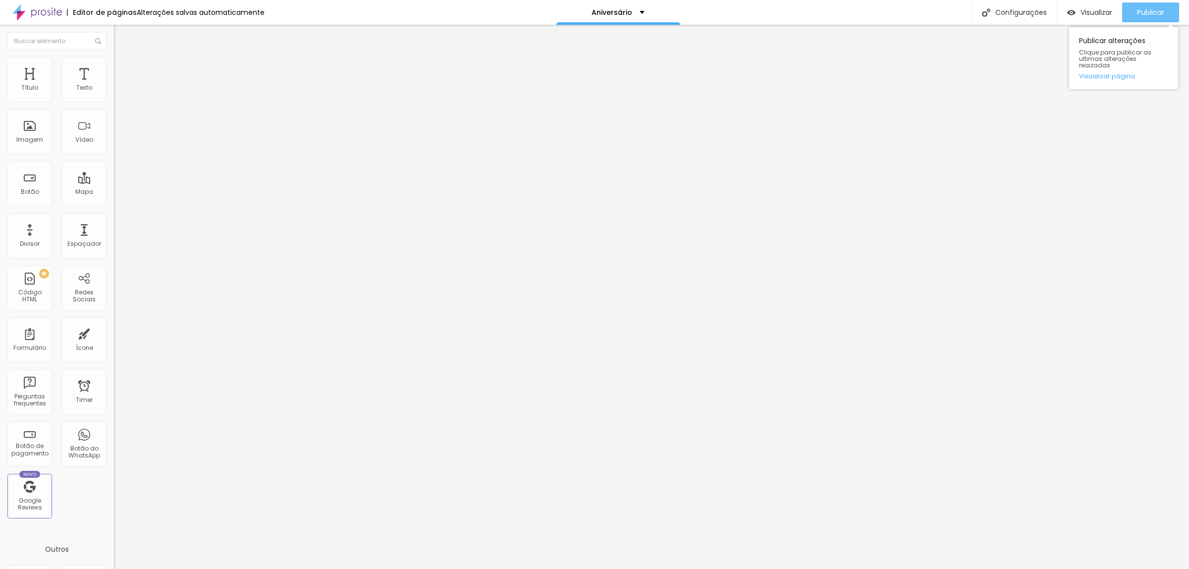
click at [1158, 8] on span "Publicar" at bounding box center [1150, 12] width 27 height 8
click at [1159, 3] on div "Publicar" at bounding box center [1150, 12] width 27 height 20
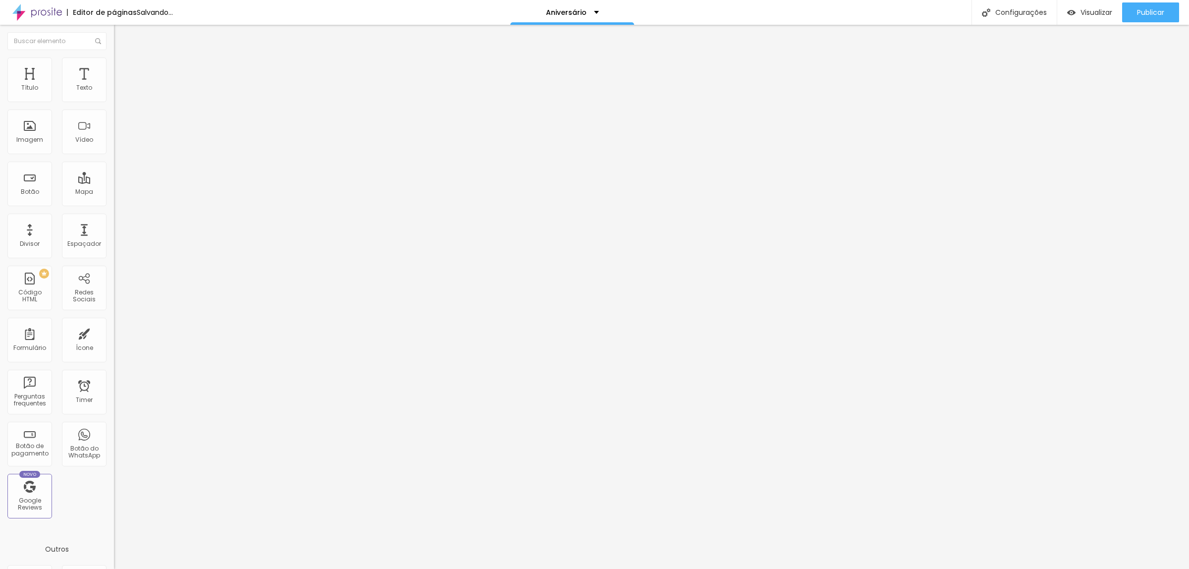
click at [114, 203] on input "//[URL][DOMAIN_NAME]" at bounding box center [173, 198] width 119 height 10
paste input "text"
type input "[URL][DOMAIN_NAME]"
click at [114, 321] on div "Editar Imagem Conteúdo Estilo Avançado Trocar imagem Descrição da imagem (Alt) …" at bounding box center [171, 297] width 114 height 544
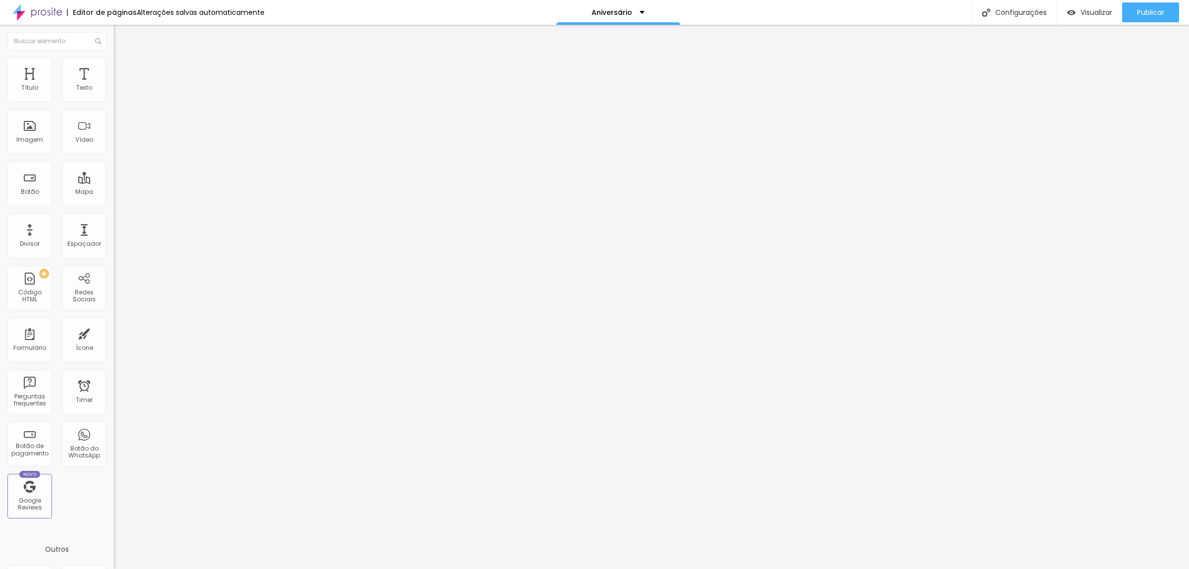
scroll to position [0, 0]
click at [1160, 8] on span "Publicar" at bounding box center [1150, 12] width 27 height 8
click at [1161, 6] on div "Publicar" at bounding box center [1150, 12] width 27 height 20
click at [1156, 6] on div "Publicar" at bounding box center [1150, 12] width 27 height 20
click at [1137, 3] on div "Publicar" at bounding box center [1150, 12] width 27 height 20
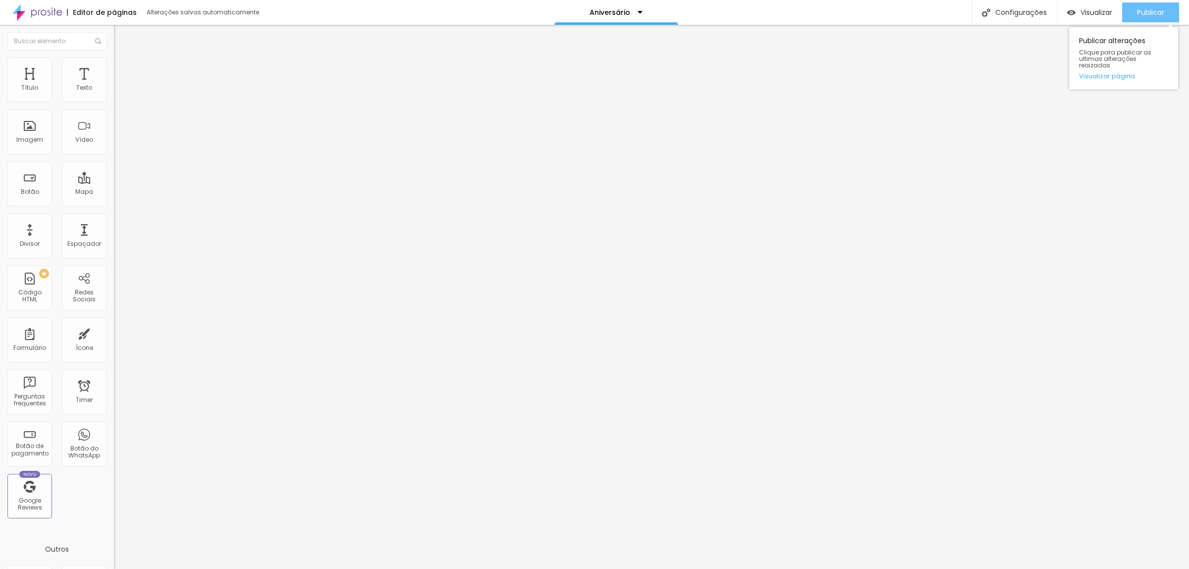
click at [1137, 5] on div "Publicar" at bounding box center [1150, 12] width 27 height 20
click at [114, 203] on input "//[URL][DOMAIN_NAME]" at bounding box center [173, 198] width 119 height 10
